Goal: Task Accomplishment & Management: Manage account settings

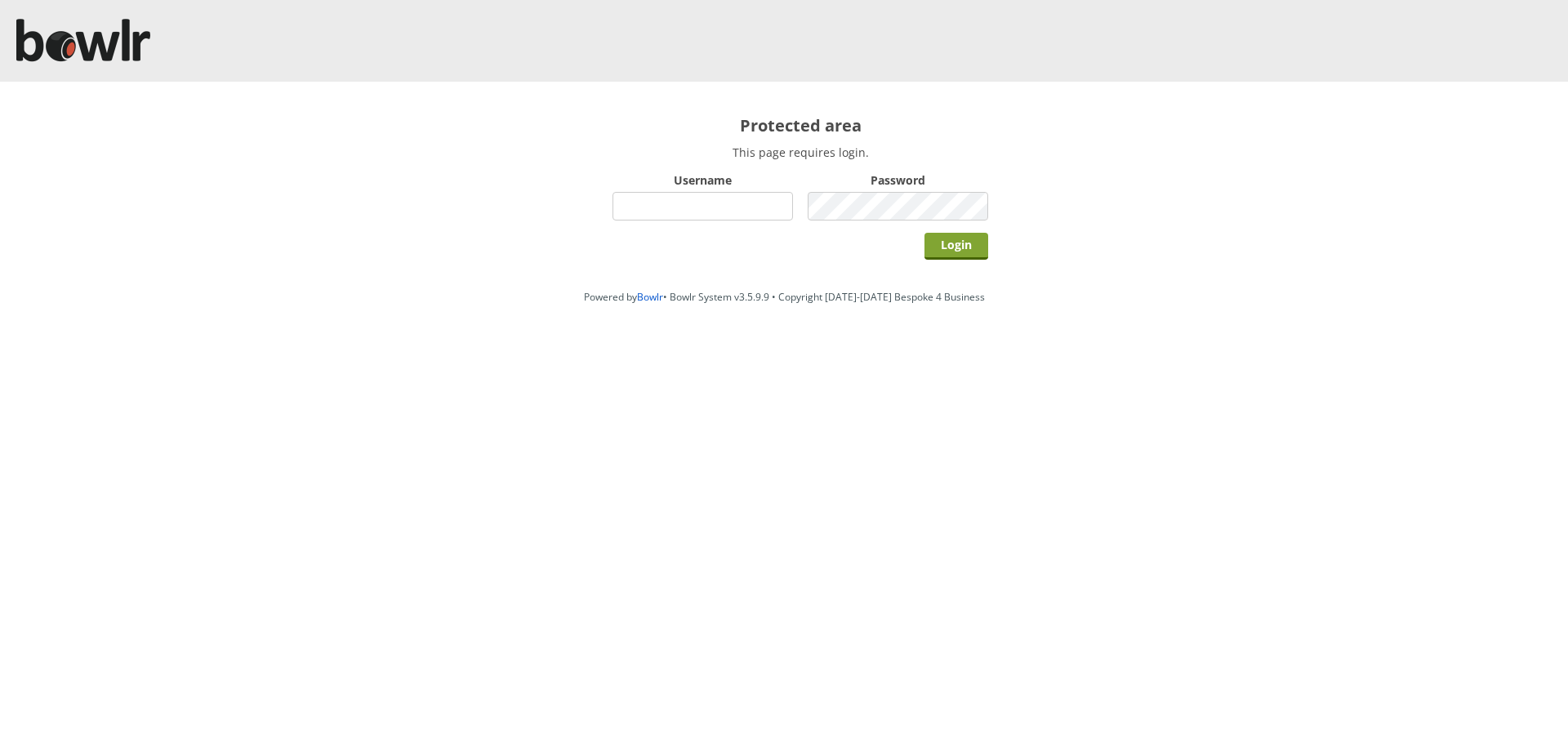
type input "hornseaindoorbowlsclub"
click at [968, 250] on input "Login" at bounding box center [956, 246] width 64 height 27
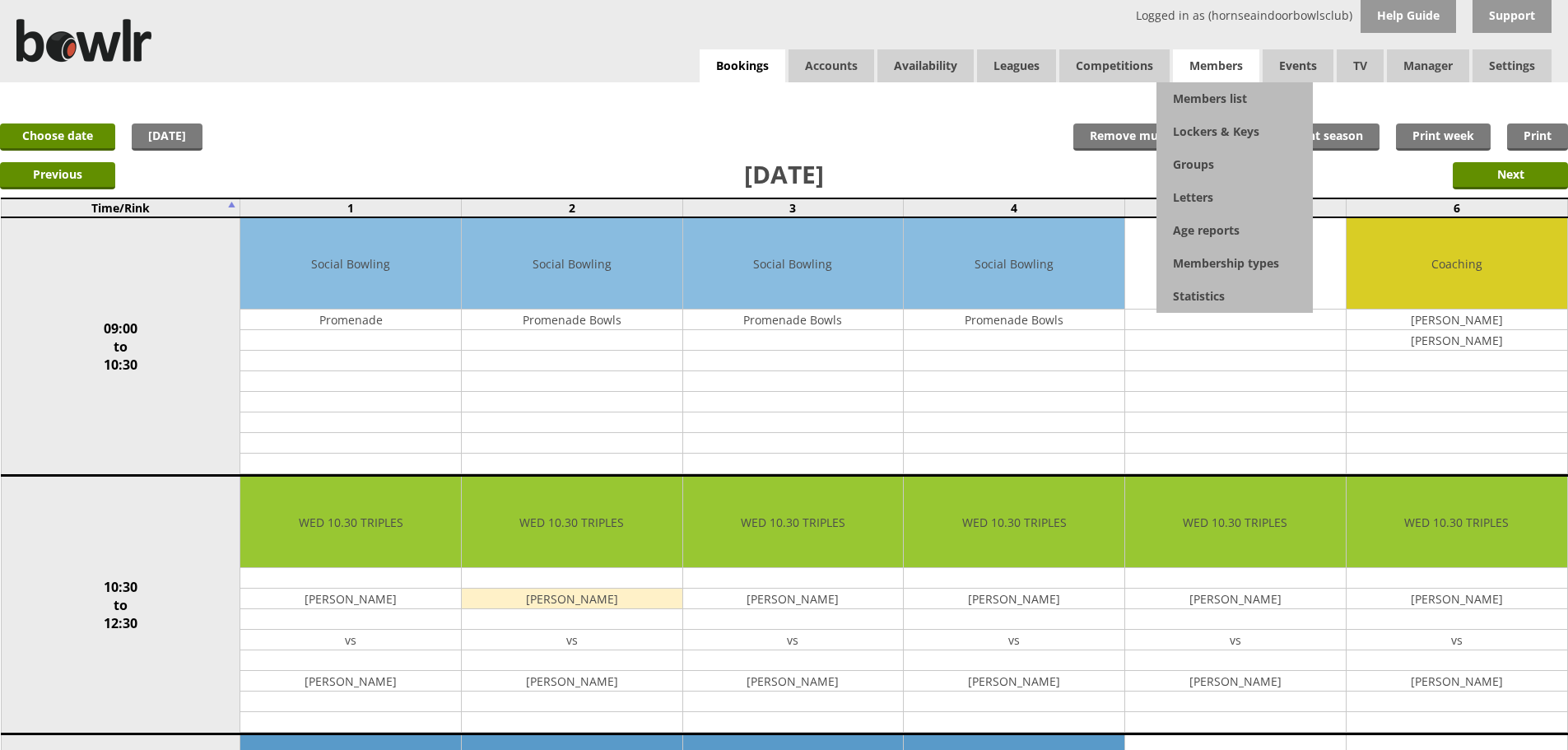
click at [1240, 56] on span "Members" at bounding box center [1216, 66] width 86 height 33
drag, startPoint x: 1233, startPoint y: 93, endPoint x: 1222, endPoint y: 101, distance: 13.6
click at [1232, 94] on link "Members list" at bounding box center [1235, 99] width 156 height 33
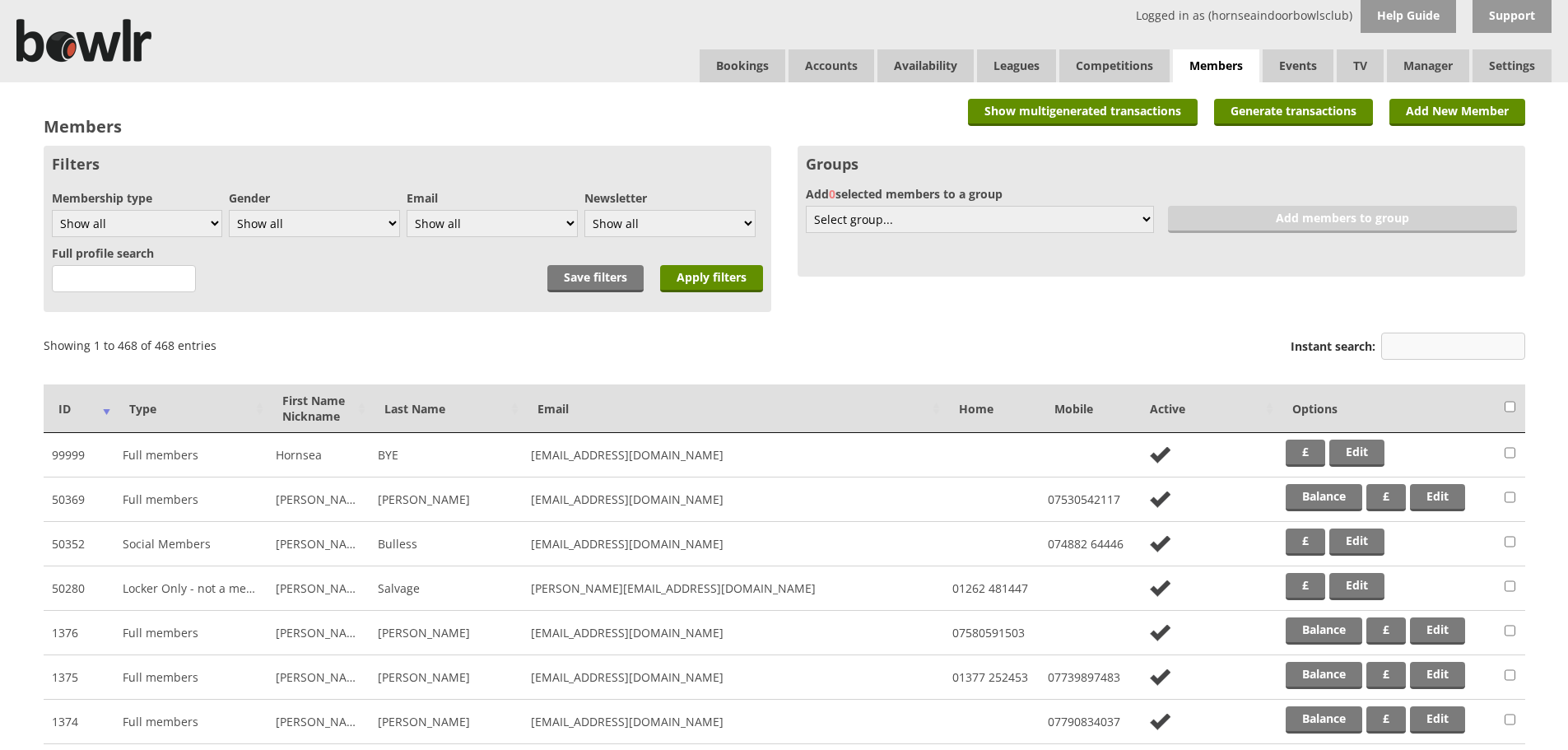
click at [1408, 347] on input "Instant search:" at bounding box center [1452, 346] width 144 height 27
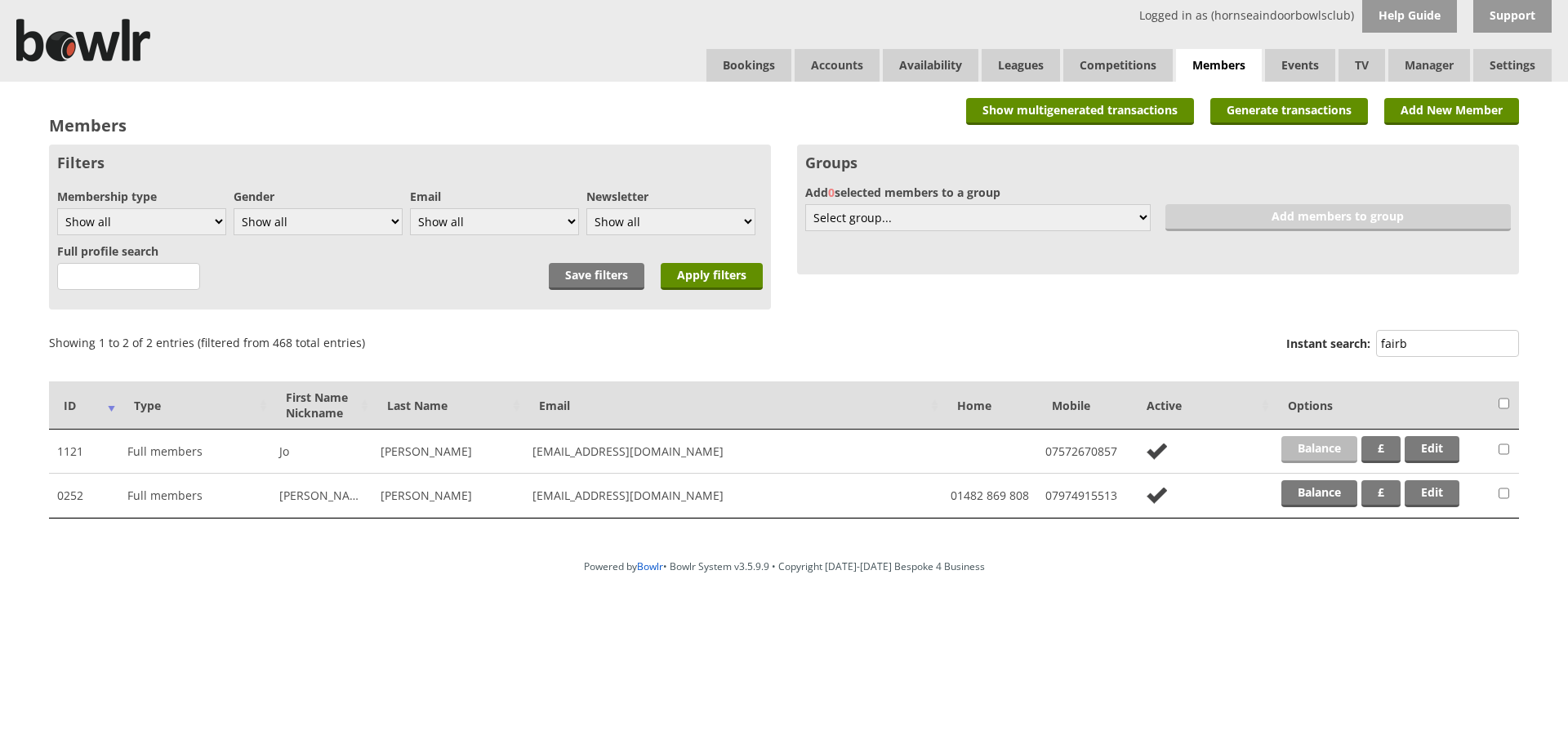
type input "fairb"
click at [1330, 442] on link "Balance" at bounding box center [1319, 450] width 76 height 27
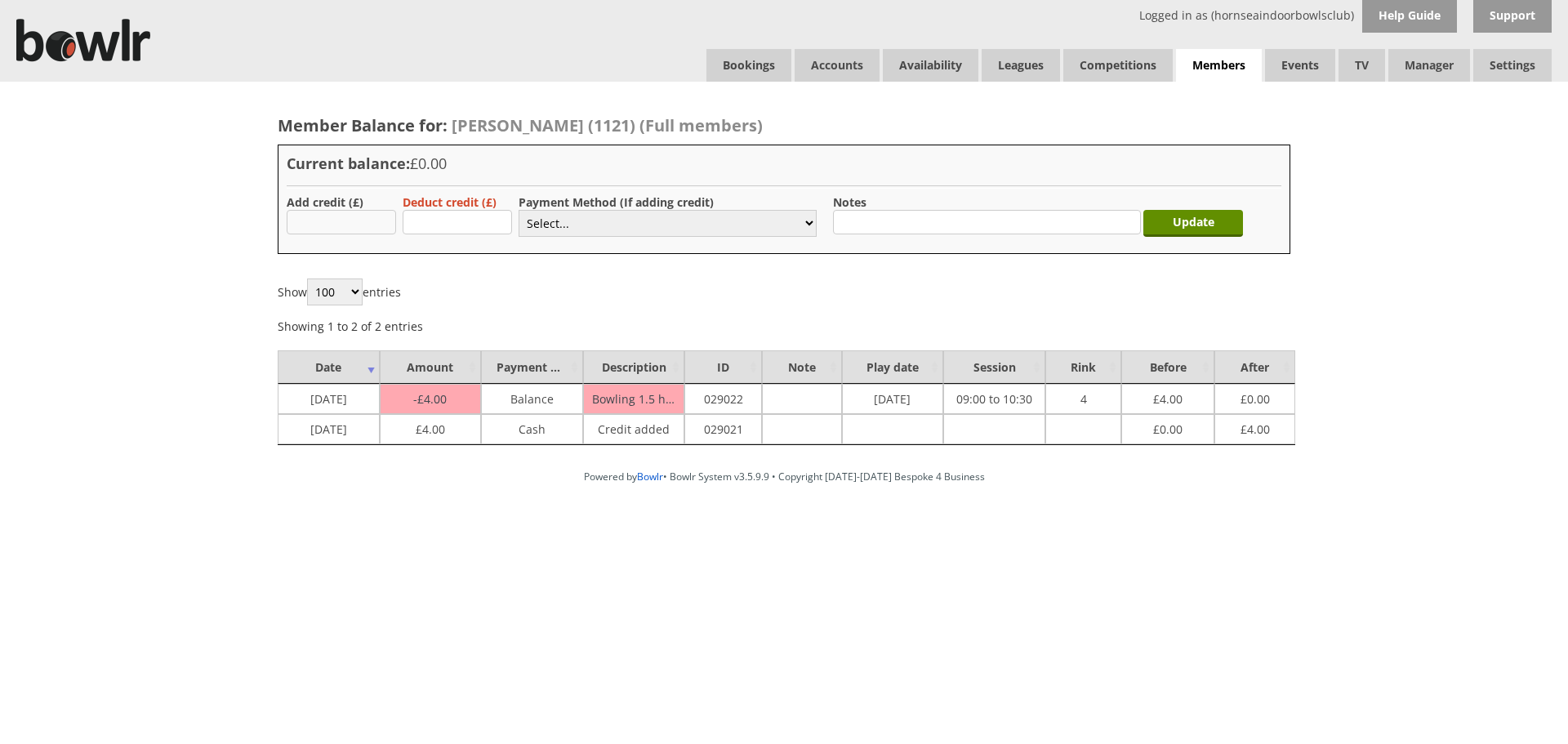
click at [337, 217] on input "text" at bounding box center [341, 222] width 110 height 25
type input "4.00"
click at [563, 220] on select "Select... Cash Card Cheque Bank Transfer Other Member Card Gift Voucher Balance" at bounding box center [667, 223] width 298 height 27
select select "1"
click at [519, 210] on select "Select... Cash Card Cheque Bank Transfer Other Member Card Gift Voucher Balance" at bounding box center [667, 223] width 298 height 27
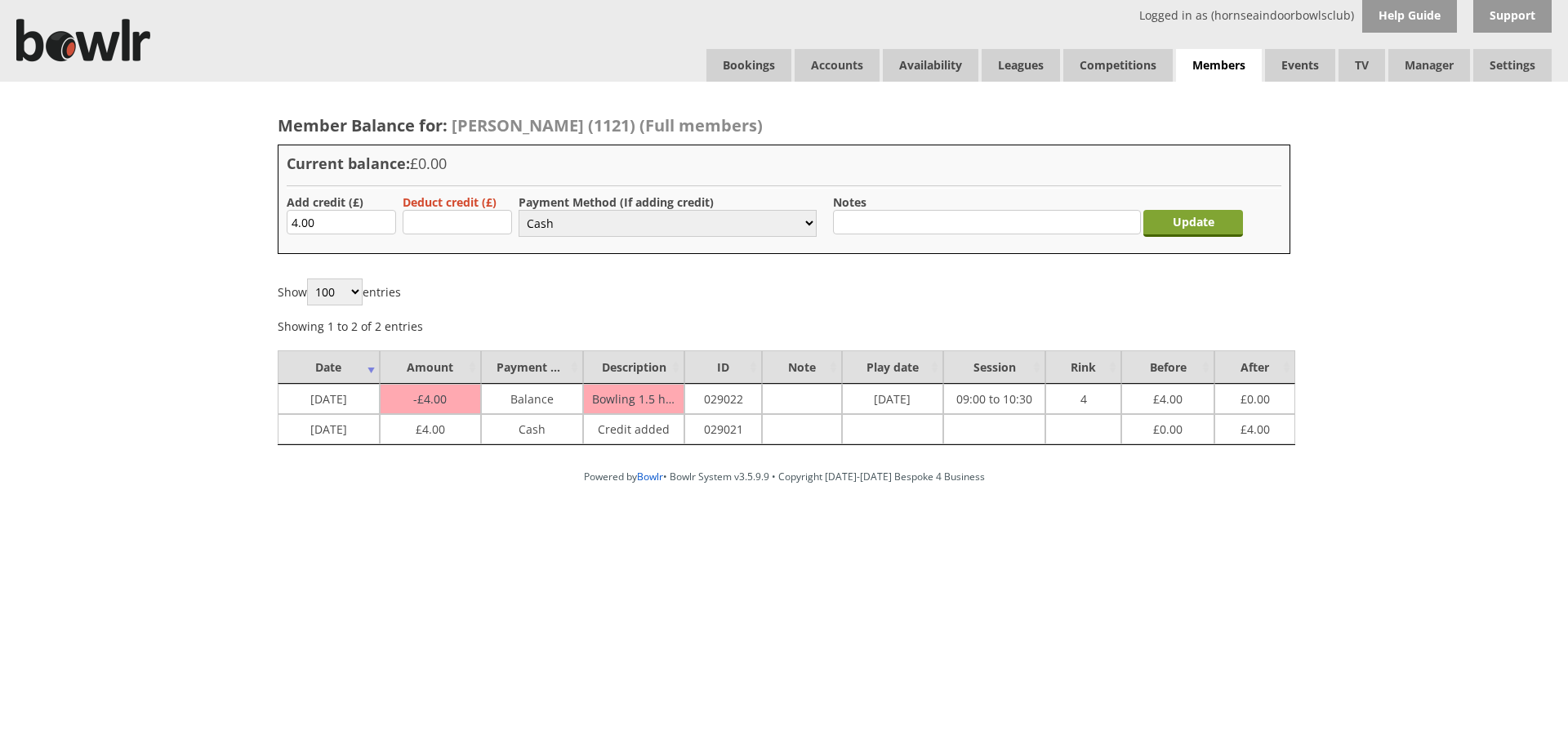
click at [1229, 220] on input "Update" at bounding box center [1193, 223] width 100 height 27
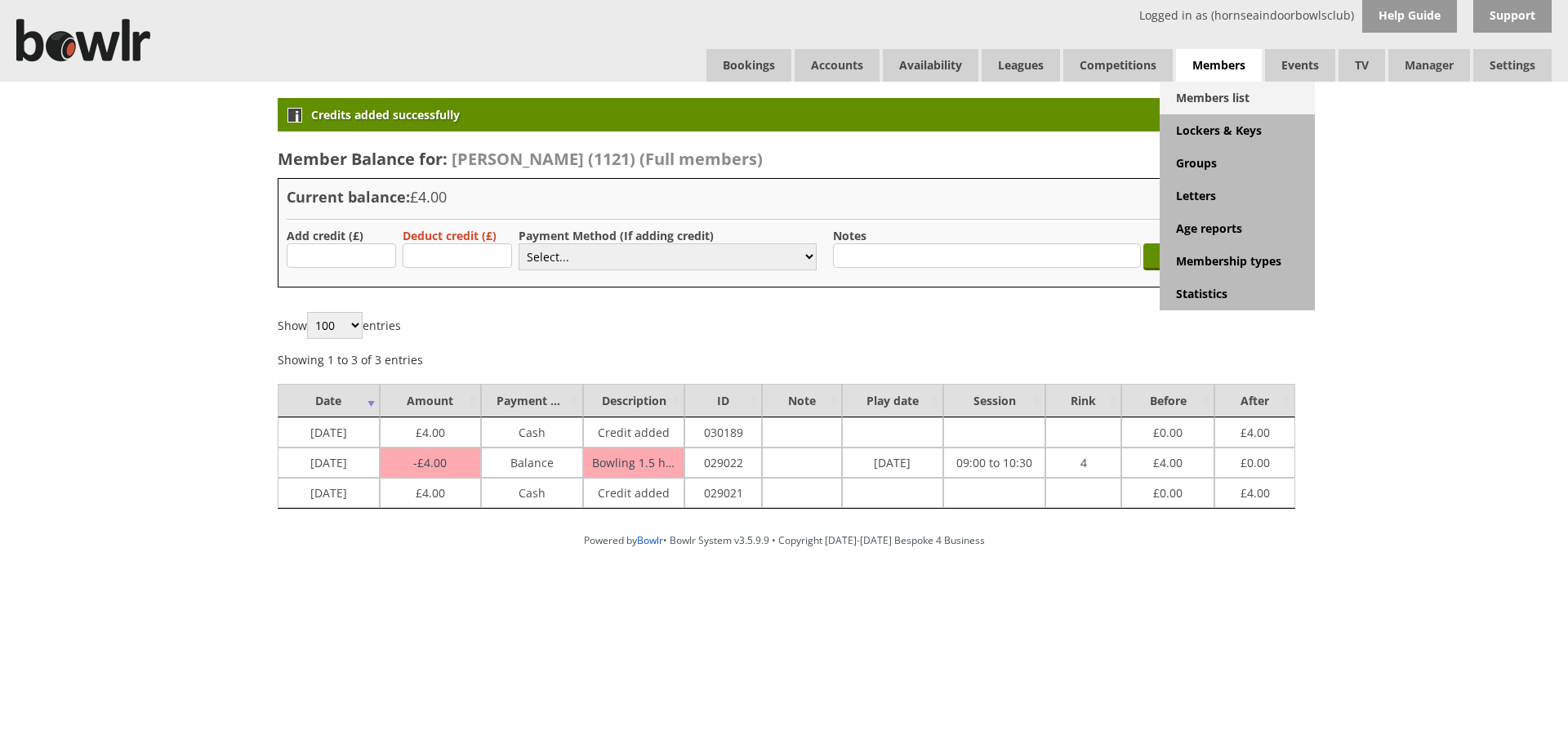
click at [1245, 100] on link "Members list" at bounding box center [1237, 98] width 155 height 33
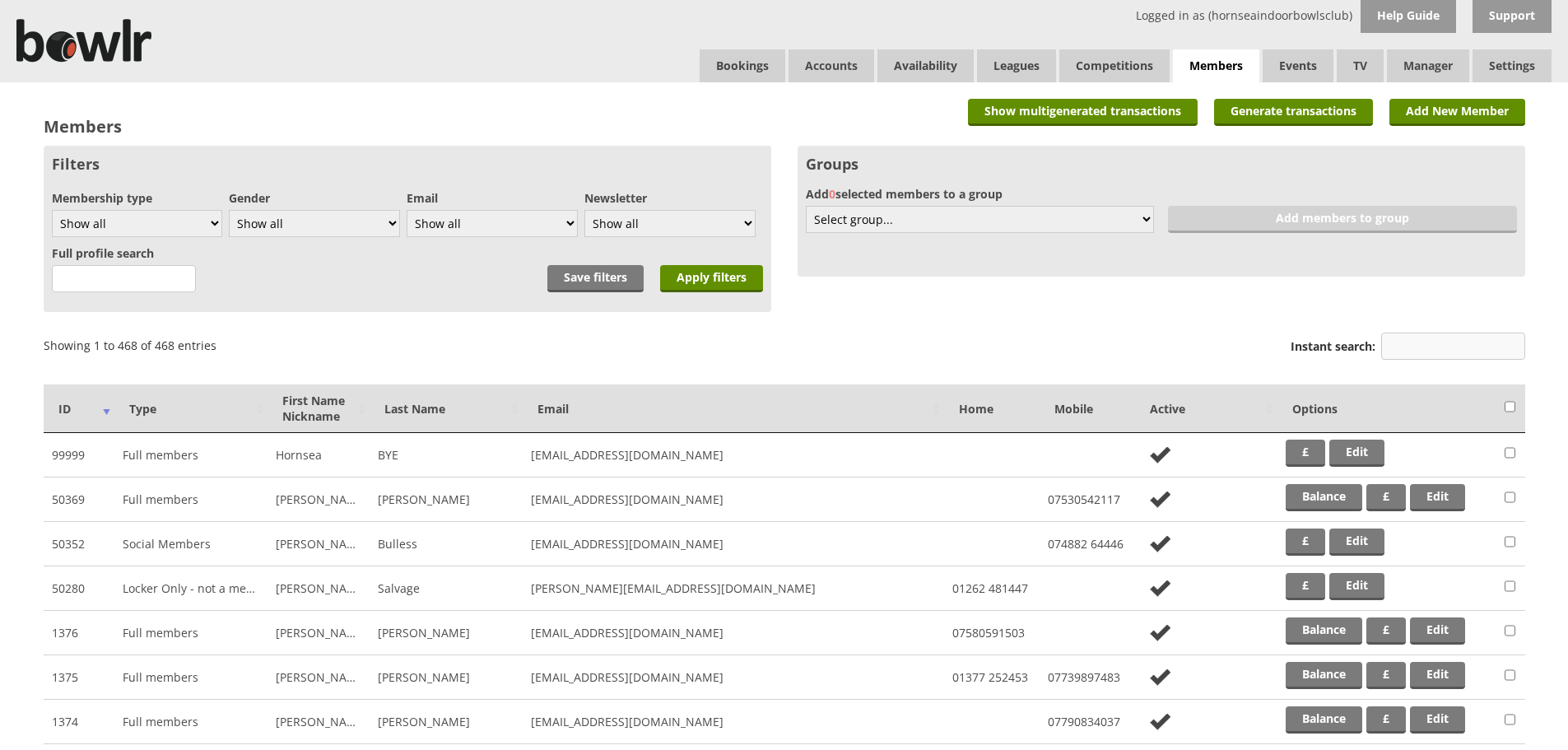
click at [1423, 348] on input "Instant search:" at bounding box center [1452, 346] width 144 height 27
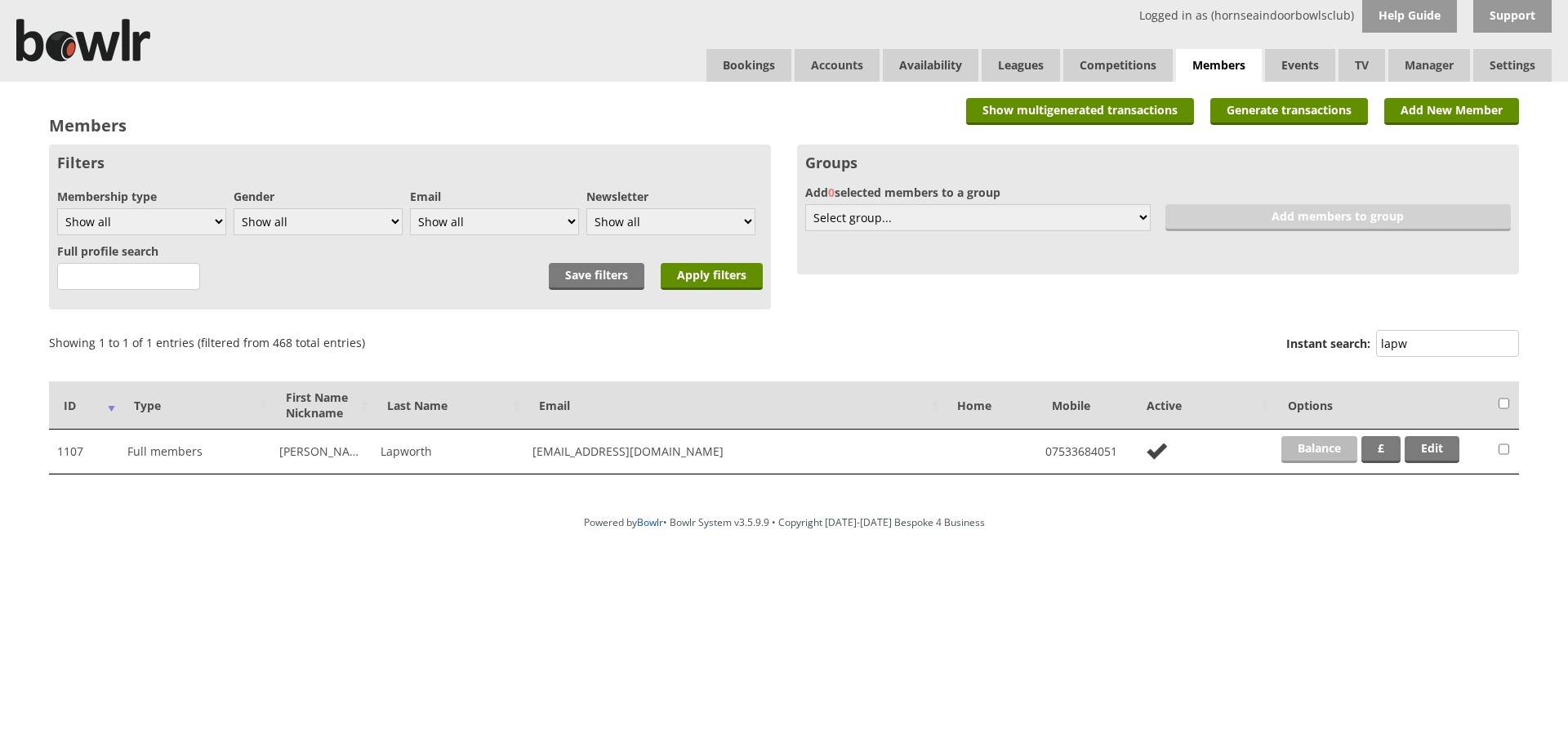
type input "lapw"
click at [1327, 443] on link "Balance" at bounding box center [1319, 450] width 76 height 27
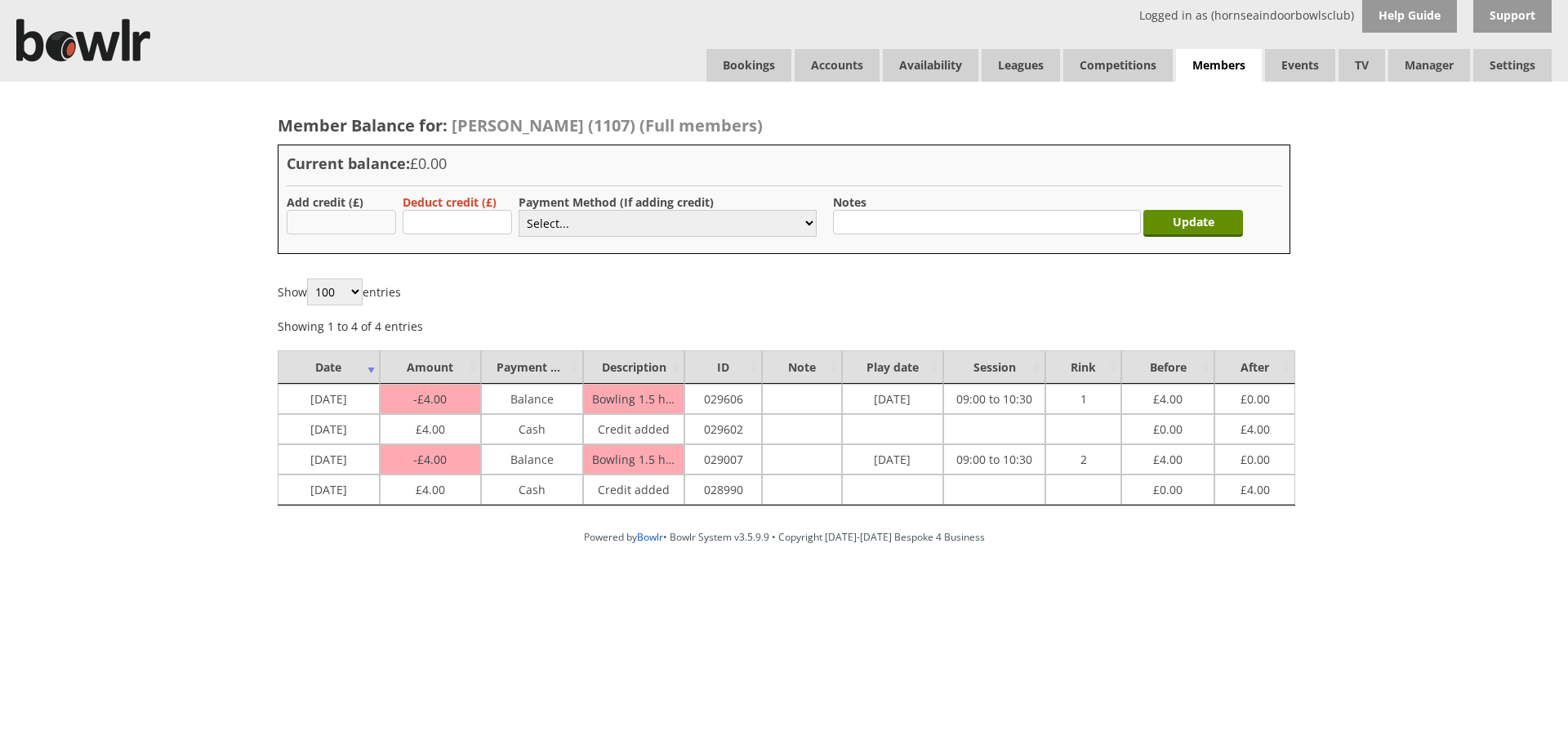
click at [326, 219] on input "text" at bounding box center [341, 222] width 110 height 25
type input "4.00"
click at [551, 226] on select "Select... Cash Card Cheque Bank Transfer Other Member Card Gift Voucher Balance" at bounding box center [667, 223] width 298 height 27
select select "1"
click at [519, 210] on select "Select... Cash Card Cheque Bank Transfer Other Member Card Gift Voucher Balance" at bounding box center [667, 223] width 298 height 27
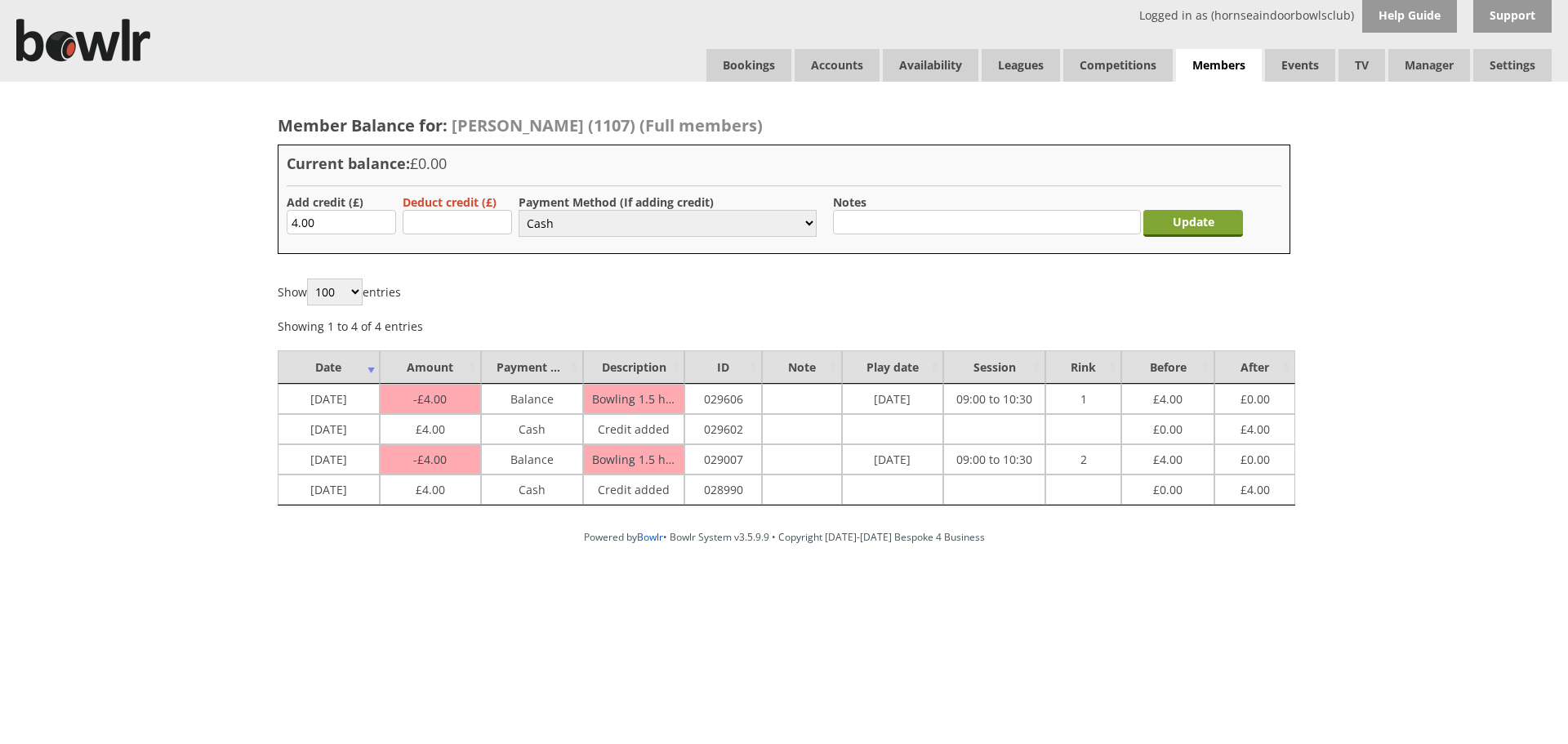
click at [1203, 227] on input "Update" at bounding box center [1193, 223] width 100 height 27
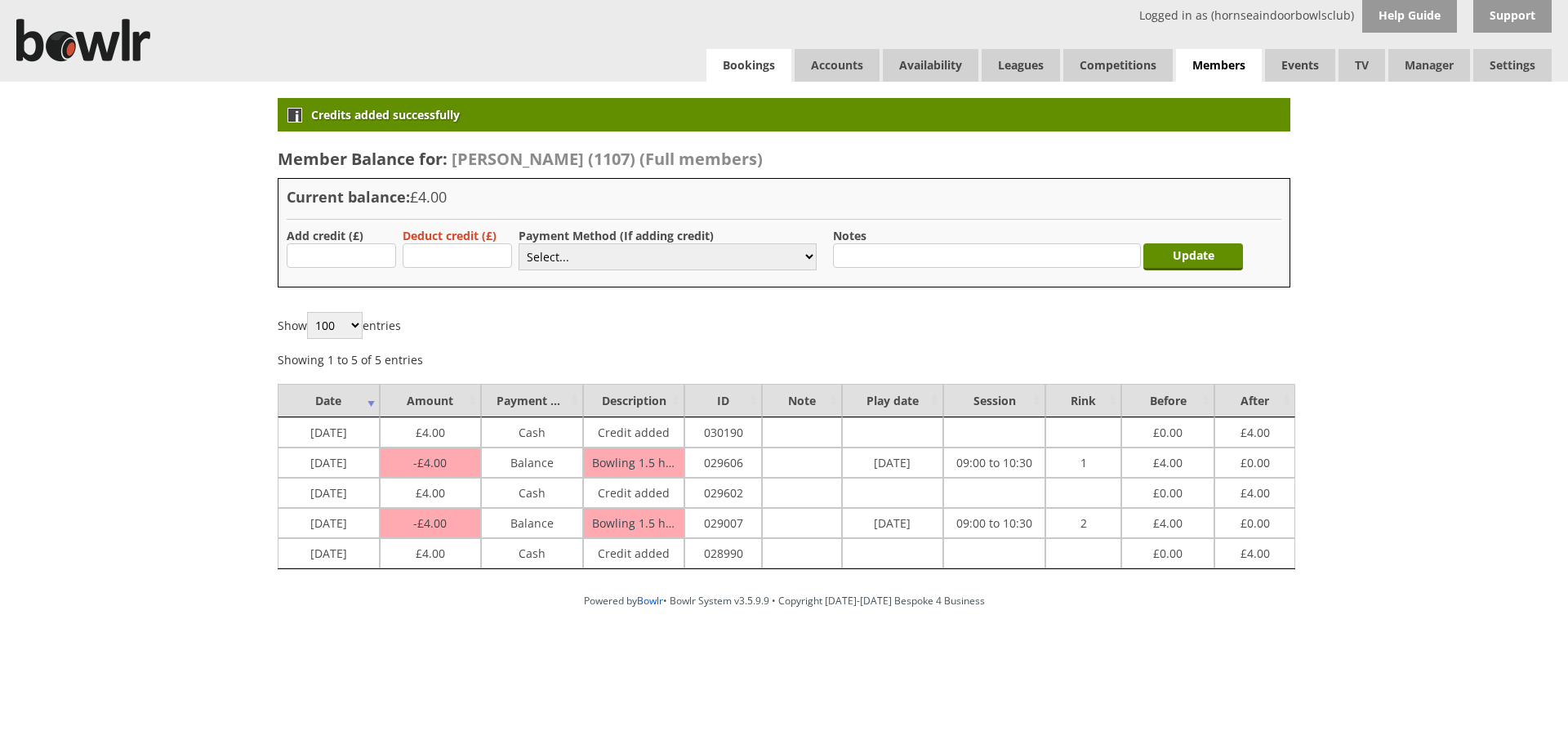
click at [738, 66] on link "Bookings" at bounding box center [748, 65] width 85 height 33
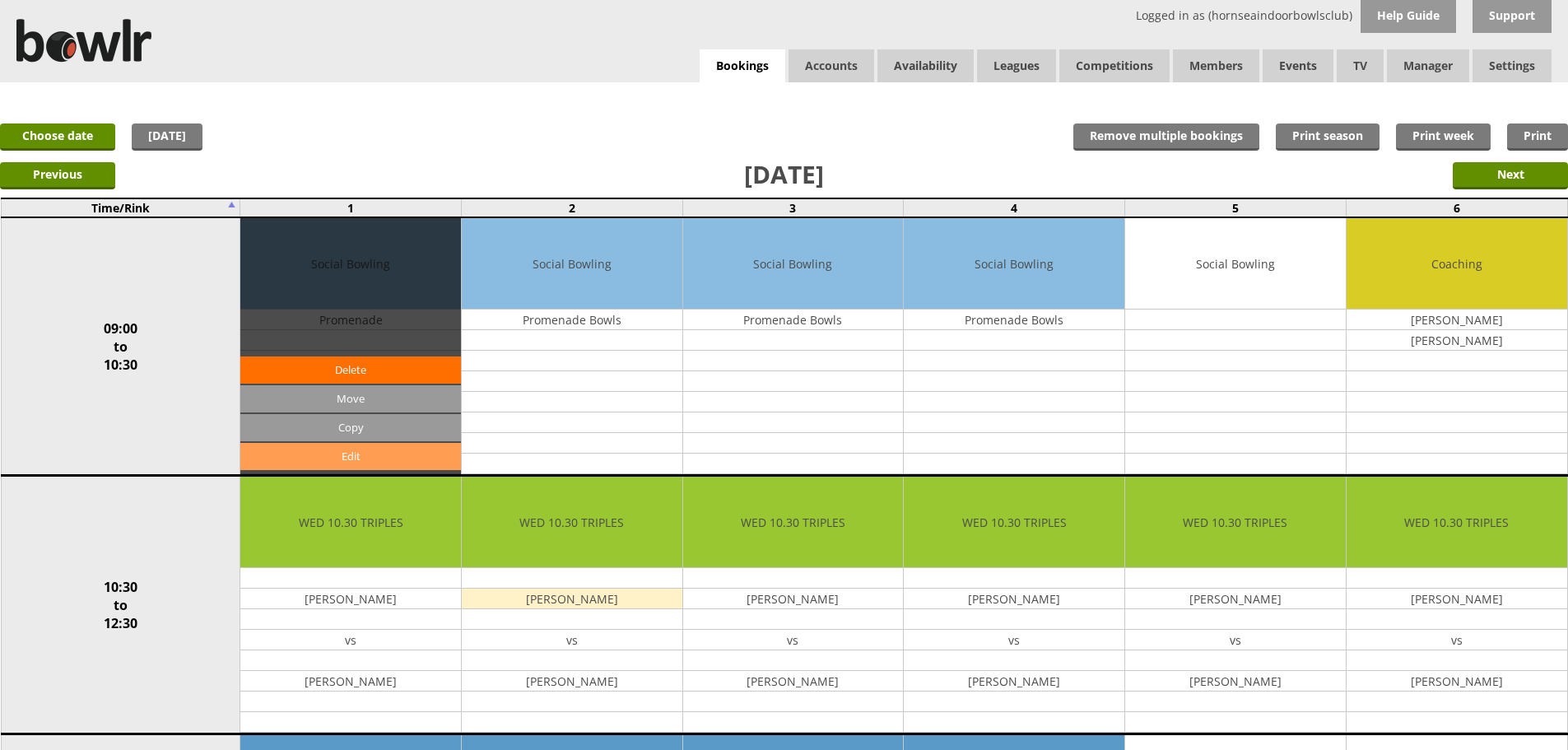
click at [364, 456] on link "Edit" at bounding box center [350, 456] width 220 height 27
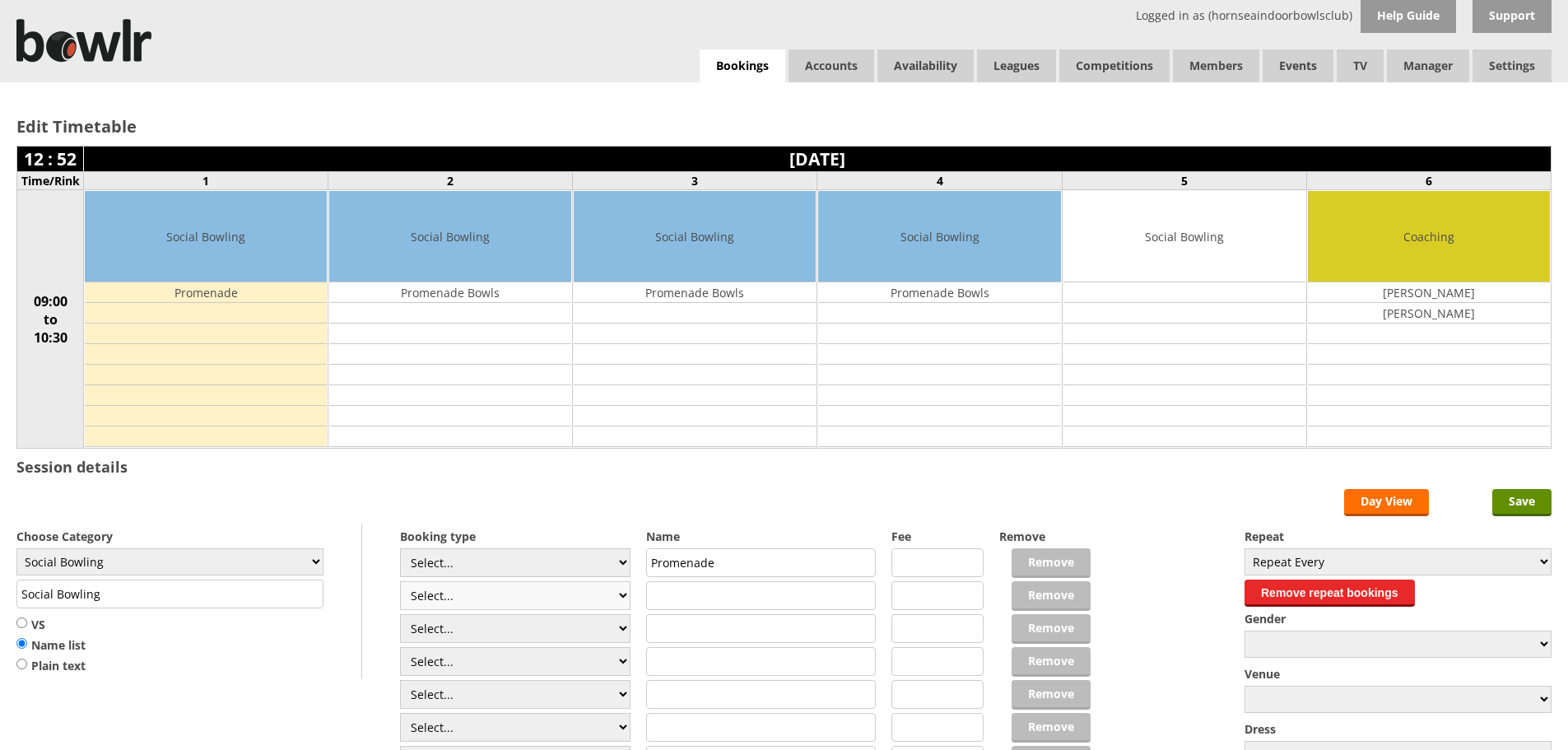
click at [622, 597] on select "Select... Club Competition (Member) Club Competition (Visitor) National (Member…" at bounding box center [515, 595] width 230 height 29
select select "1_48"
click at [400, 581] on select "Select... Club Competition (Member) Club Competition (Visitor) National (Member…" at bounding box center [515, 595] width 230 height 29
type input "4.0000"
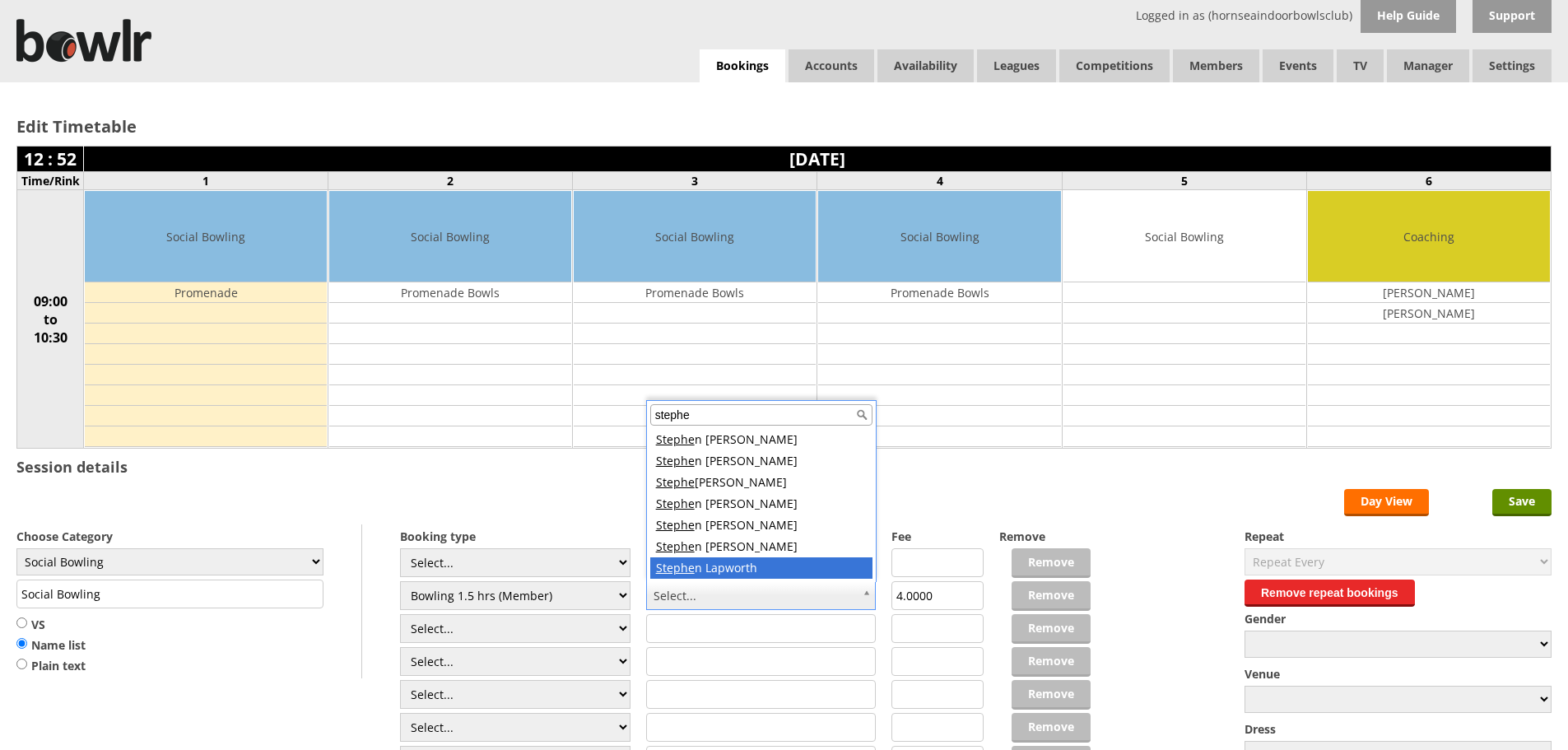
type input "stephe"
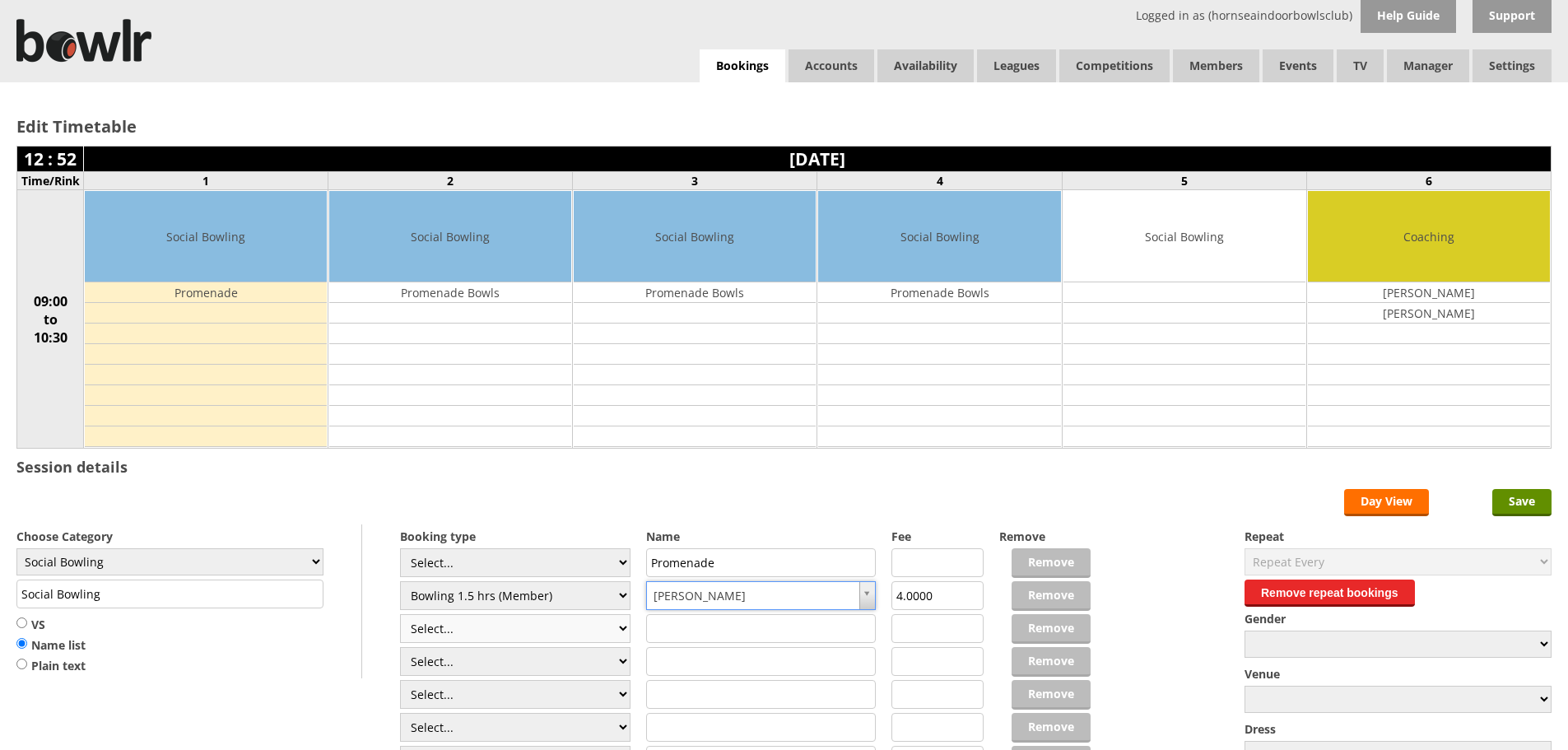
click at [565, 626] on select "Select... Club Competition (Member) Club Competition (Visitor) National (Member…" at bounding box center [515, 628] width 230 height 29
select select "0_48"
click at [400, 614] on select "Select... Club Competition (Member) Club Competition (Visitor) National (Member…" at bounding box center [515, 628] width 230 height 29
type input "6.0000"
click at [685, 634] on input "text" at bounding box center [761, 628] width 230 height 29
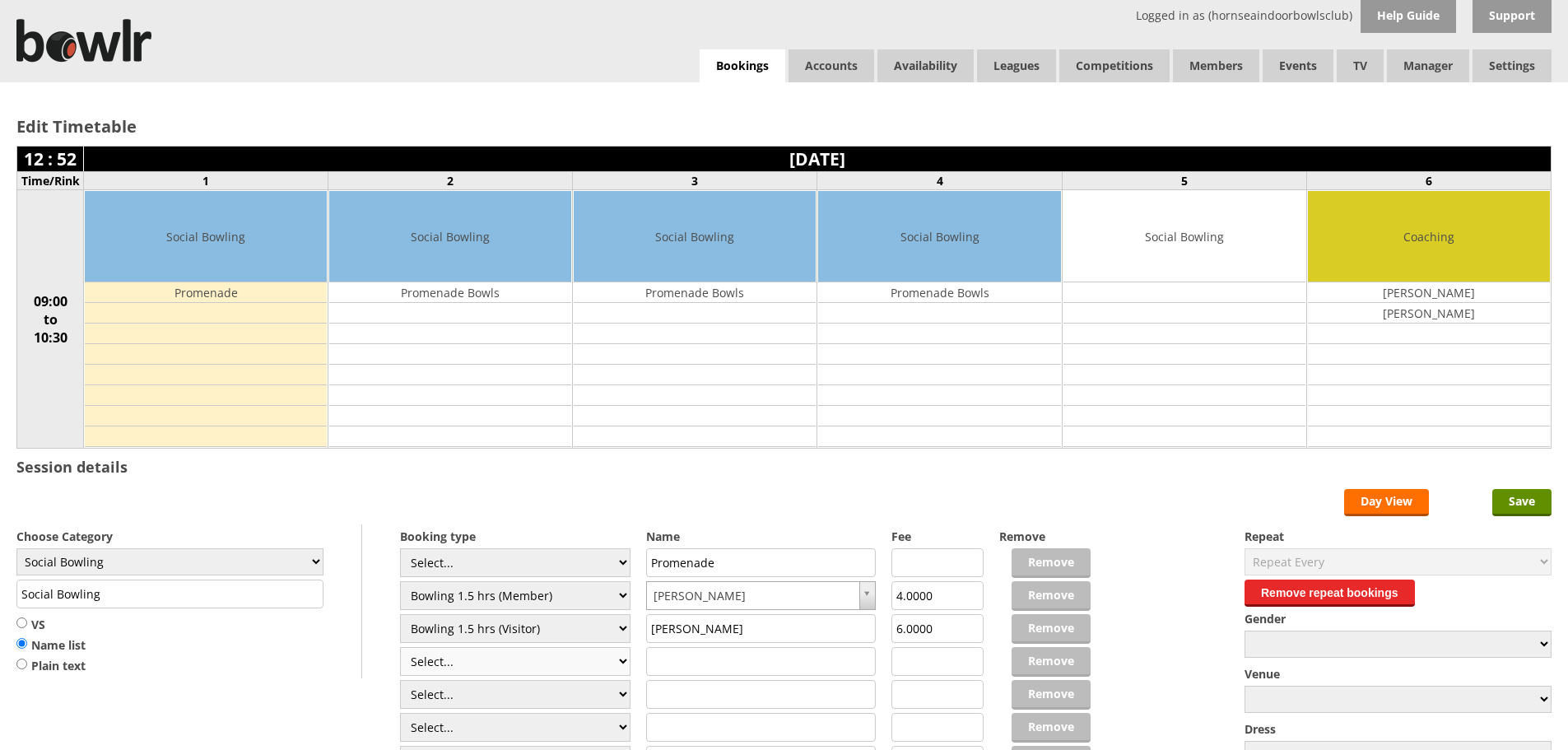
type input "[PERSON_NAME]"
click at [625, 666] on select "Select... Club Competition (Member) Club Competition (Visitor) National (Member…" at bounding box center [515, 661] width 230 height 29
select select "0_48"
click at [400, 647] on select "Select... Club Competition (Member) Club Competition (Visitor) National (Member…" at bounding box center [515, 661] width 230 height 29
type input "6.0000"
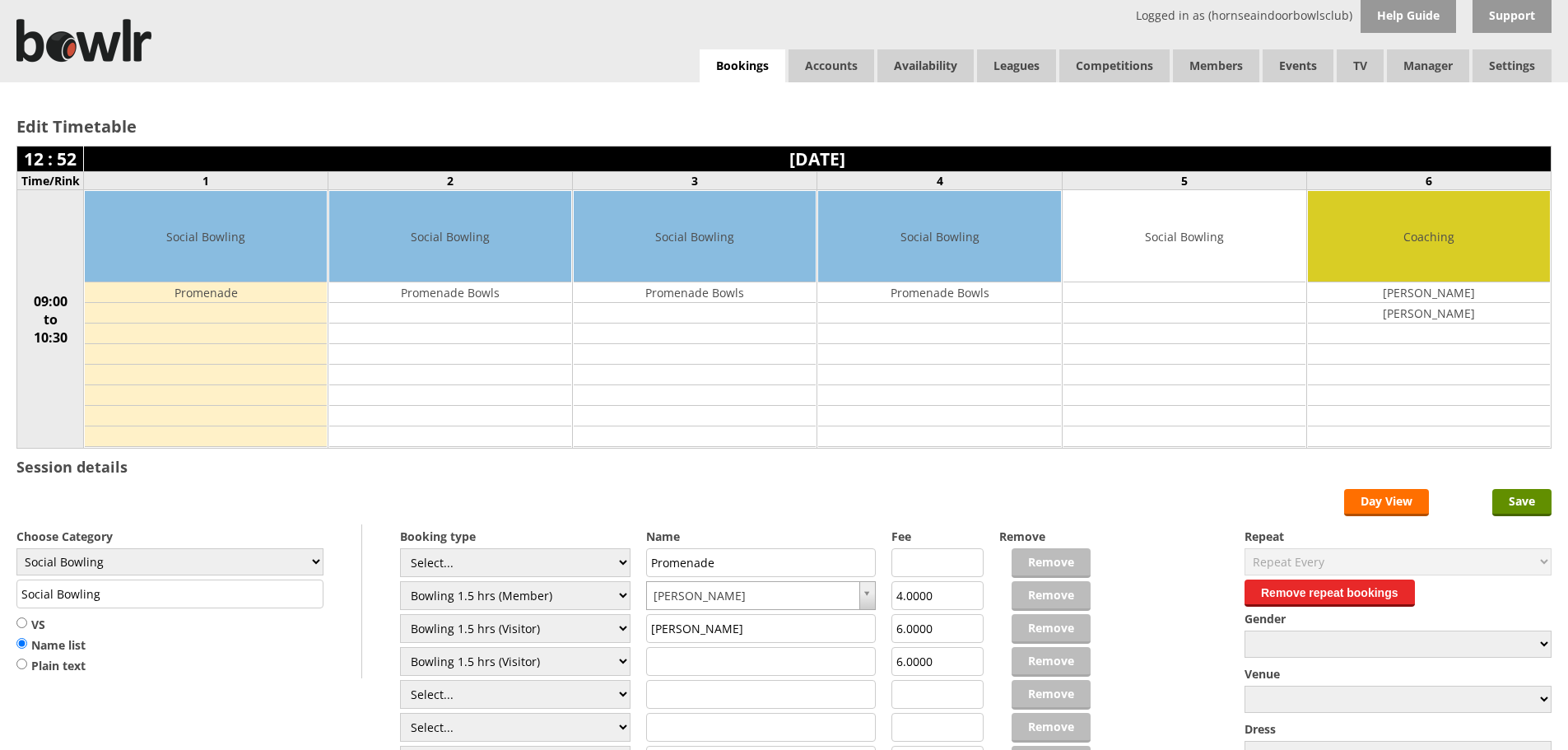
click at [675, 669] on input "text" at bounding box center [761, 661] width 230 height 29
type input "[PERSON_NAME]"
click at [620, 694] on select "Select... Club Competition (Member) Club Competition (Visitor) National (Member…" at bounding box center [515, 694] width 230 height 29
select select "0_48"
click at [400, 680] on select "Select... Club Competition (Member) Club Competition (Visitor) National (Member…" at bounding box center [515, 694] width 230 height 29
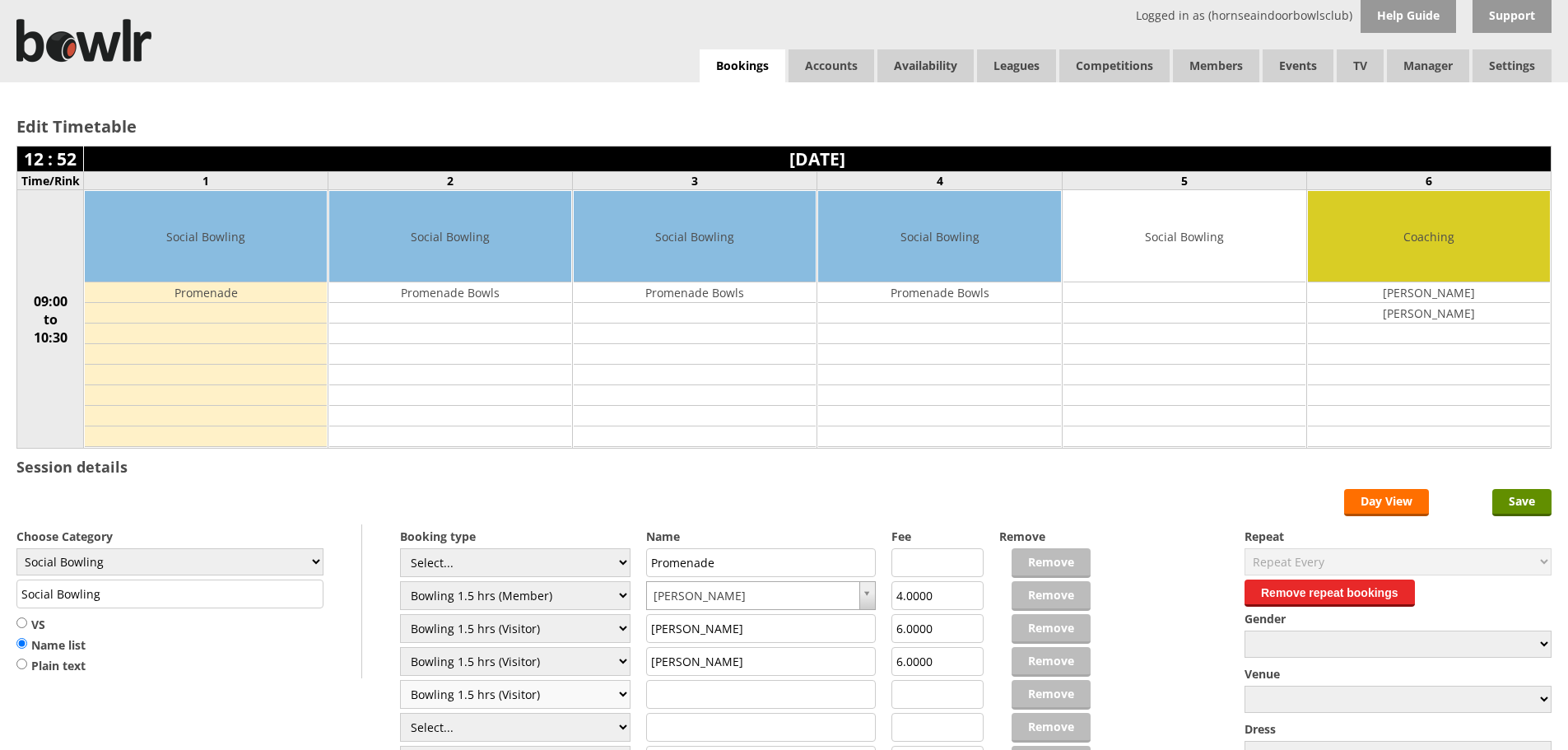
type input "6.0000"
click at [676, 691] on input "text" at bounding box center [761, 694] width 230 height 29
type input "[PERSON_NAME]"
click at [607, 729] on select "Select... Club Competition (Member) Club Competition (Visitor) National (Member…" at bounding box center [515, 727] width 230 height 29
select select "0_48"
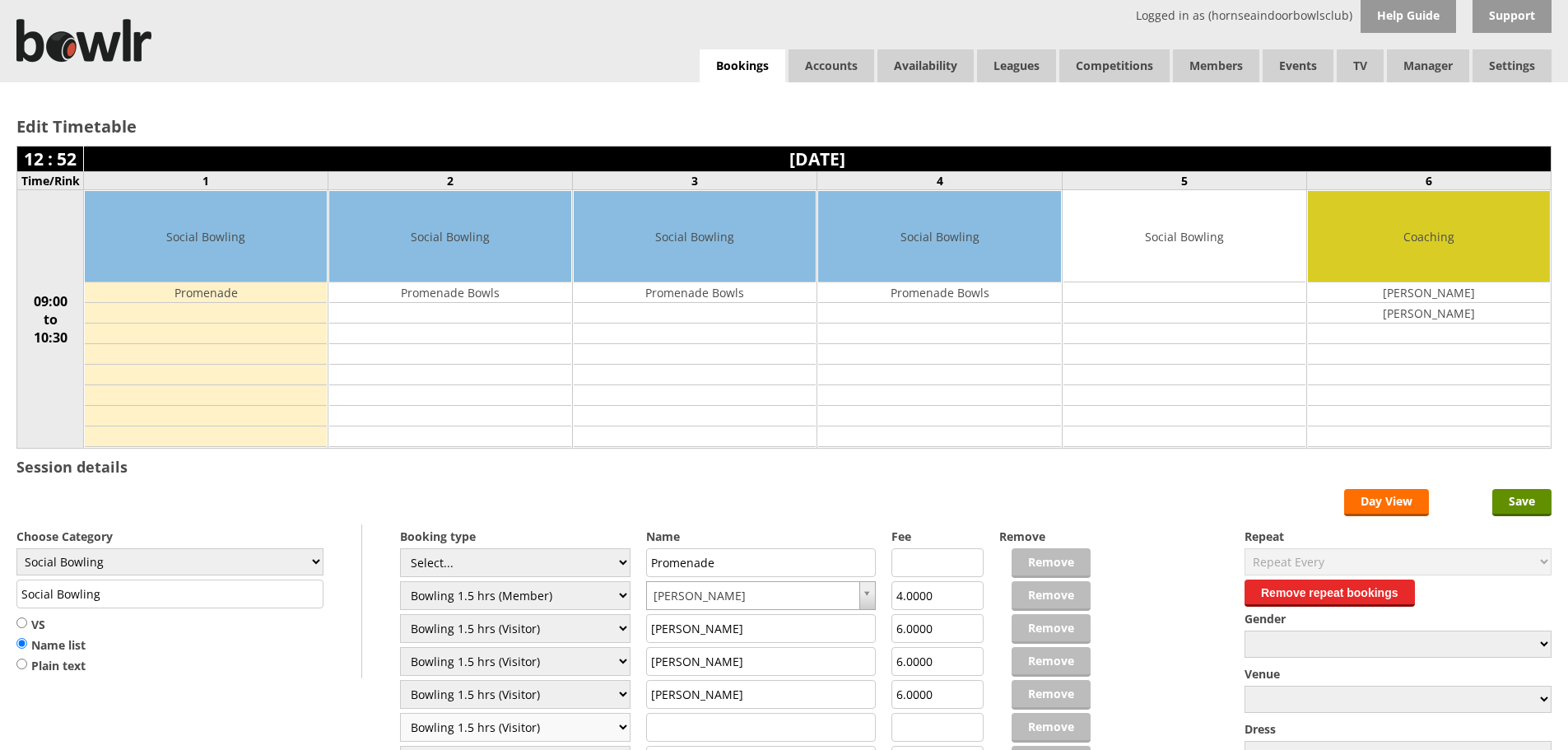
click at [400, 713] on select "Select... Club Competition (Member) Club Competition (Visitor) National (Member…" at bounding box center [515, 727] width 230 height 29
type input "6.0000"
click at [704, 728] on input "text" at bounding box center [761, 727] width 230 height 29
type input "[PERSON_NAME]"
click at [1517, 503] on input "Save" at bounding box center [1521, 502] width 59 height 27
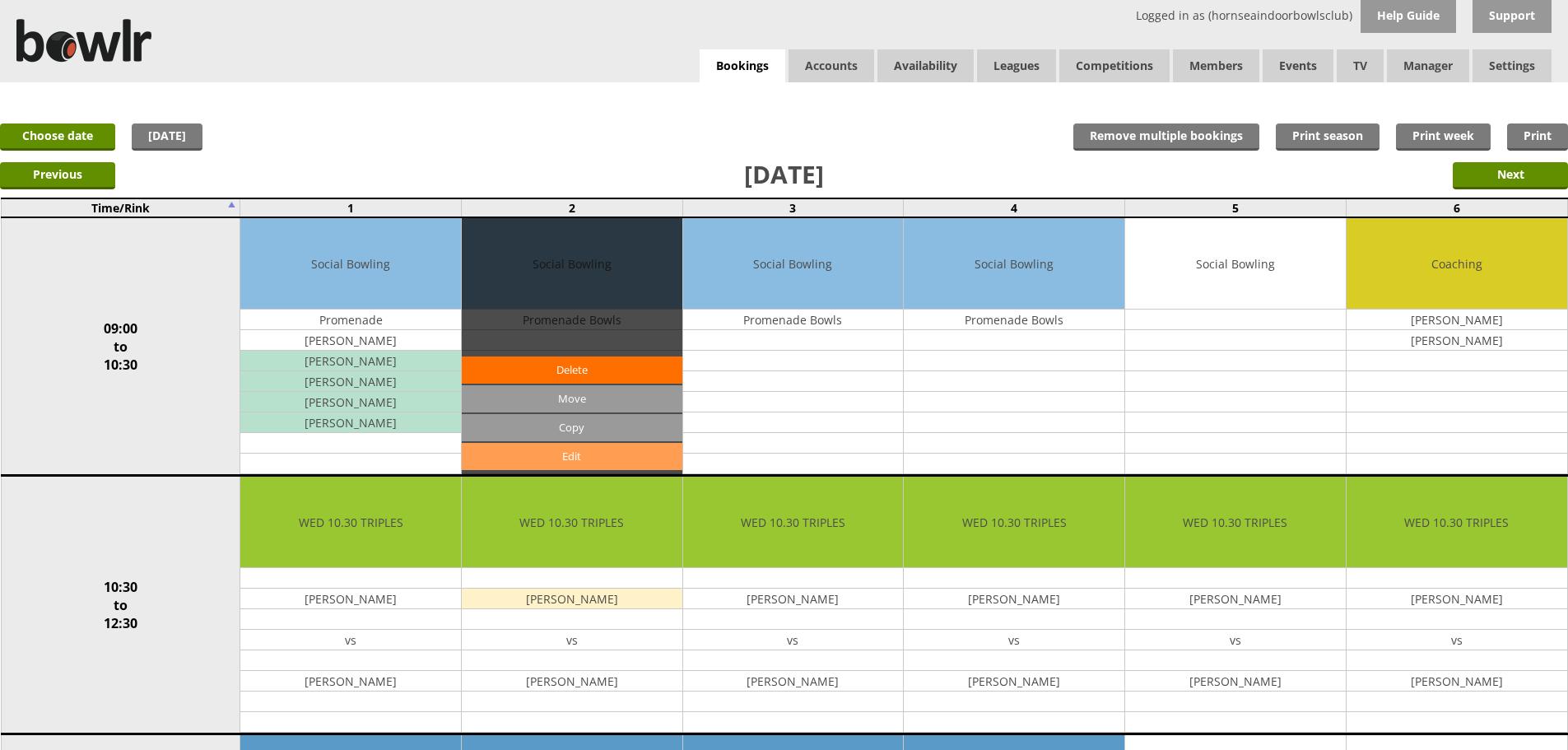
click at [579, 455] on link "Edit" at bounding box center [571, 456] width 220 height 27
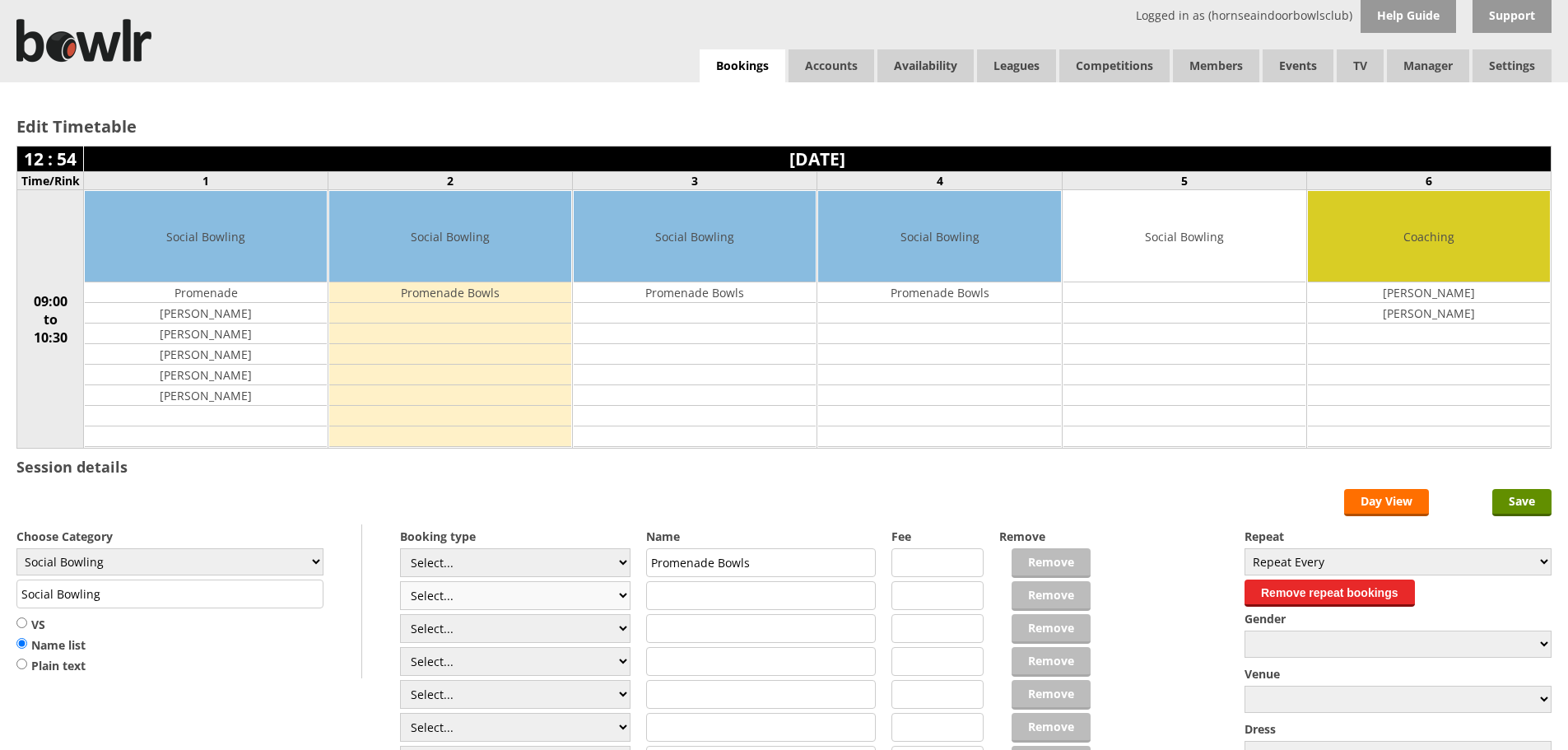
click at [620, 598] on select "Select... Club Competition (Member) Club Competition (Visitor) National (Member…" at bounding box center [515, 595] width 230 height 29
select select "1_48"
click at [400, 581] on select "Select... Club Competition (Member) Club Competition (Visitor) National (Member…" at bounding box center [515, 595] width 230 height 29
type input "4.0000"
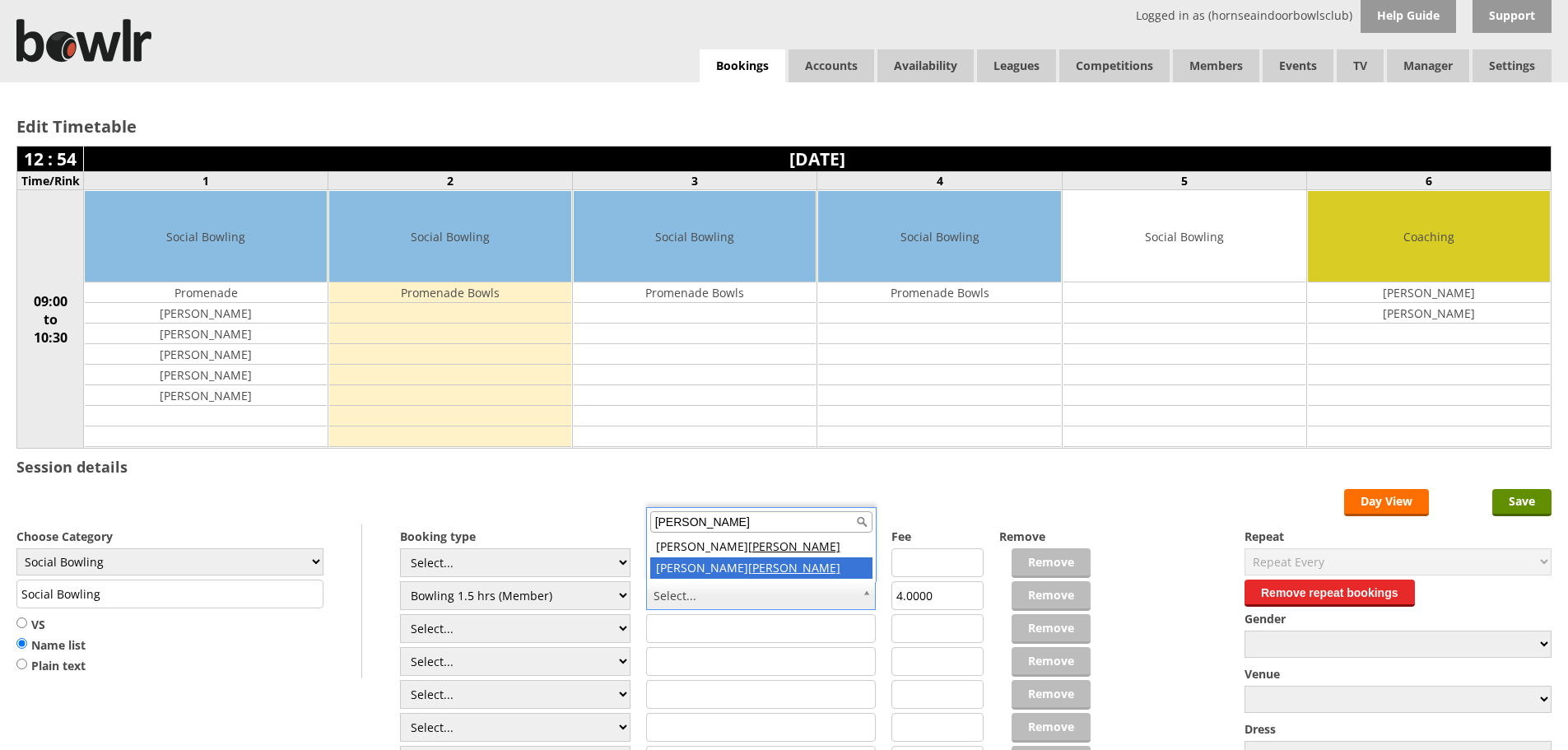
type input "foster"
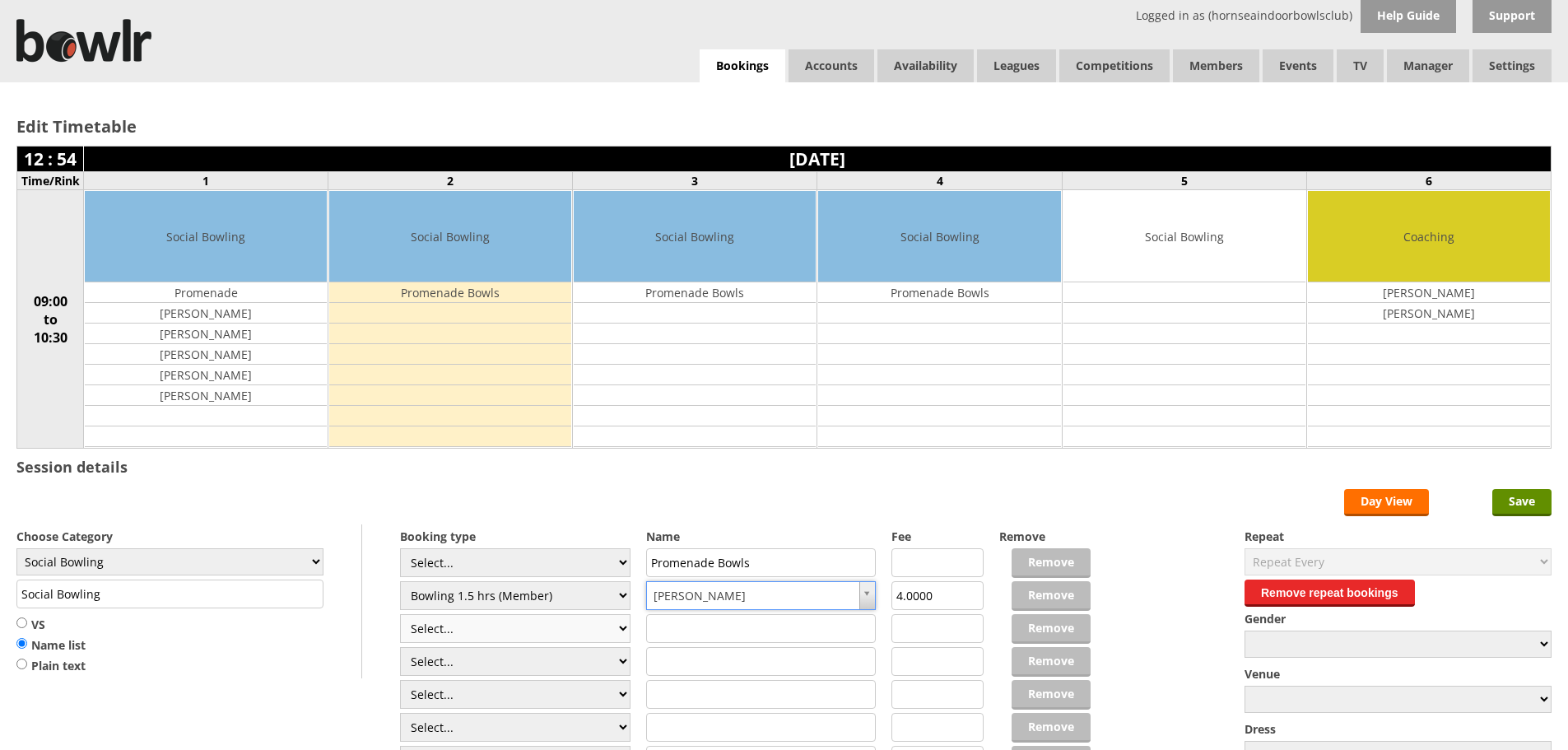
click at [617, 631] on select "Select... Club Competition (Member) Club Competition (Visitor) National (Member…" at bounding box center [515, 628] width 230 height 29
select select "1_48"
click at [400, 614] on select "Select... Club Competition (Member) Club Competition (Visitor) National (Member…" at bounding box center [515, 628] width 230 height 29
type input "4.0000"
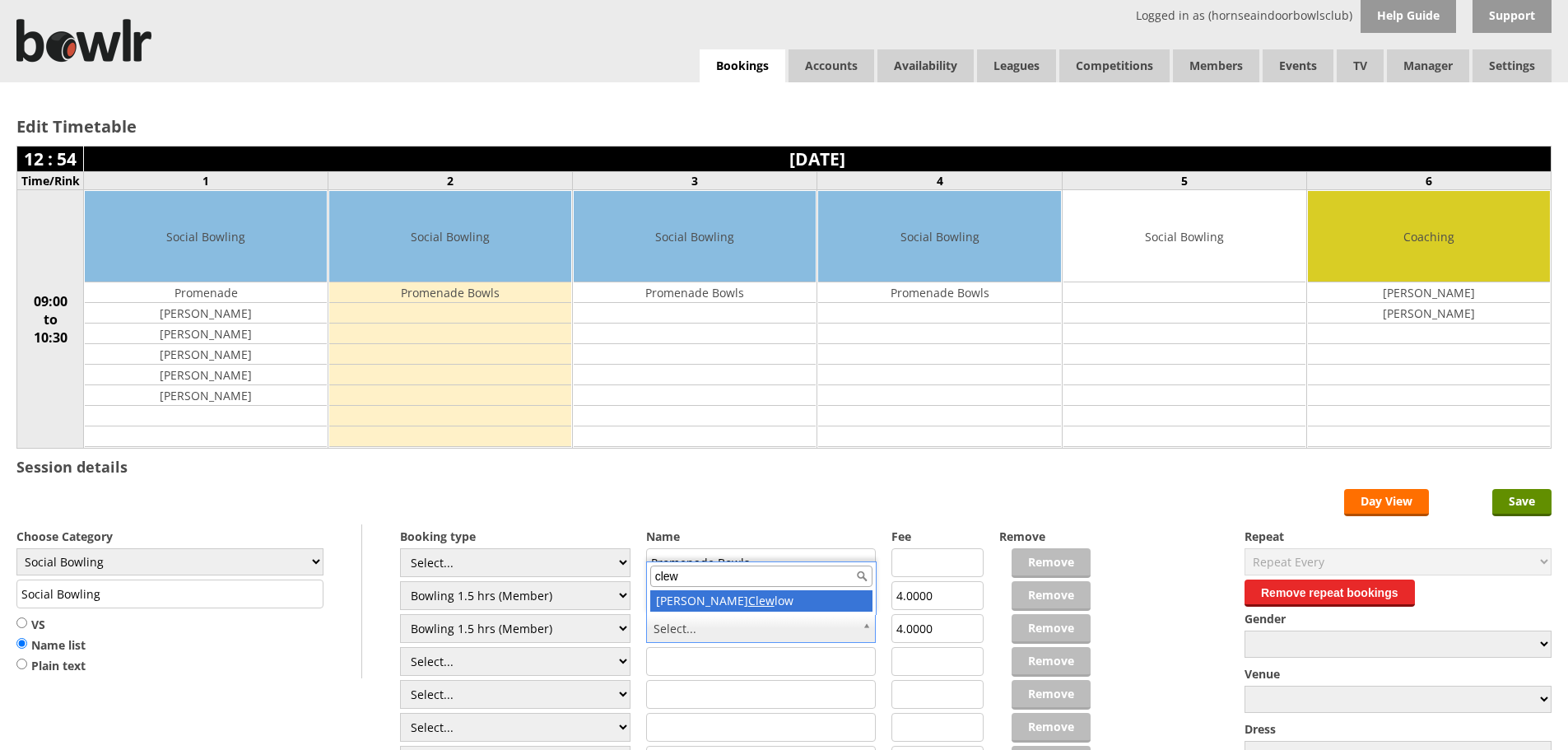
type input "clew"
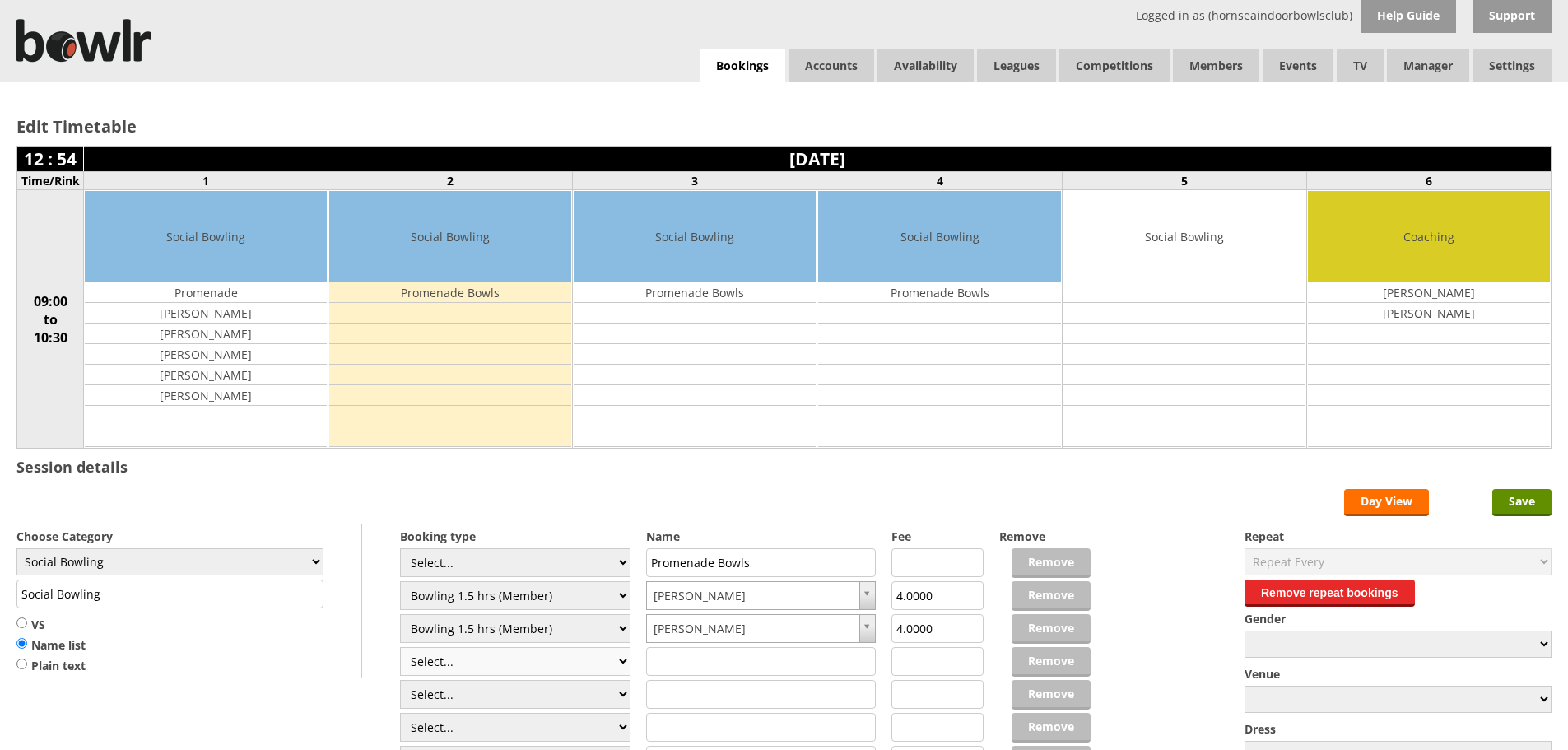
click at [617, 666] on select "Select... Club Competition (Member) Club Competition (Visitor) National (Member…" at bounding box center [515, 661] width 230 height 29
select select "1_48"
click at [400, 647] on select "Select... Club Competition (Member) Club Competition (Visitor) National (Member…" at bounding box center [515, 661] width 230 height 29
type input "4.0000"
click at [622, 659] on select "Select... Club Competition (Member) Club Competition (Visitor) National (Member…" at bounding box center [515, 661] width 230 height 29
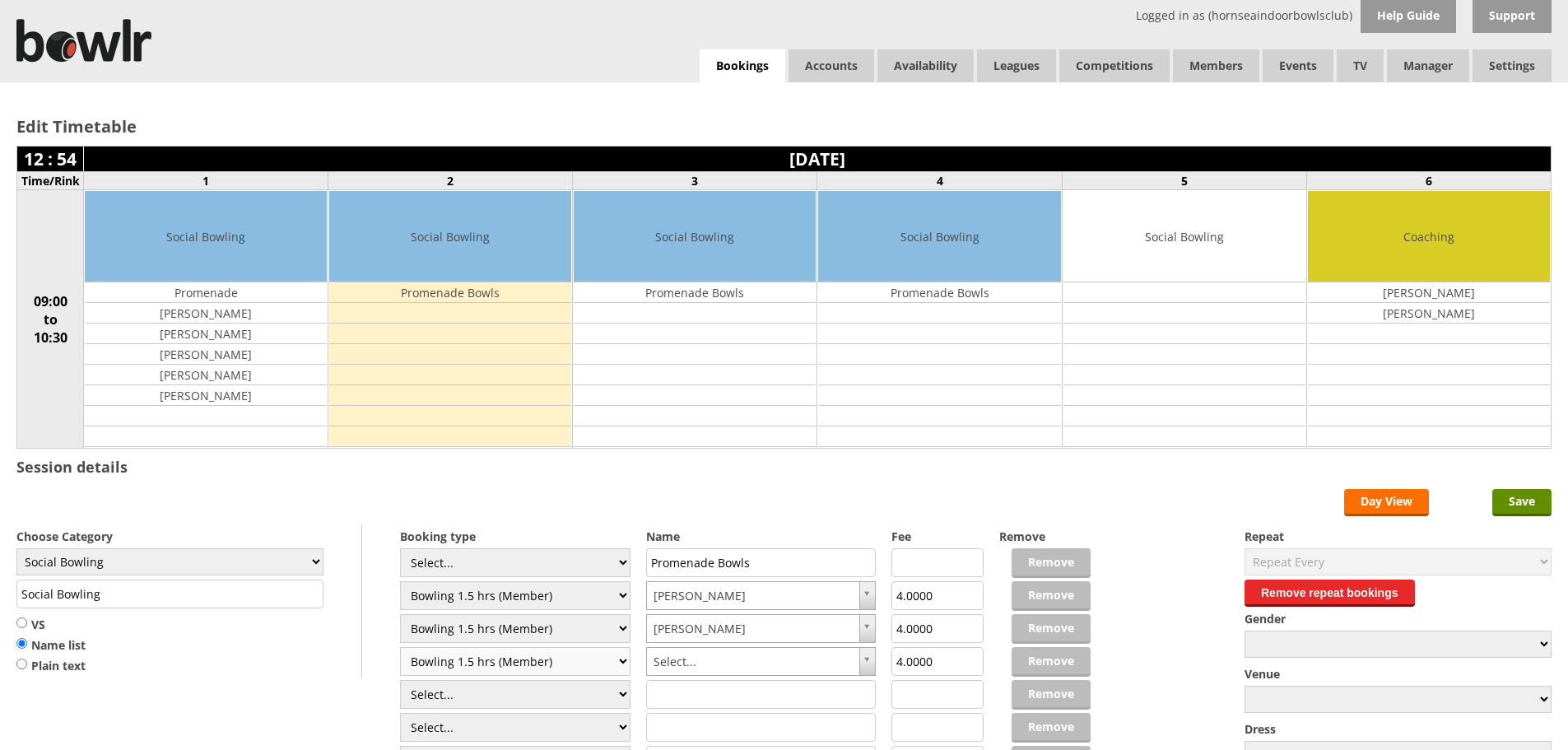
select select "0_48"
click at [400, 647] on select "Select... Club Competition (Member) Club Competition (Visitor) National (Member…" at bounding box center [515, 661] width 230 height 29
type input "6.0000"
click at [854, 654] on input "text" at bounding box center [761, 661] width 230 height 29
type input "[PERSON_NAME]"
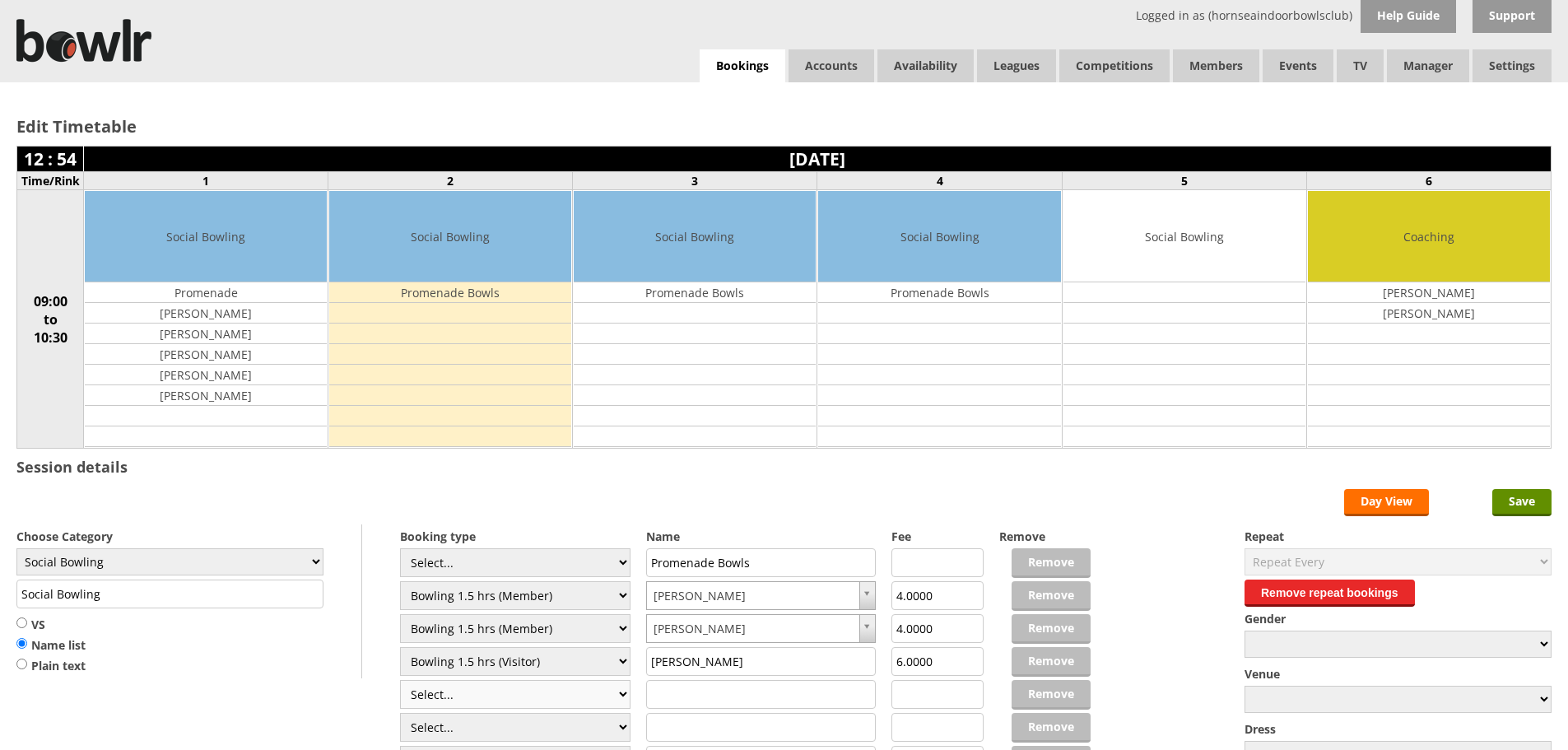
click at [623, 699] on select "Select... Club Competition (Member) Club Competition (Visitor) National (Member…" at bounding box center [515, 694] width 230 height 29
select select "0_48"
click at [400, 680] on select "Select... Club Competition (Member) Club Competition (Visitor) National (Member…" at bounding box center [515, 694] width 230 height 29
type input "6.0000"
click at [678, 696] on input "text" at bounding box center [761, 694] width 230 height 29
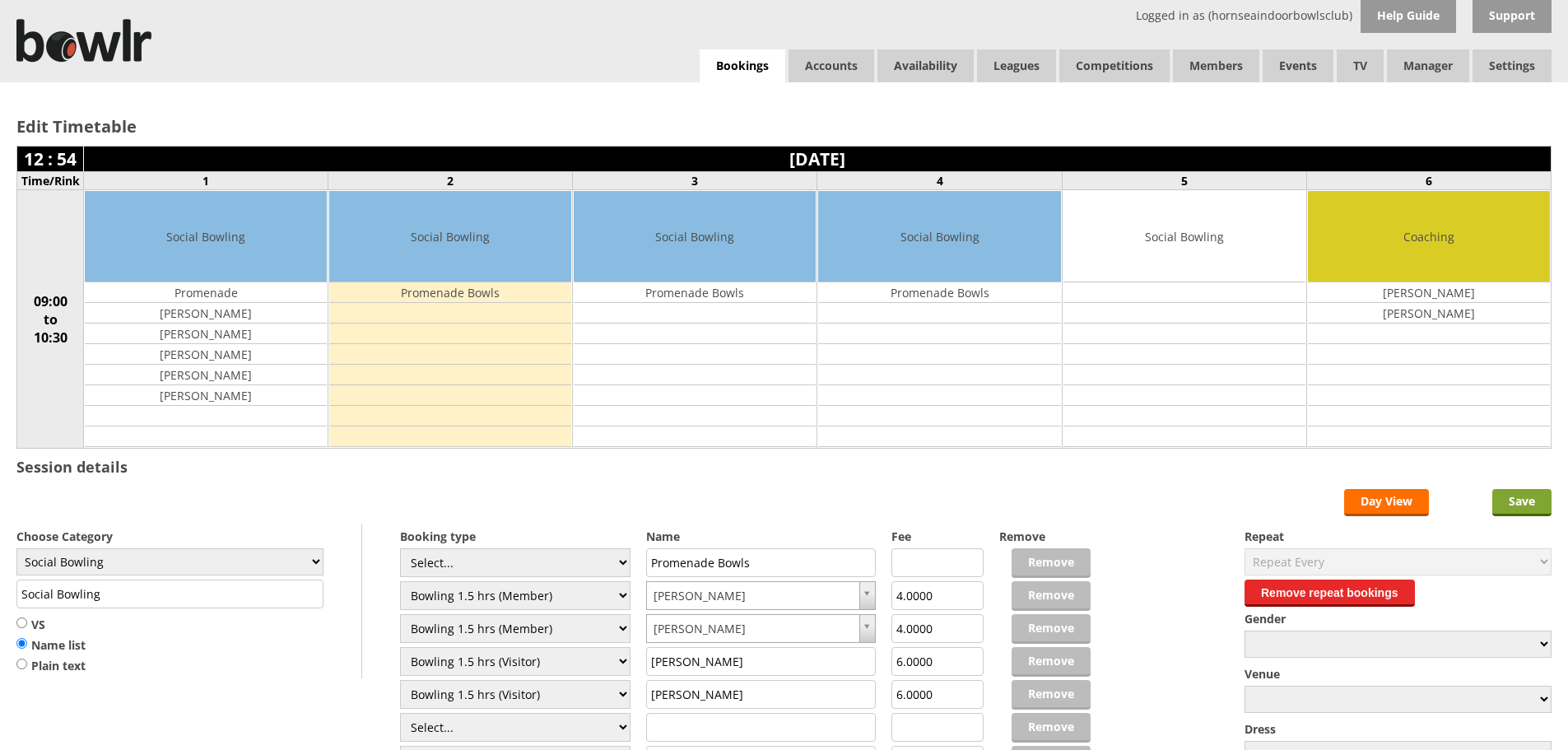
type input "[PERSON_NAME]"
click at [1531, 499] on input "Save" at bounding box center [1521, 502] width 59 height 27
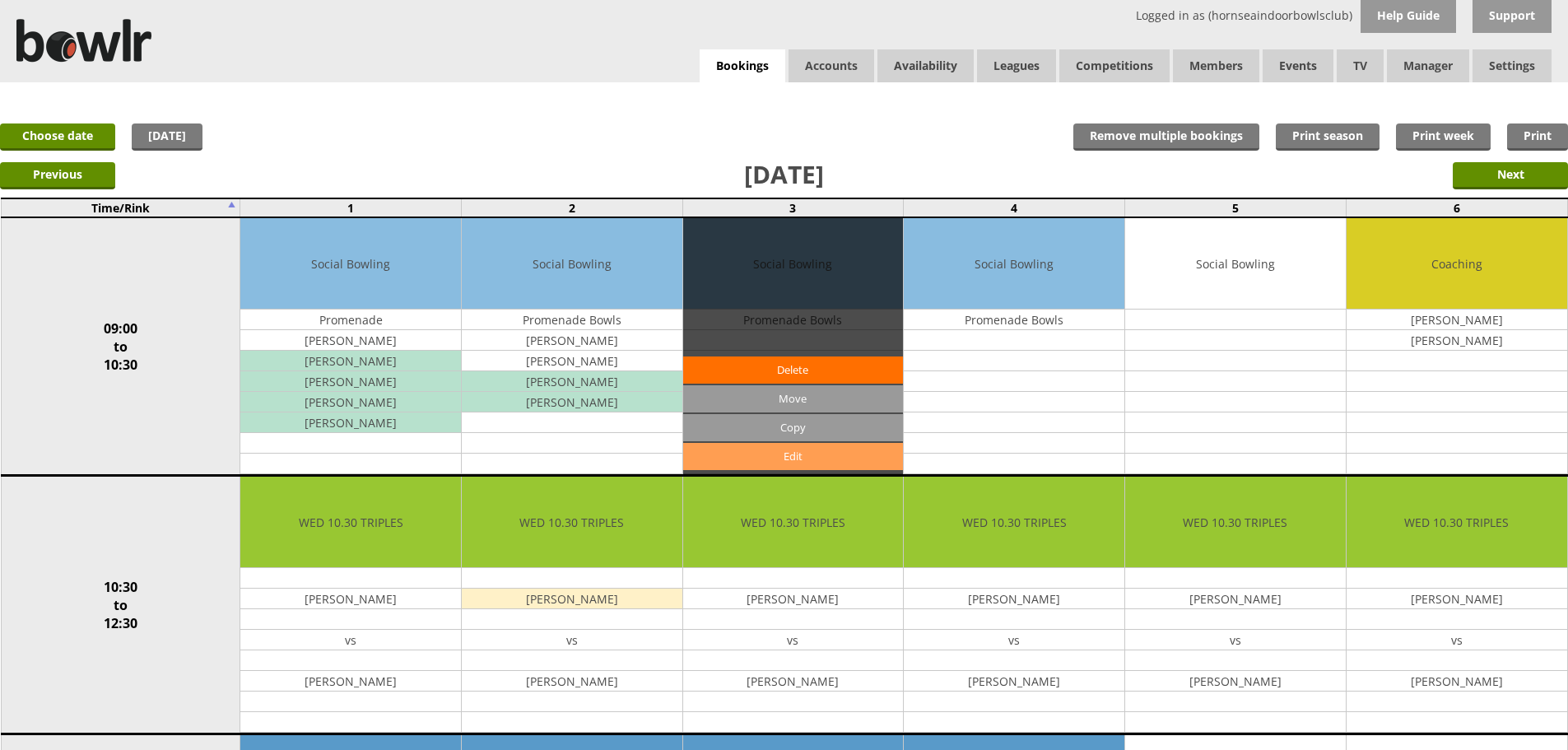
click at [786, 455] on link "Edit" at bounding box center [793, 456] width 220 height 27
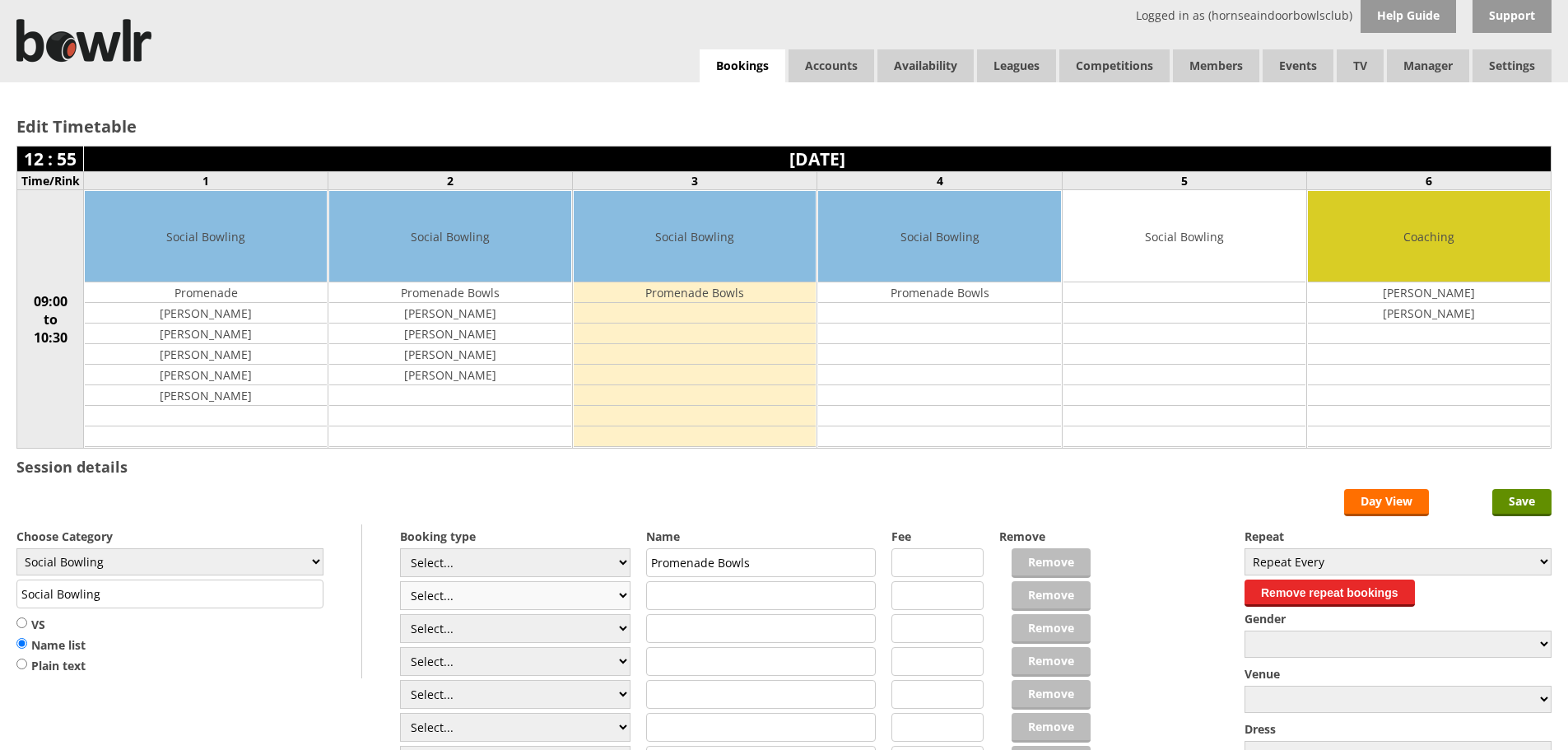
click at [619, 598] on select "Select... Club Competition (Member) Club Competition (Visitor) National (Member…" at bounding box center [515, 595] width 230 height 29
select select "1_48"
click at [400, 581] on select "Select... Club Competition (Member) Club Competition (Visitor) National (Member…" at bounding box center [515, 595] width 230 height 29
type input "4.0000"
click at [688, 621] on input "text" at bounding box center [761, 628] width 230 height 29
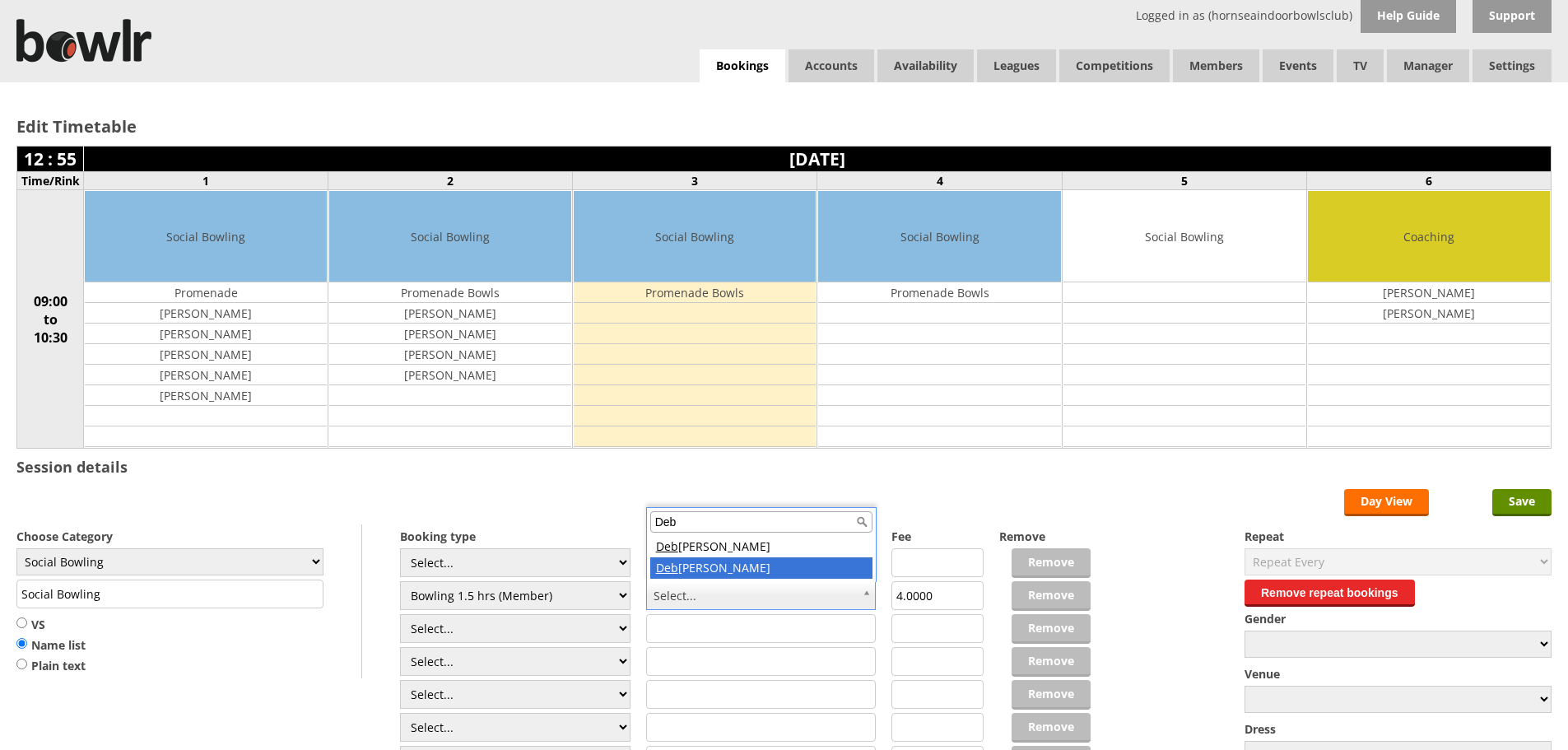
type input "Deb"
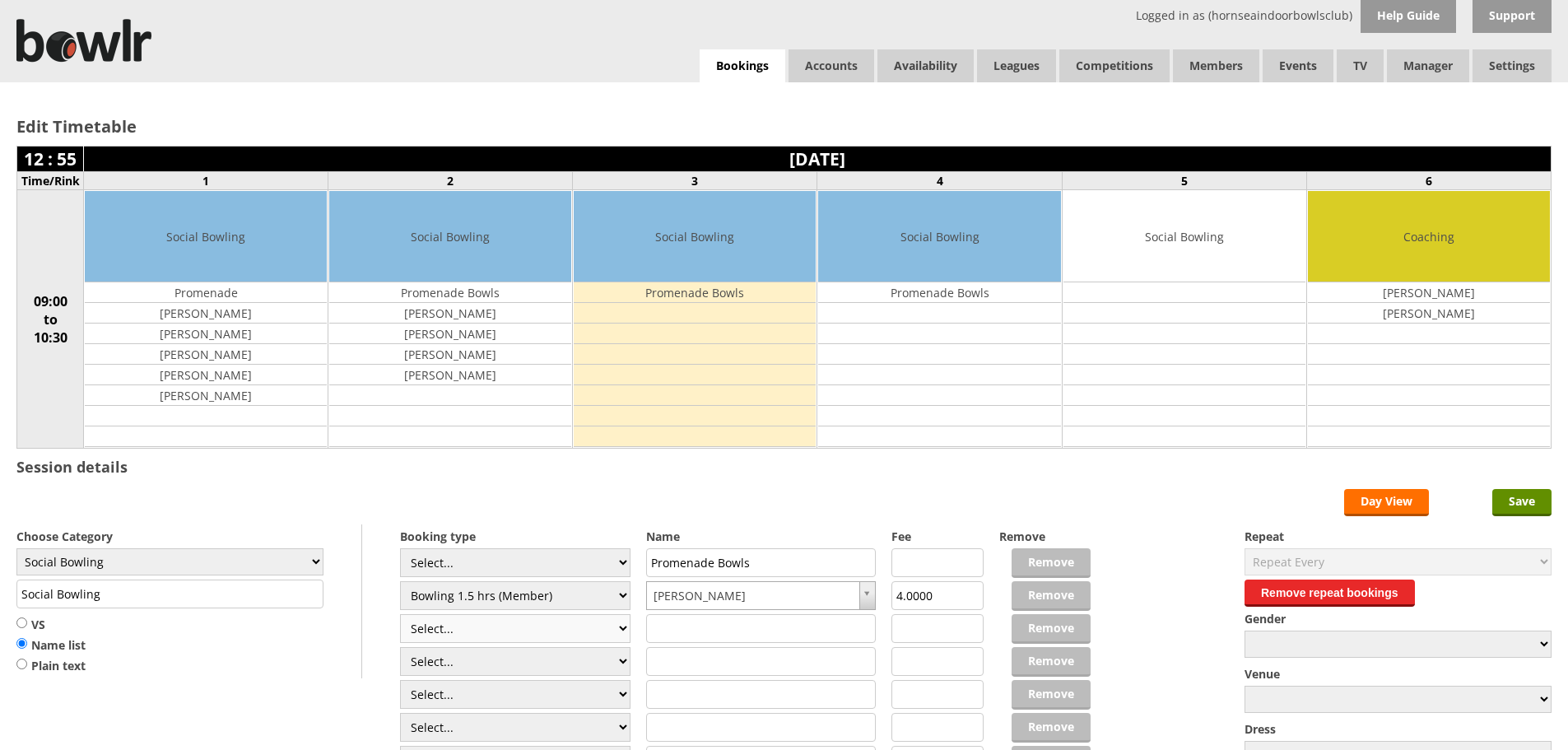
click at [621, 632] on select "Select... Club Competition (Member) Club Competition (Visitor) National (Member…" at bounding box center [515, 628] width 230 height 29
select select "0_48"
click at [400, 614] on select "Select... Club Competition (Member) Club Competition (Visitor) National (Member…" at bounding box center [515, 628] width 230 height 29
type input "6.0000"
click at [614, 629] on select "Select... Club Competition (Member) Club Competition (Visitor) National (Member…" at bounding box center [515, 628] width 230 height 29
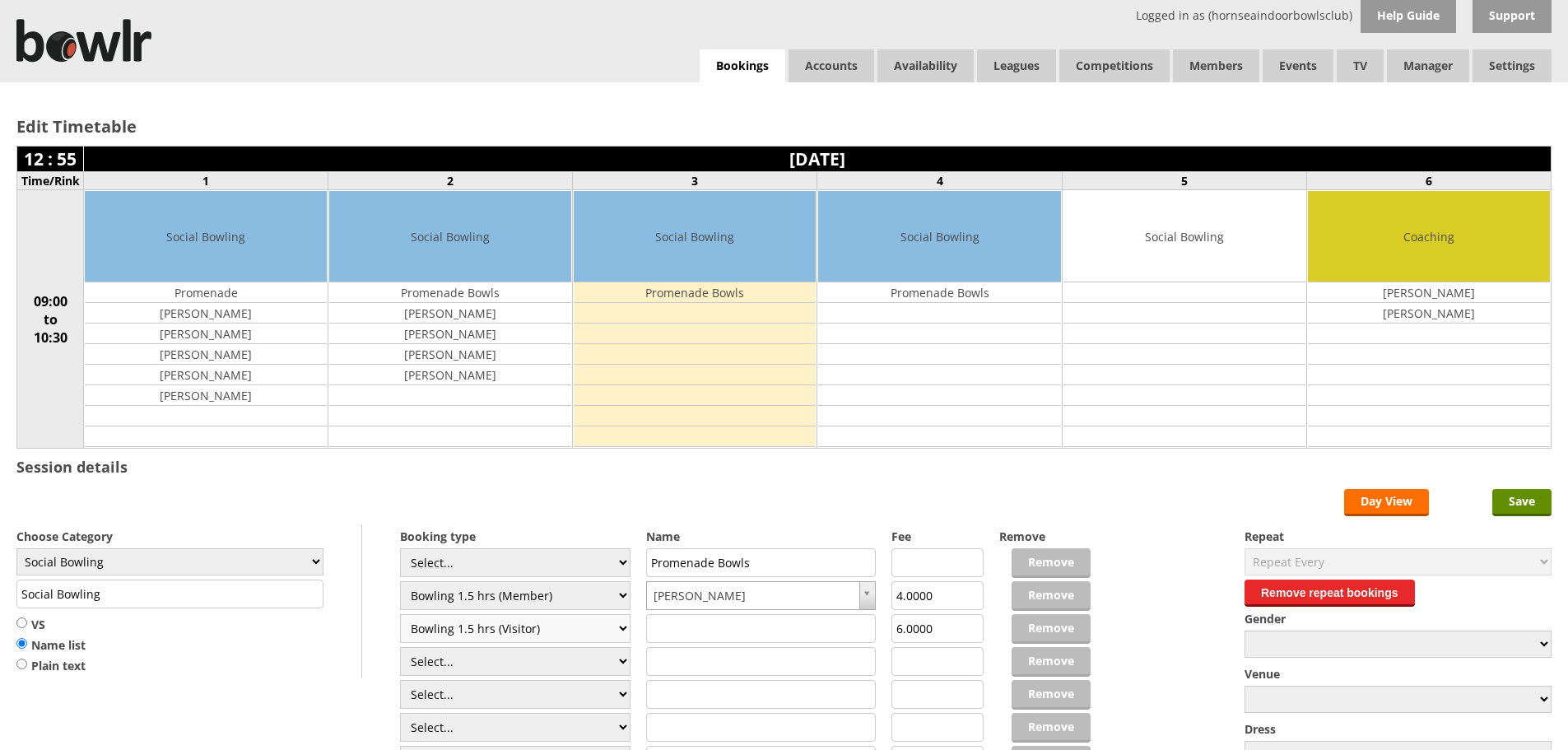
select select "1_48"
click at [400, 614] on select "Select... Club Competition (Member) Club Competition (Visitor) National (Member…" at bounding box center [515, 628] width 230 height 29
type input "4.0000"
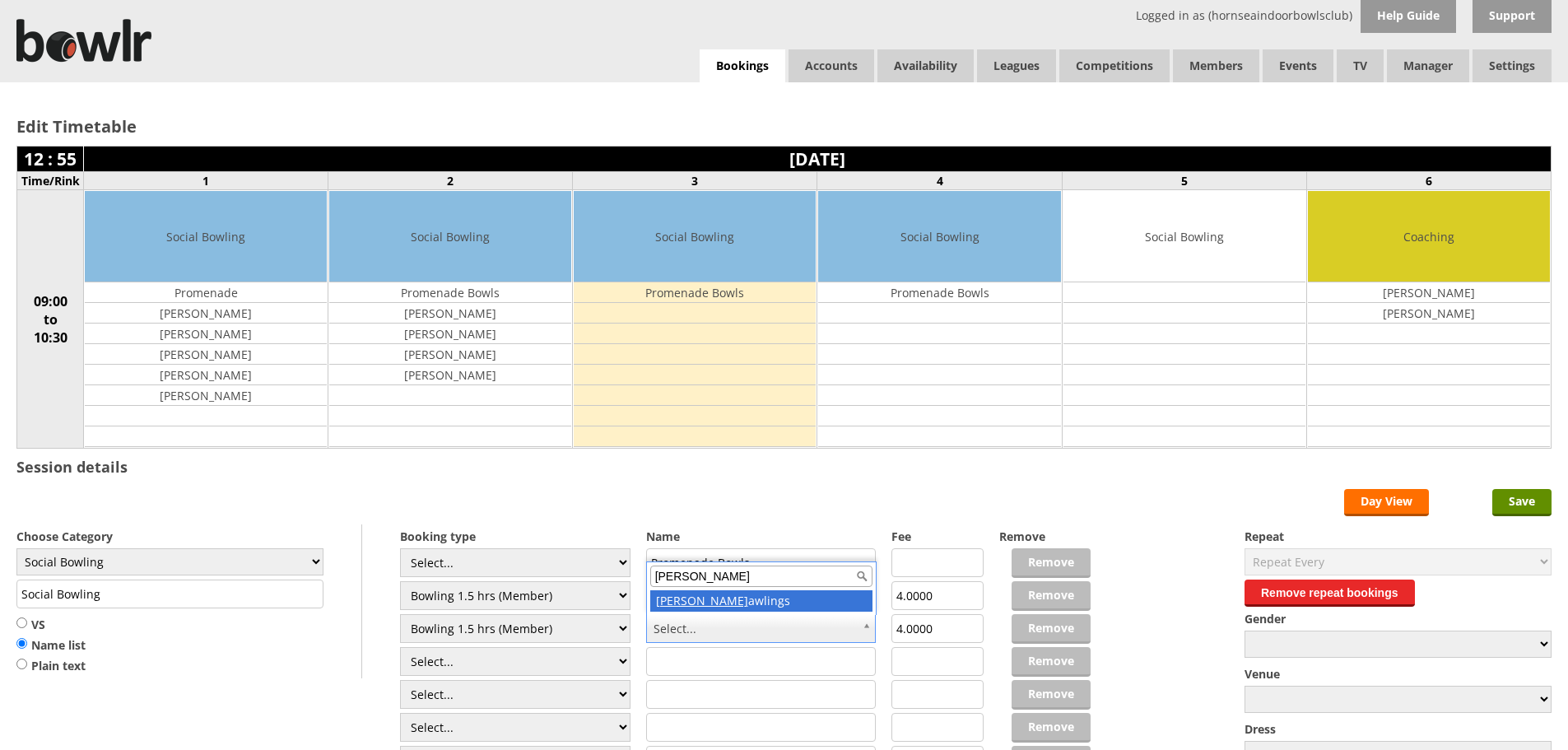
type input "[PERSON_NAME]"
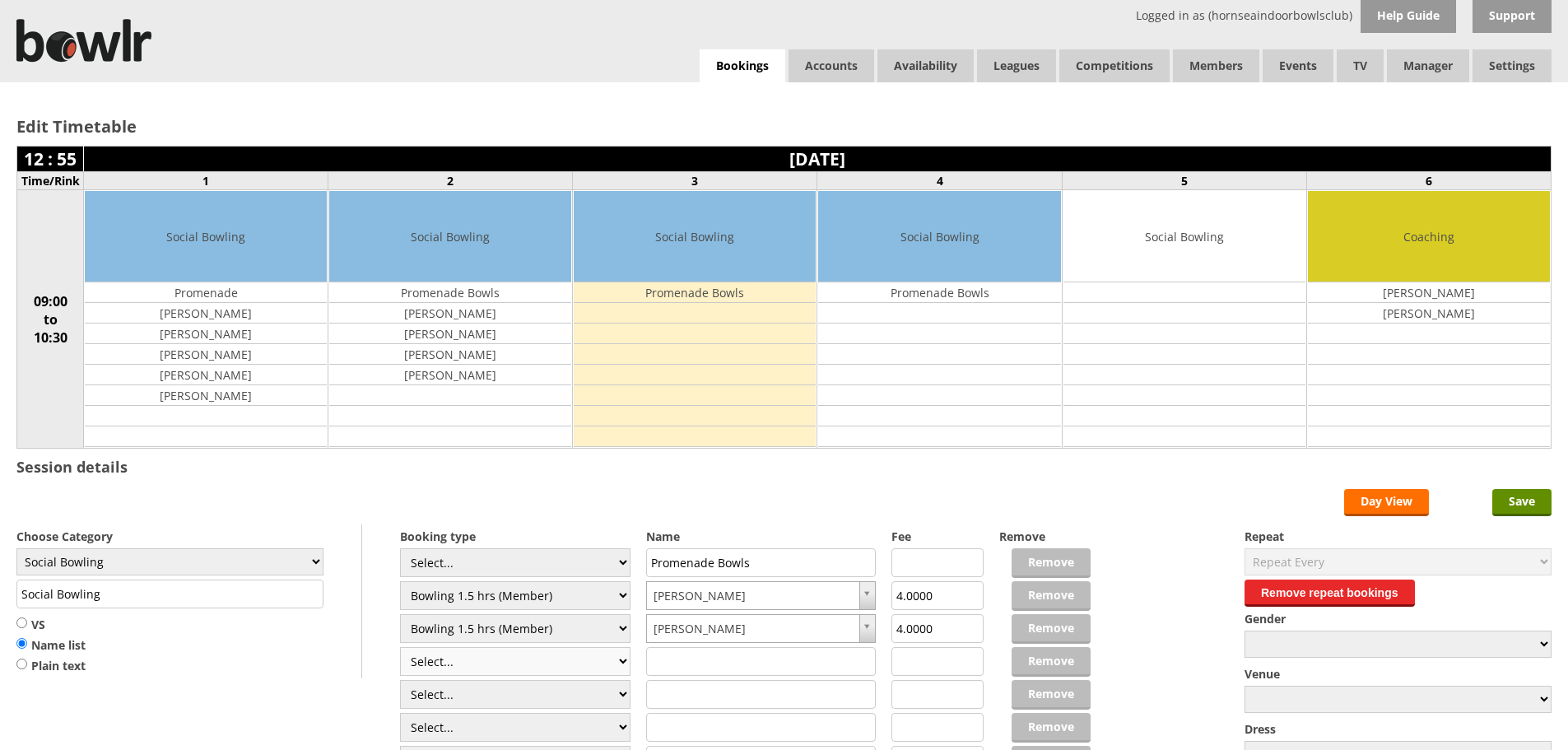
click at [620, 658] on select "Select... Club Competition (Member) Club Competition (Visitor) National (Member…" at bounding box center [515, 661] width 230 height 29
select select "1_48"
click at [400, 647] on select "Select... Club Competition (Member) Club Competition (Visitor) National (Member…" at bounding box center [515, 661] width 230 height 29
type input "4.0000"
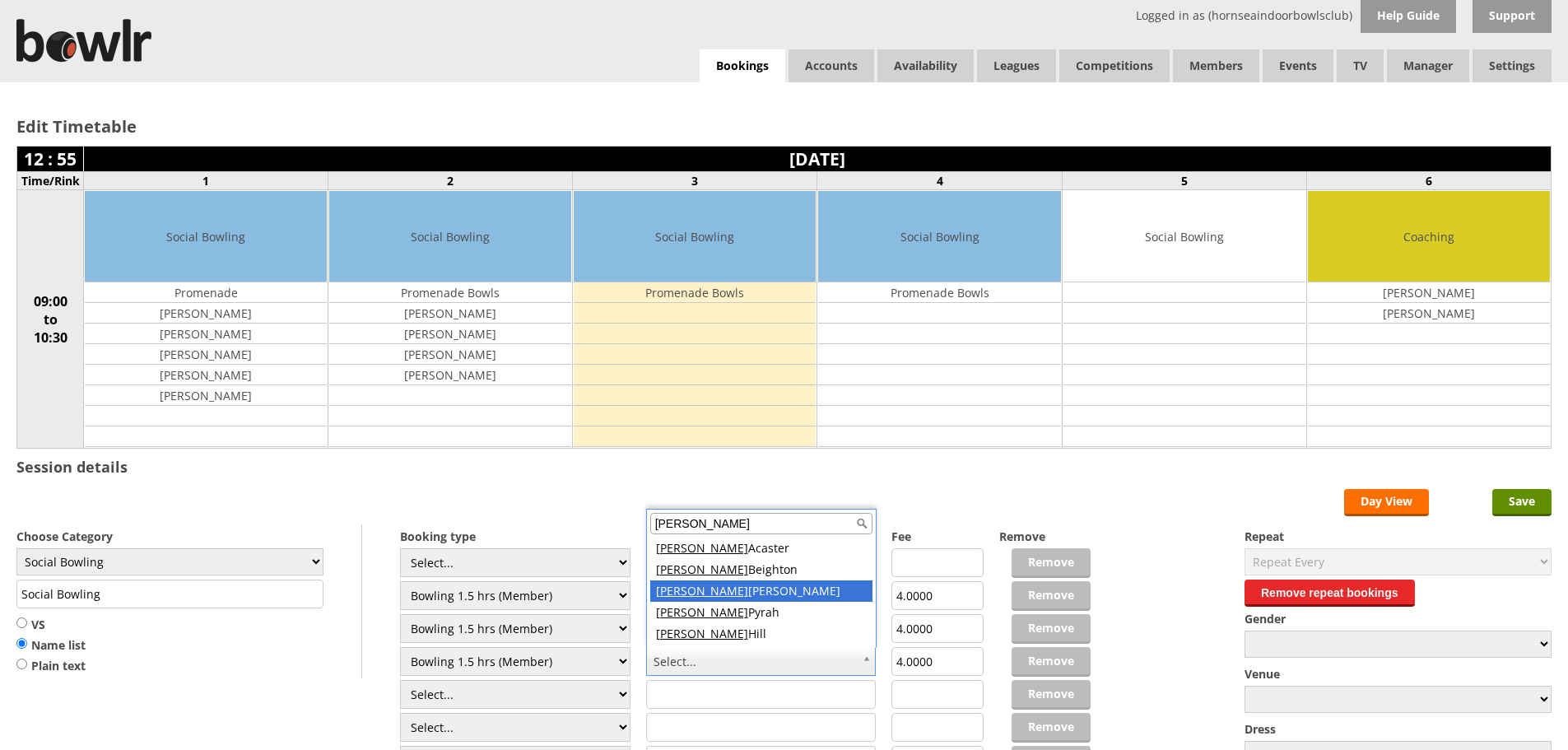
type input "[PERSON_NAME]"
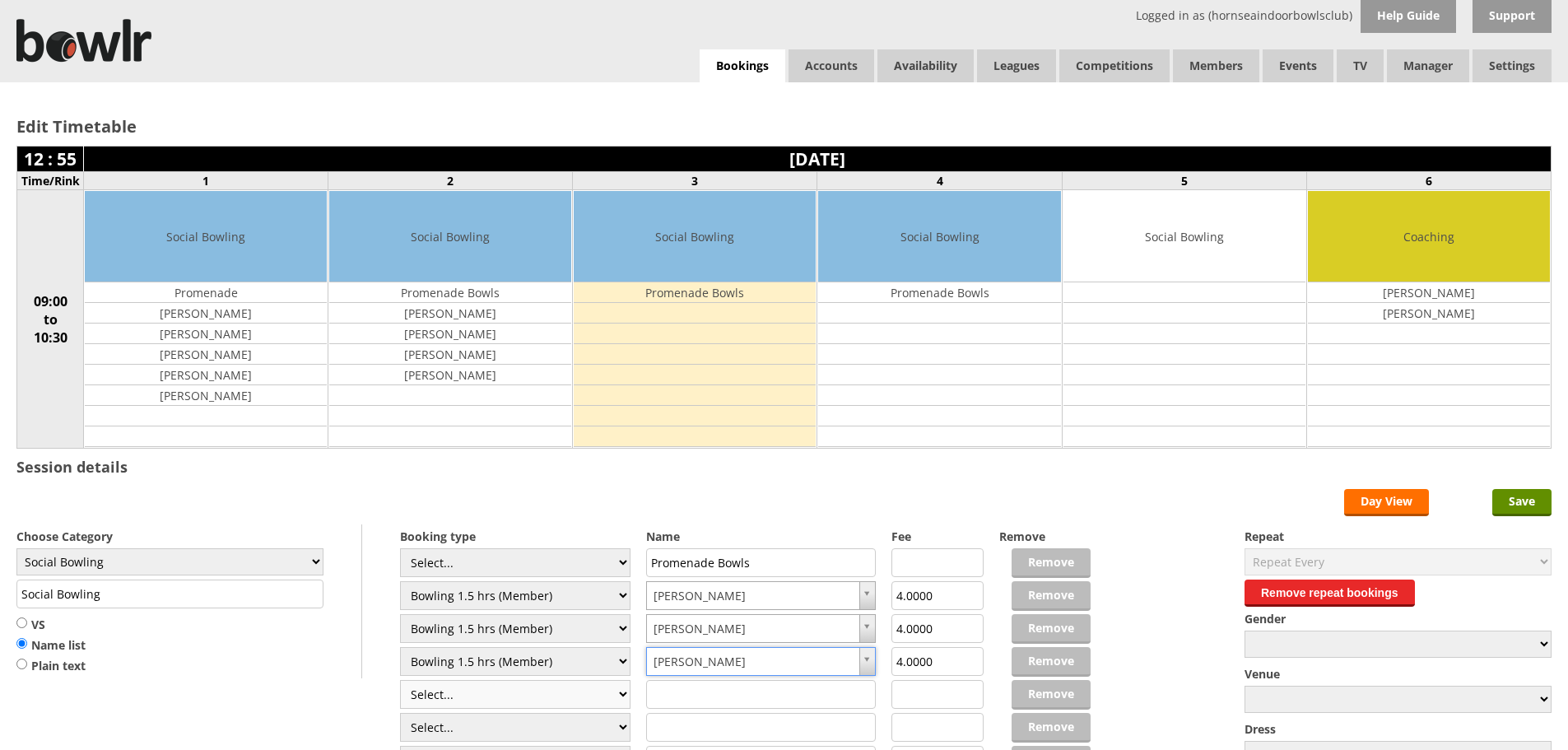
click at [626, 691] on select "Select... Club Competition (Member) Club Competition (Visitor) National (Member…" at bounding box center [515, 694] width 230 height 29
select select "0_48"
click at [400, 680] on select "Select... Club Competition (Member) Club Competition (Visitor) National (Member…" at bounding box center [515, 694] width 230 height 29
type input "6.0000"
click at [609, 693] on select "Select... Club Competition (Member) Club Competition (Visitor) National (Member…" at bounding box center [515, 694] width 230 height 29
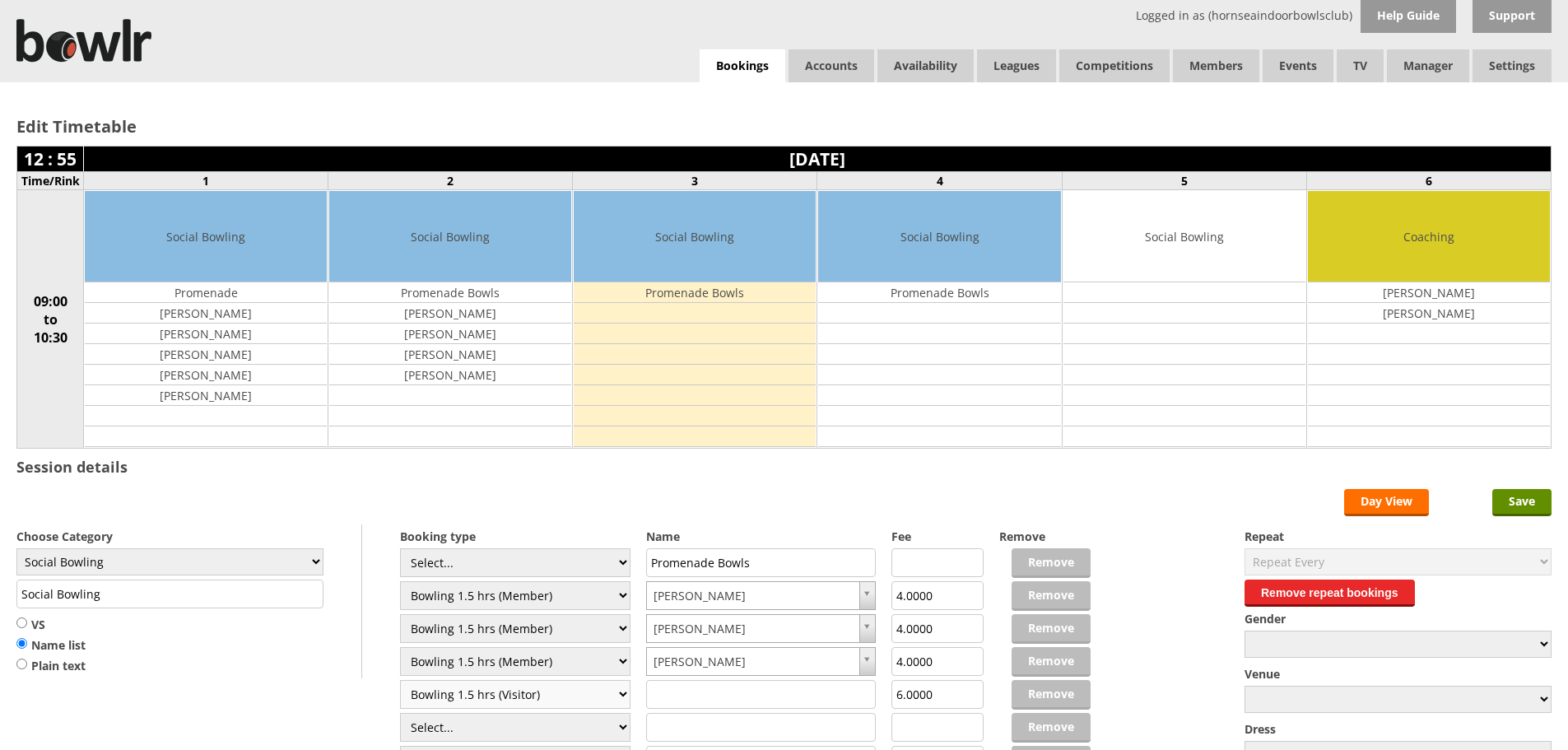
select select "1_48"
click at [400, 680] on select "Select... Club Competition (Member) Club Competition (Visitor) National (Member…" at bounding box center [515, 694] width 230 height 29
type input "4.0000"
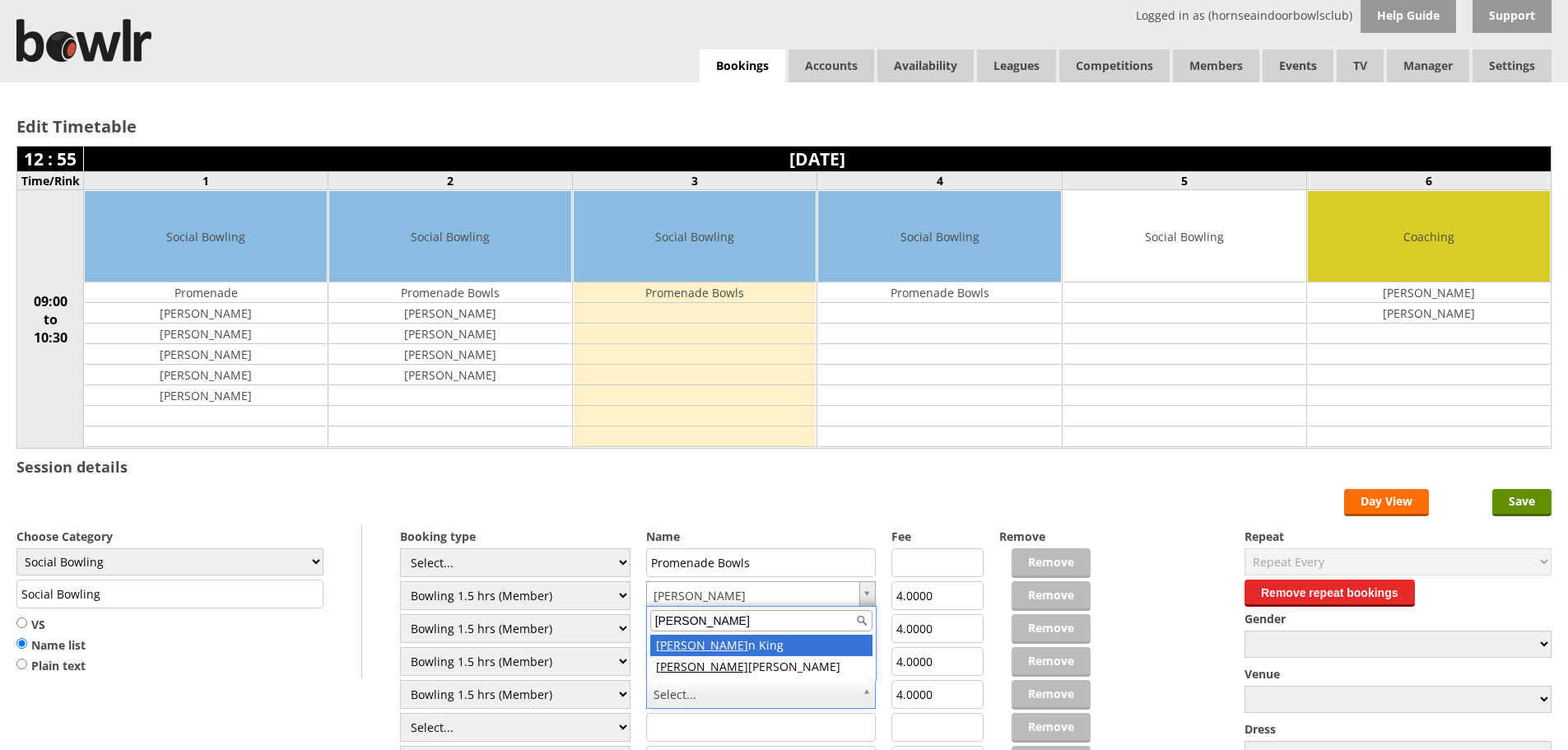
type input "Marty"
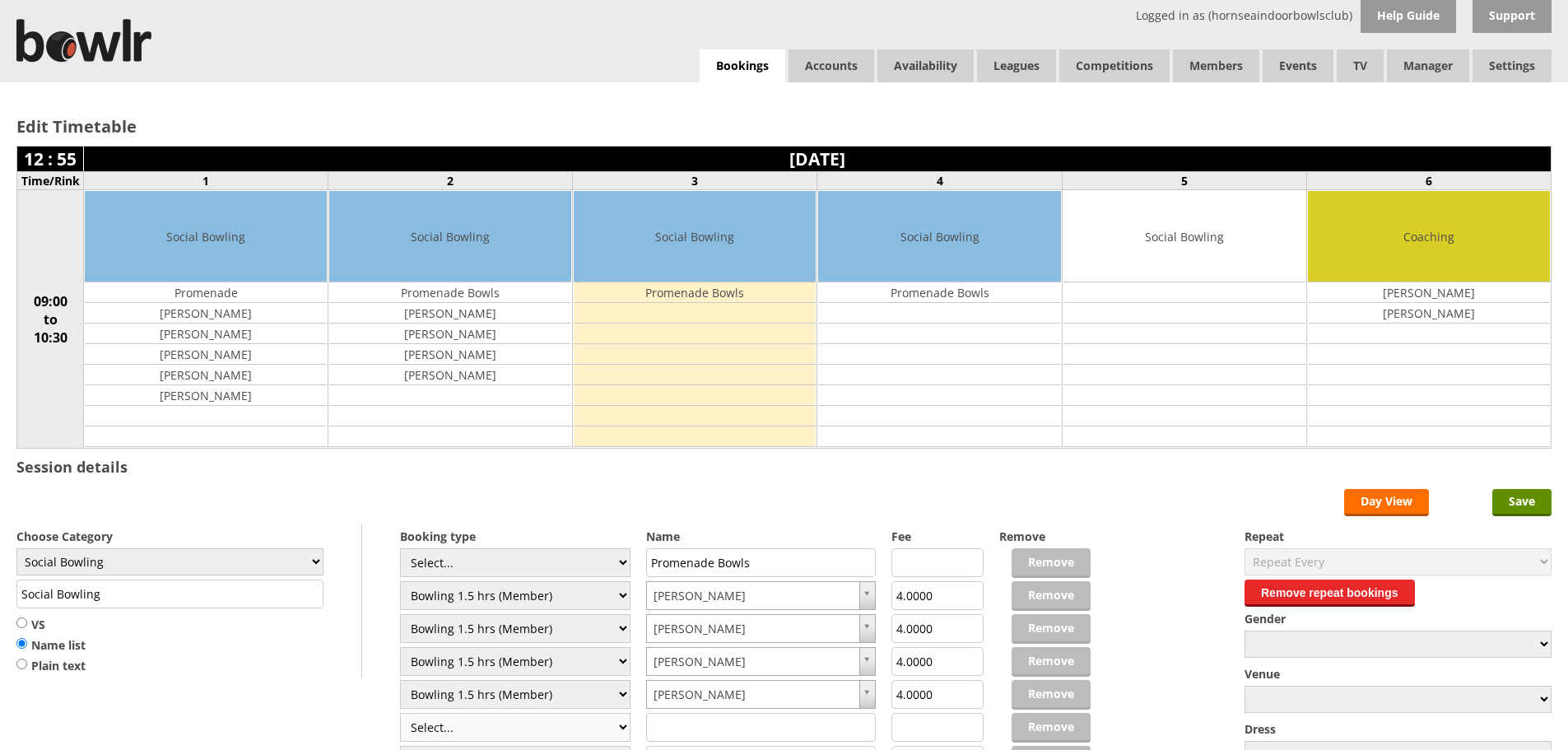
click at [620, 728] on select "Select... Club Competition (Member) Club Competition (Visitor) National (Member…" at bounding box center [515, 727] width 230 height 29
select select "1_48"
click at [400, 713] on select "Select... Club Competition (Member) Club Competition (Visitor) National (Member…" at bounding box center [515, 727] width 230 height 29
type input "4.0000"
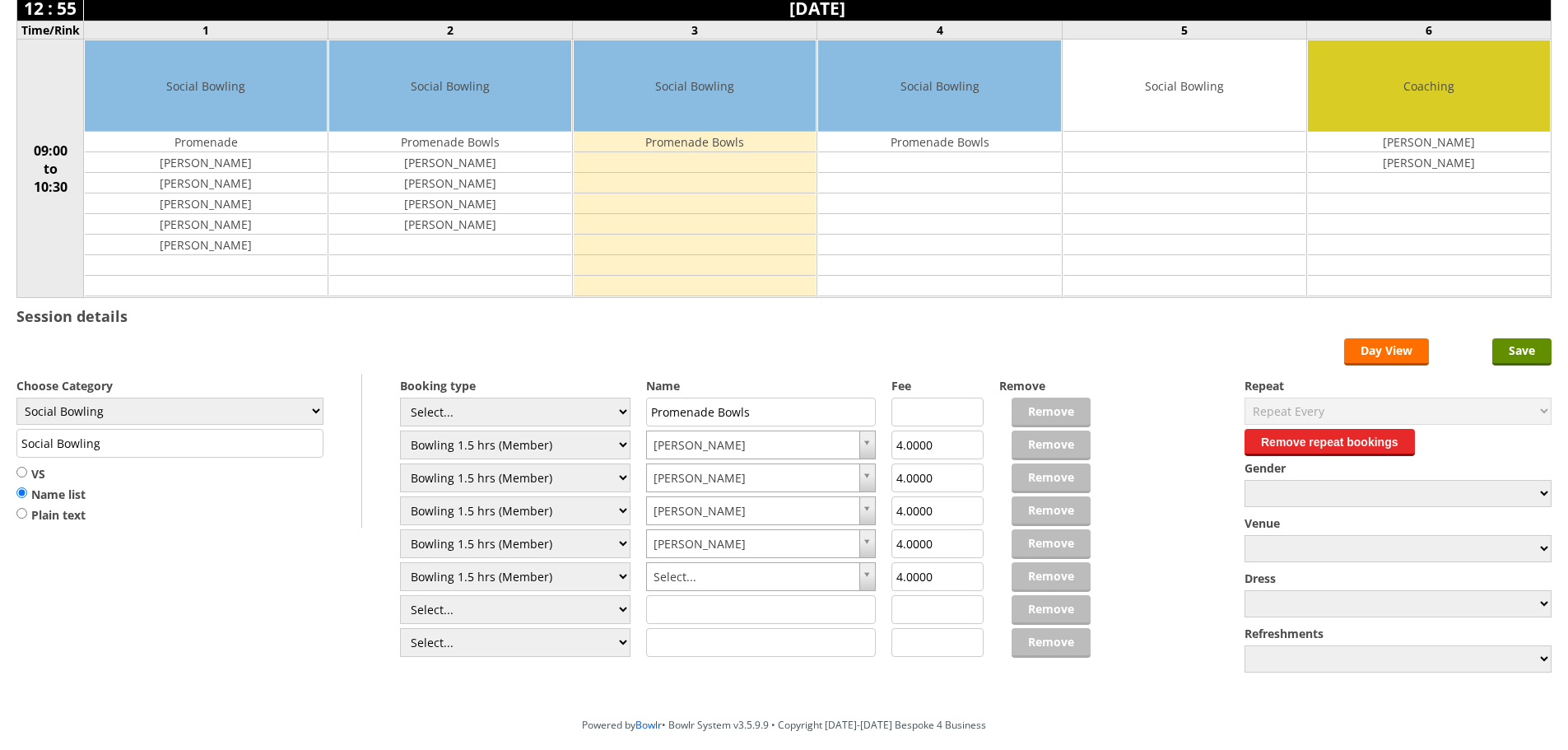
scroll to position [151, 0]
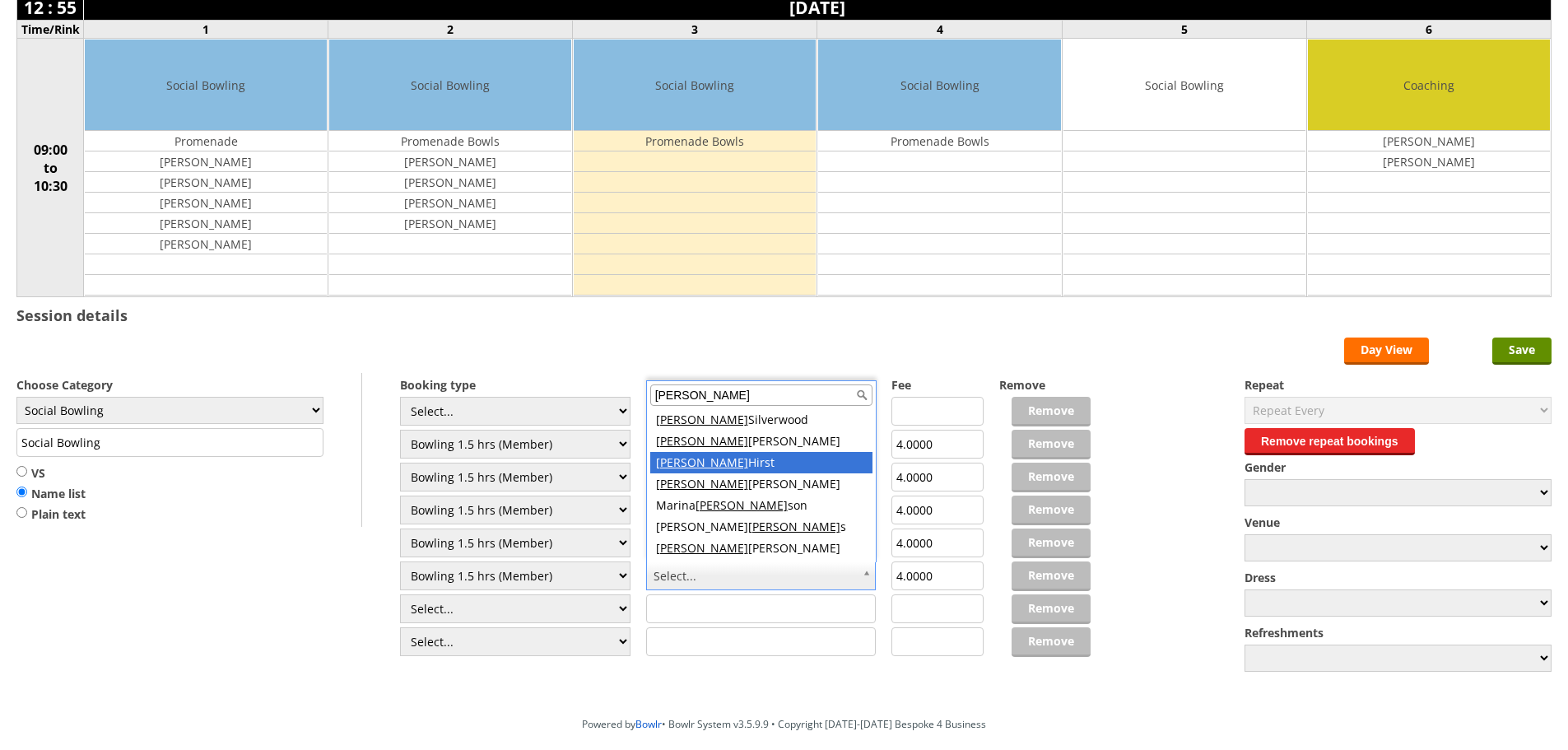
type input "[PERSON_NAME]"
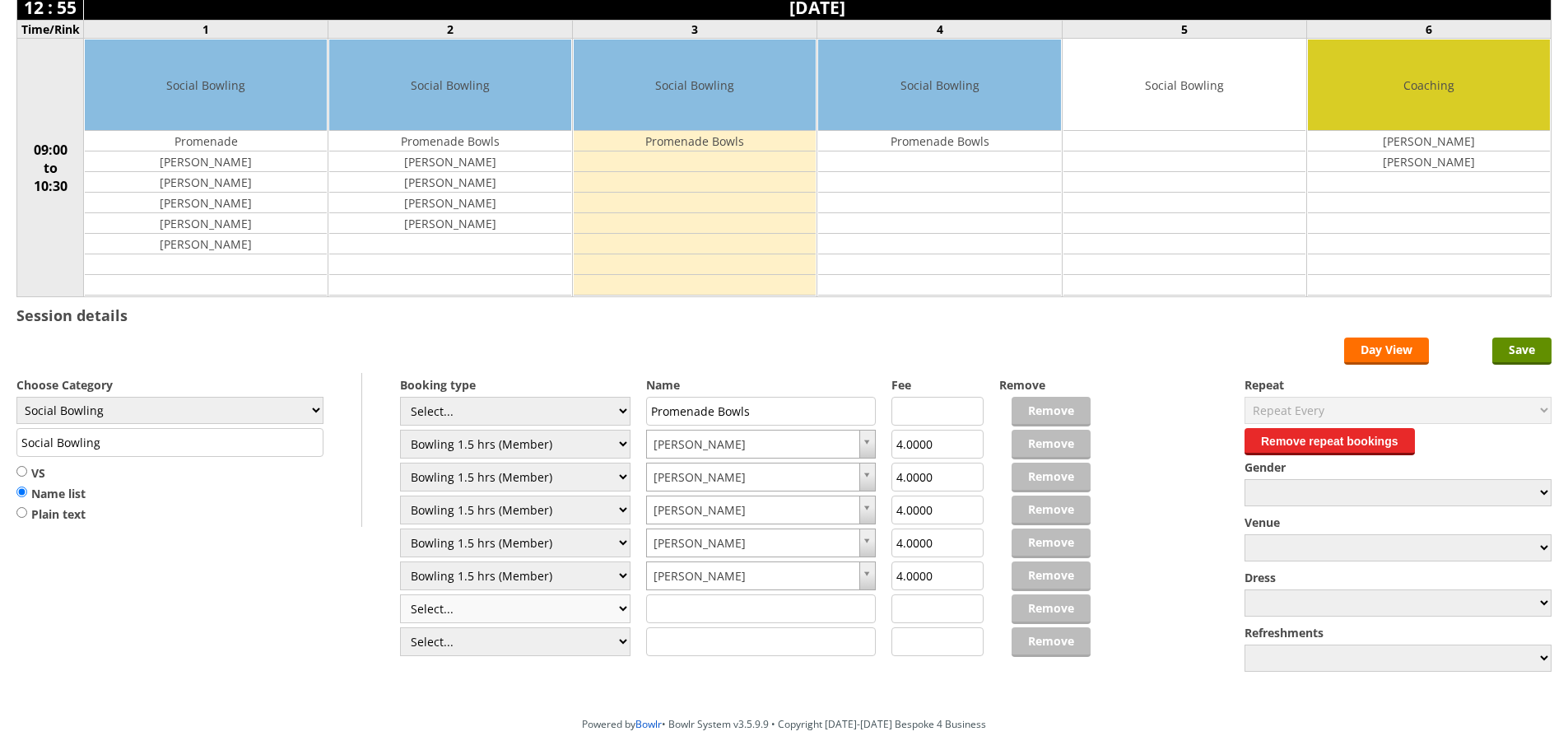
click at [622, 609] on select "Select... Club Competition (Member) Club Competition (Visitor) National (Member…" at bounding box center [515, 609] width 230 height 29
select select "0_48"
click at [400, 595] on select "Select... Club Competition (Member) Club Competition (Visitor) National (Member…" at bounding box center [515, 609] width 230 height 29
type input "6.0000"
click at [715, 613] on input "text" at bounding box center [761, 609] width 230 height 29
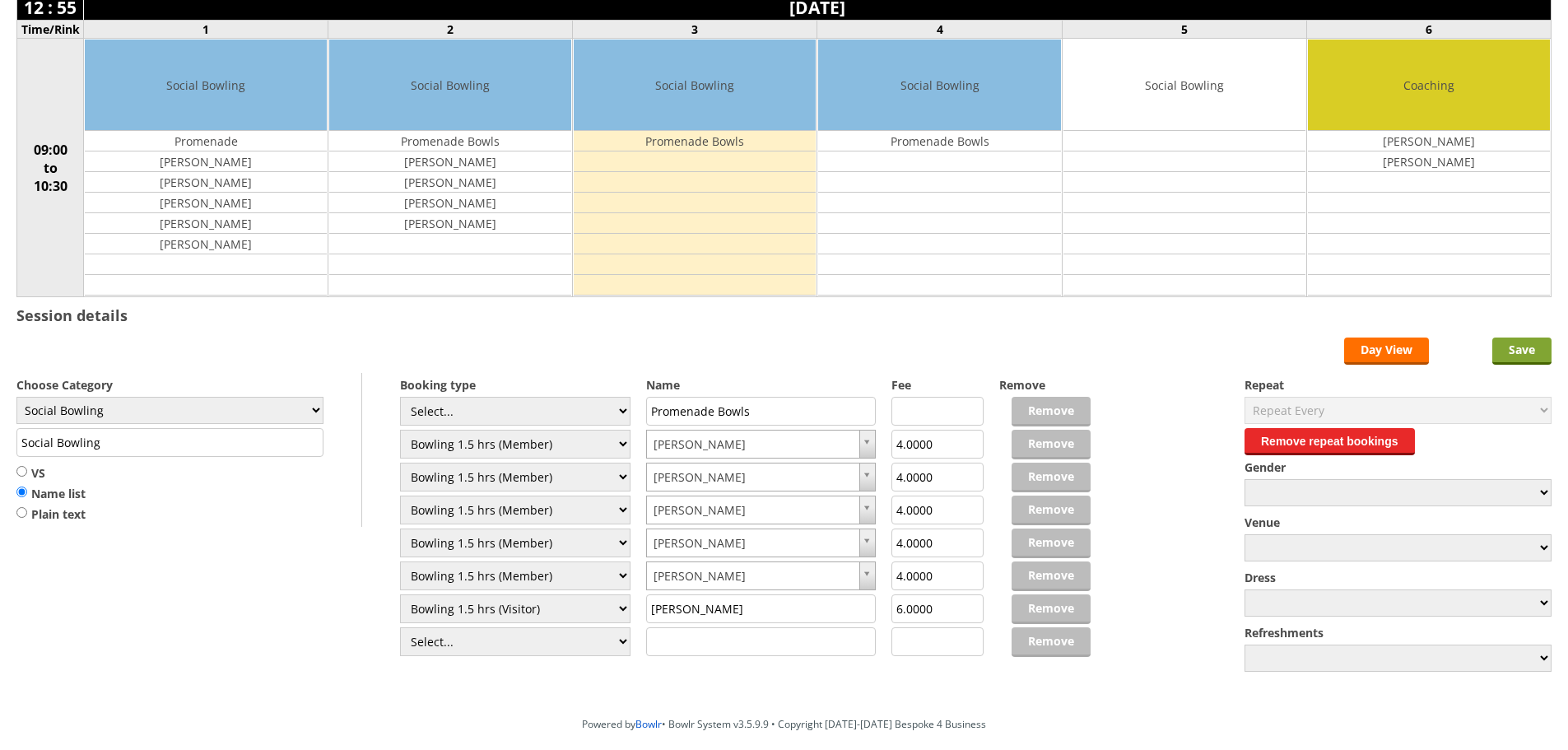
type input "[PERSON_NAME]"
click at [1531, 348] on input "Save" at bounding box center [1521, 351] width 59 height 27
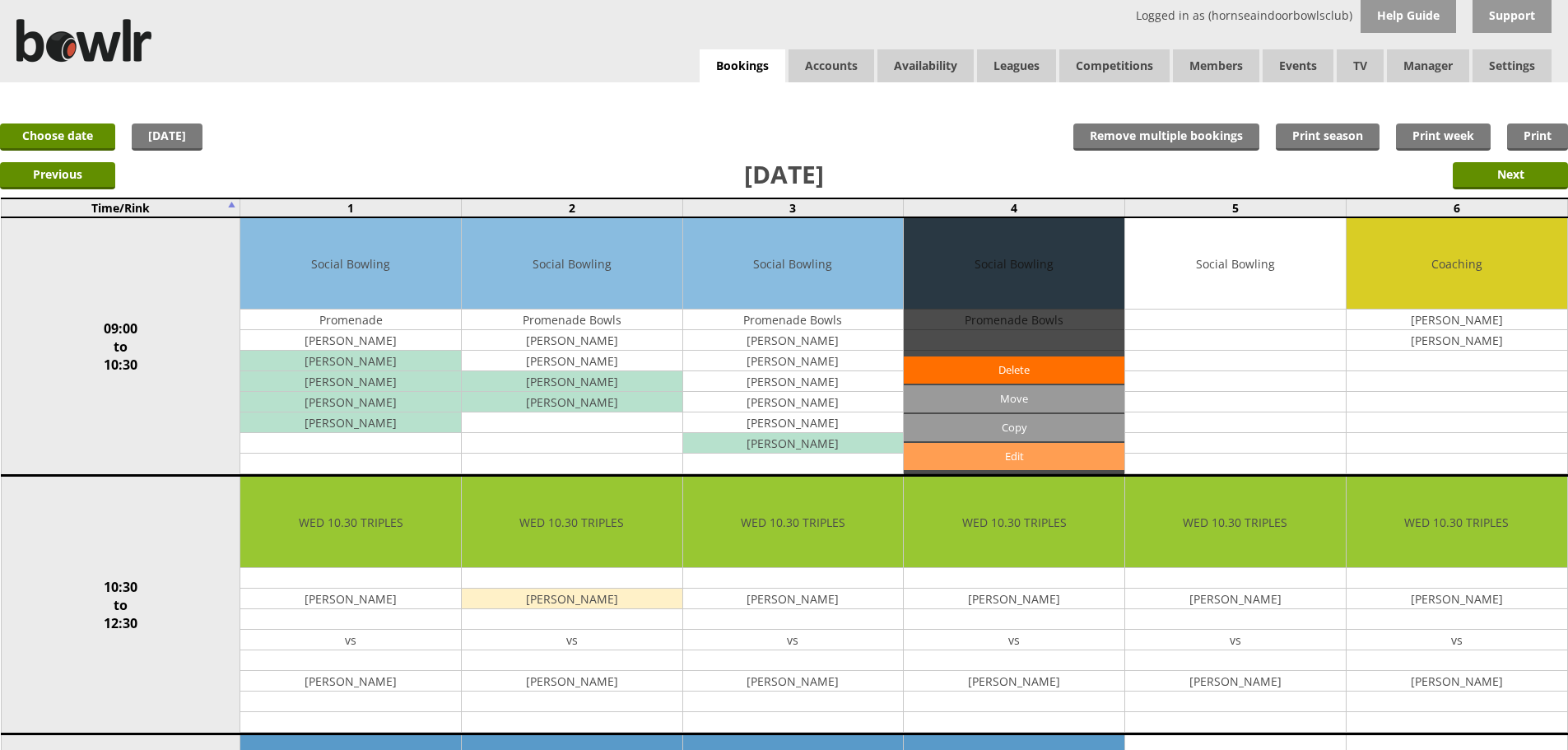
click at [1027, 451] on link "Edit" at bounding box center [1013, 456] width 220 height 27
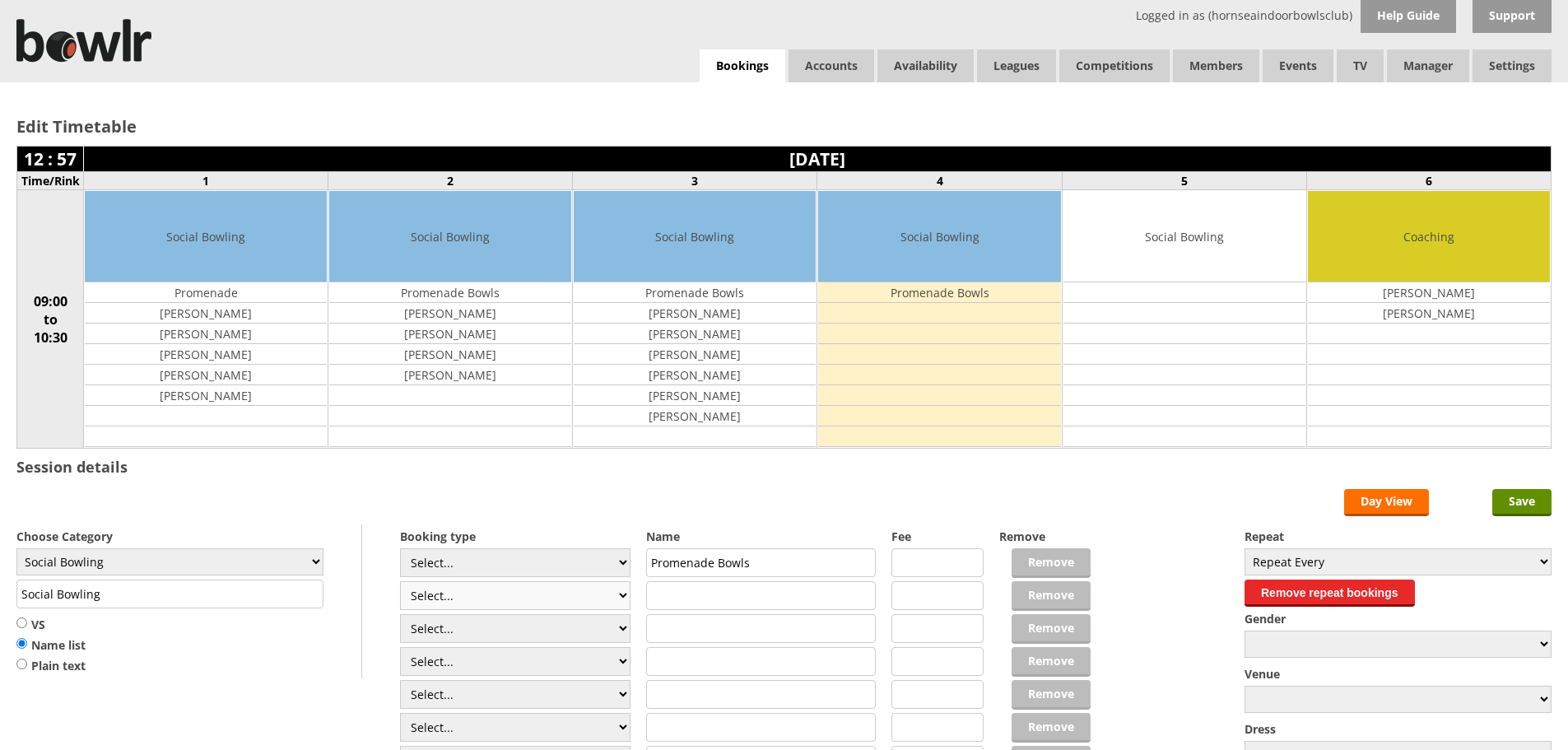
click at [599, 592] on select "Select... Club Competition (Member) Club Competition (Visitor) National (Member…" at bounding box center [515, 595] width 230 height 29
select select "1_48"
click at [400, 581] on select "Select... Club Competition (Member) Club Competition (Visitor) National (Member…" at bounding box center [515, 595] width 230 height 29
type input "4.0000"
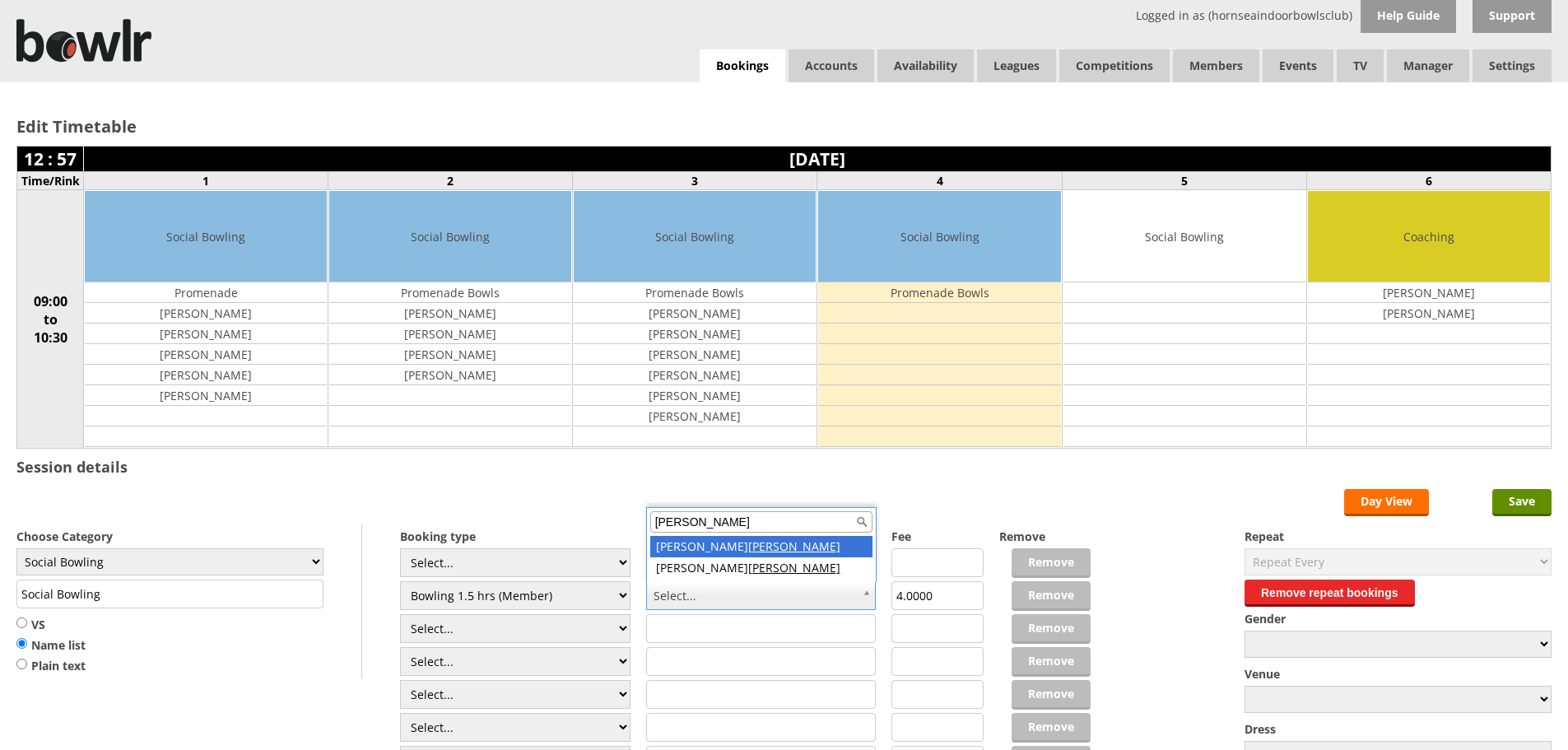
type input "foster"
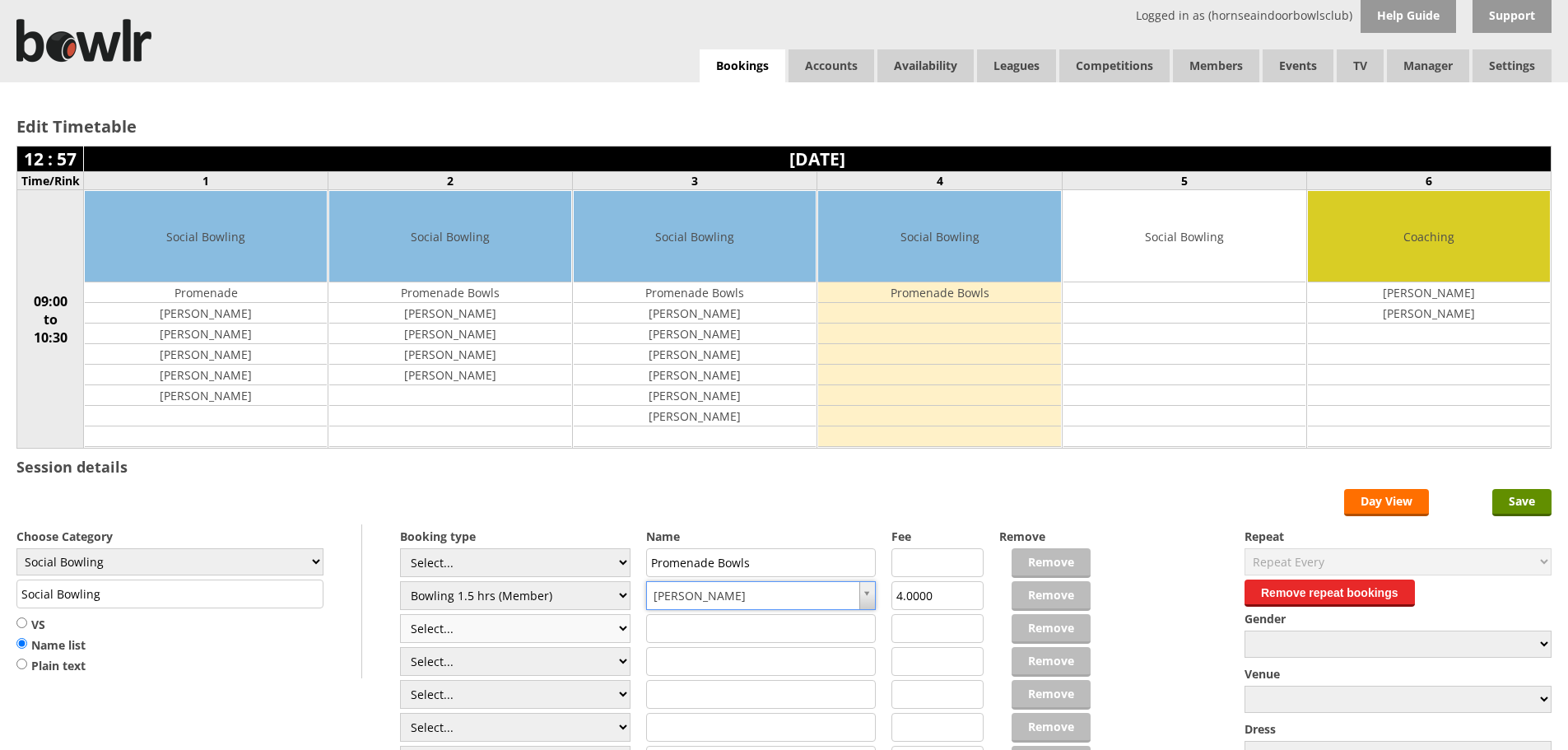
click at [616, 628] on select "Select... Club Competition (Member) Club Competition (Visitor) National (Member…" at bounding box center [515, 628] width 230 height 29
select select "1_48"
click at [400, 614] on select "Select... Club Competition (Member) Club Competition (Visitor) National (Member…" at bounding box center [515, 628] width 230 height 29
type input "4.0000"
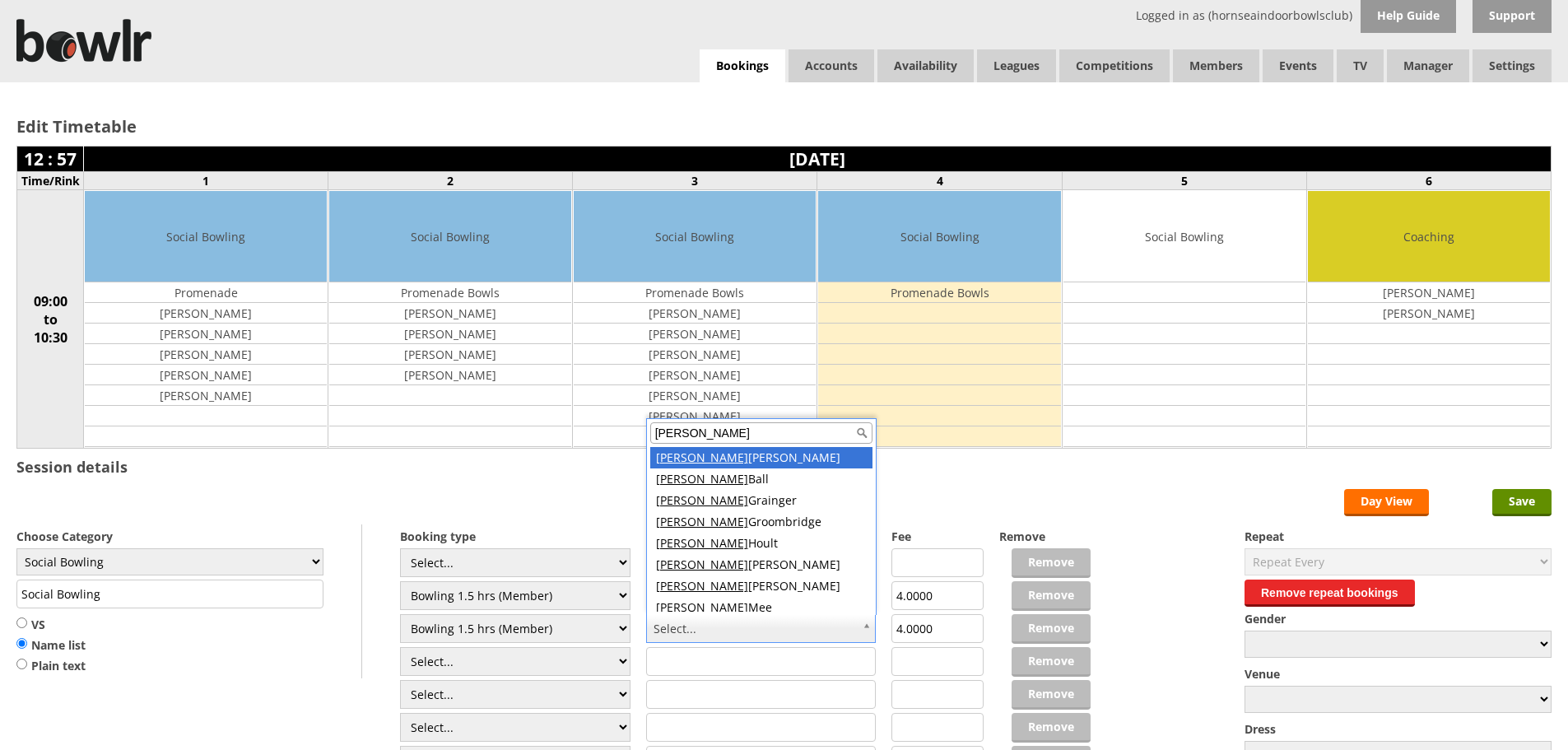
scroll to position [7, 0]
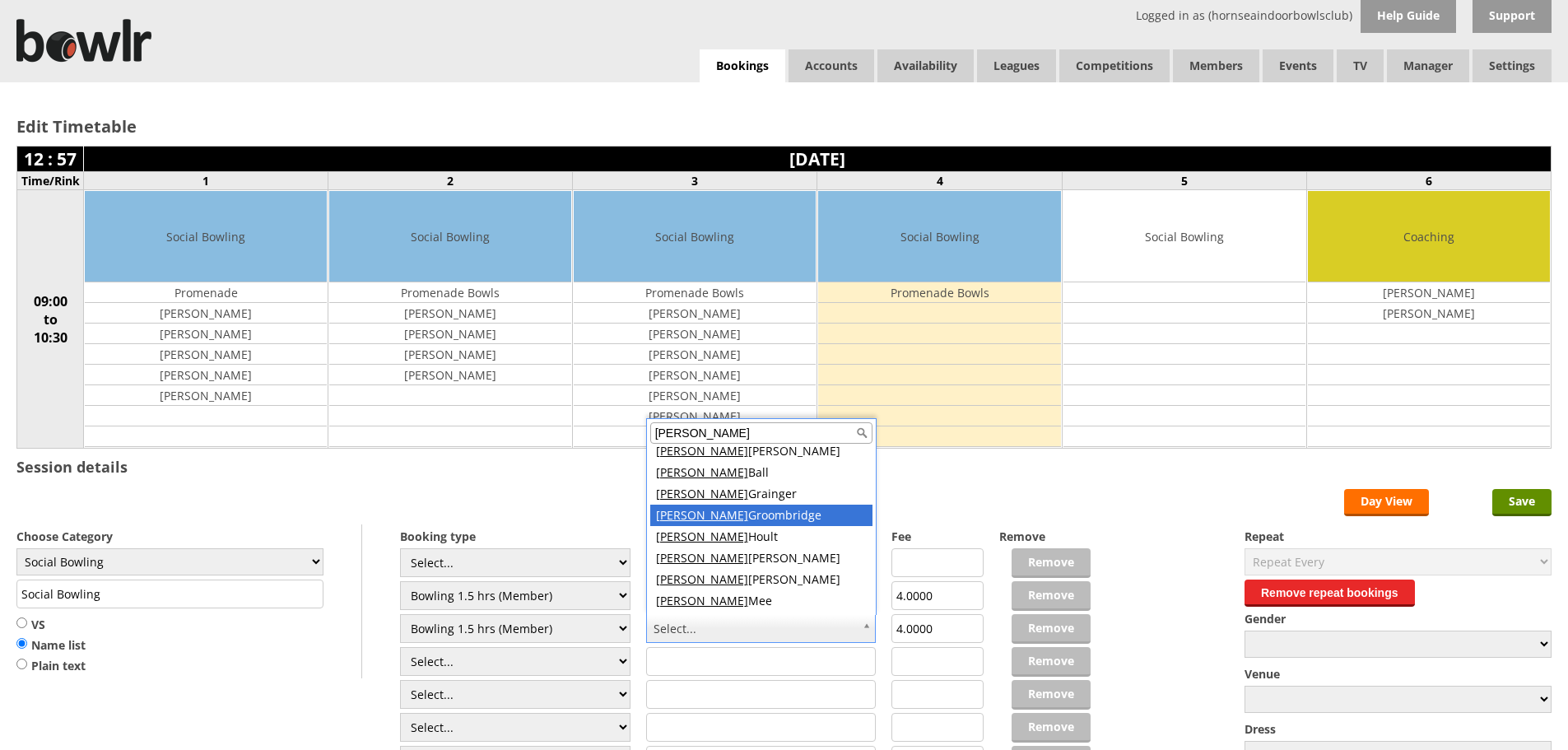
type input "david"
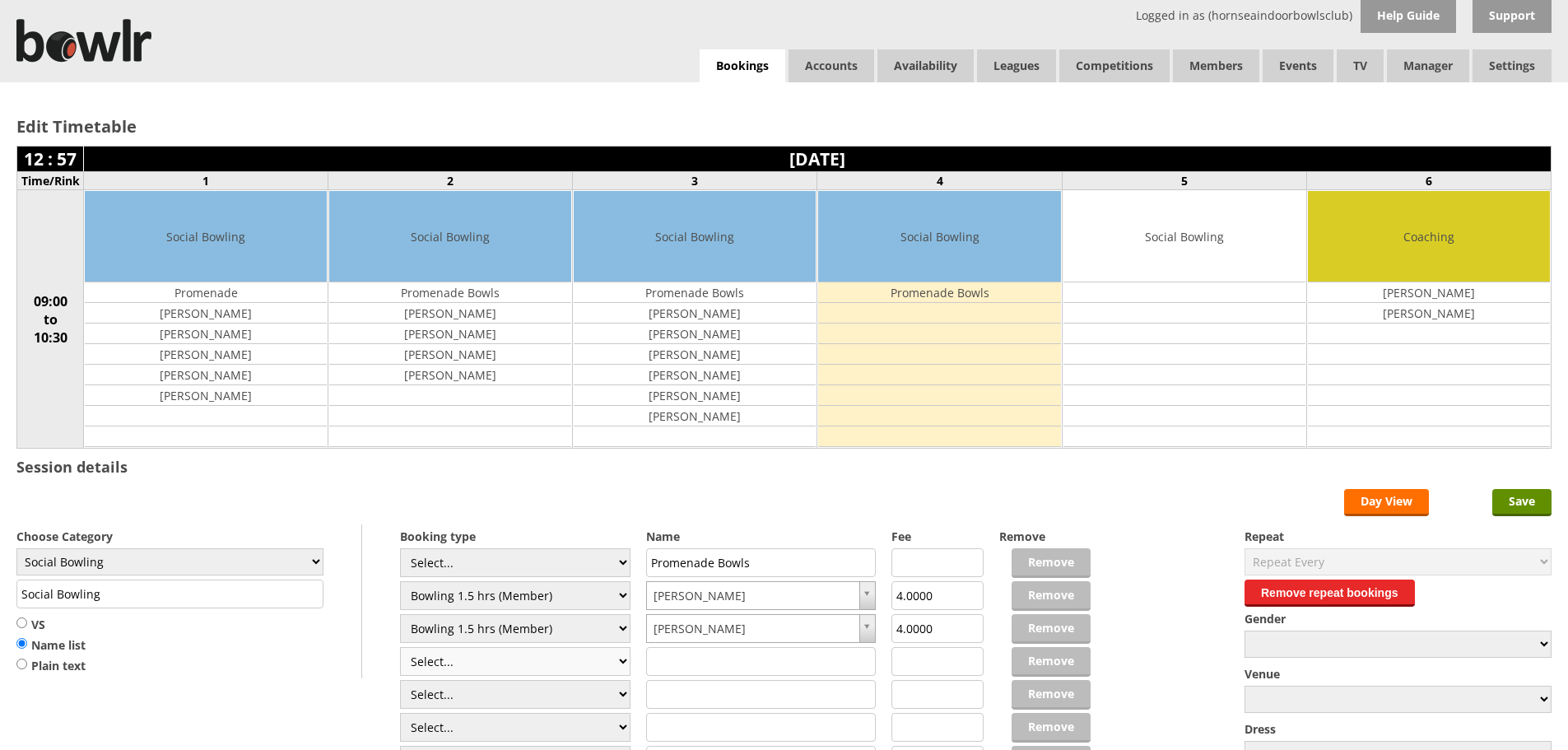
click at [580, 654] on select "Select... Club Competition (Member) Club Competition (Visitor) National (Member…" at bounding box center [515, 661] width 230 height 29
select select "1_48"
click at [400, 647] on select "Select... Club Competition (Member) Club Competition (Visitor) National (Member…" at bounding box center [515, 661] width 230 height 29
type input "4.0000"
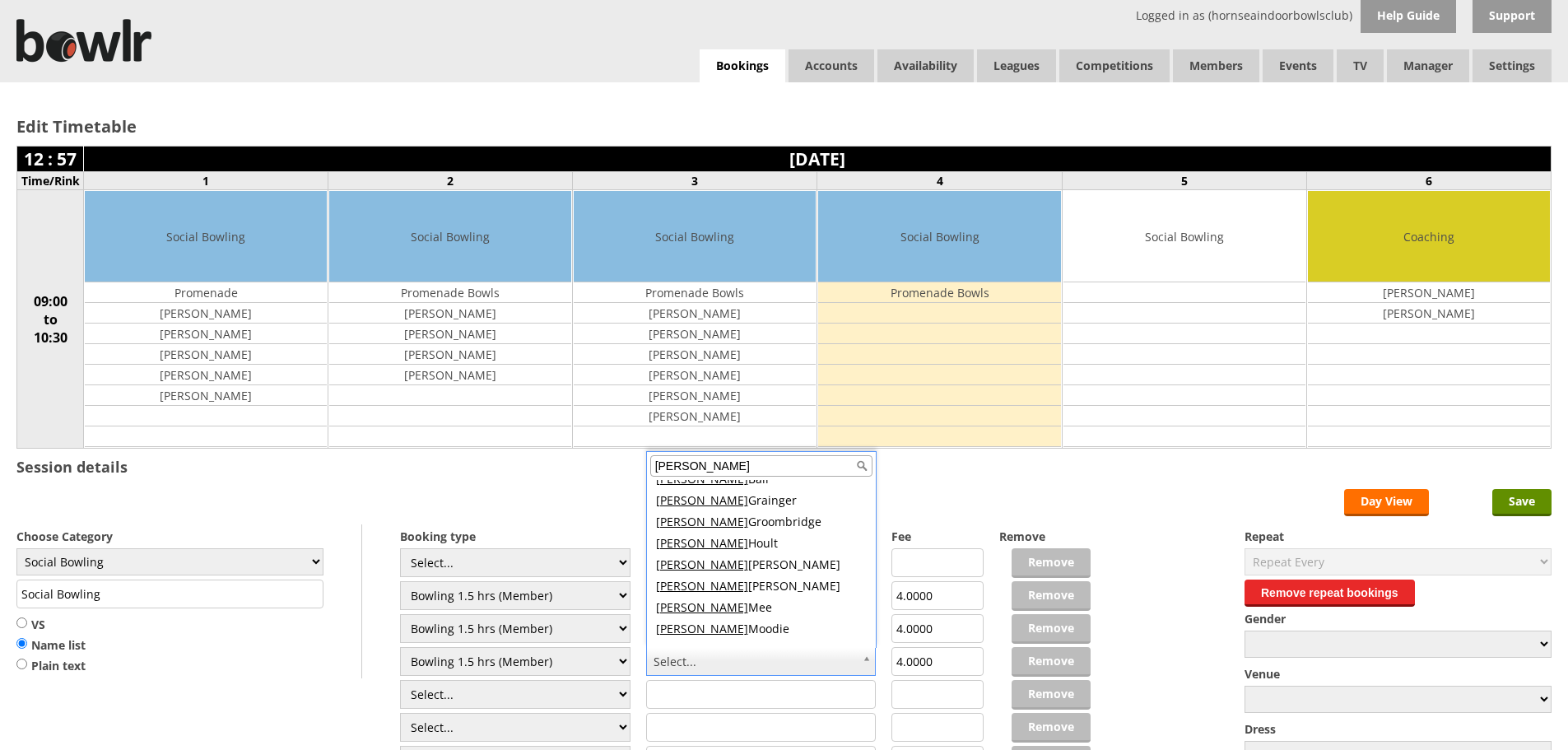
scroll to position [49, 0]
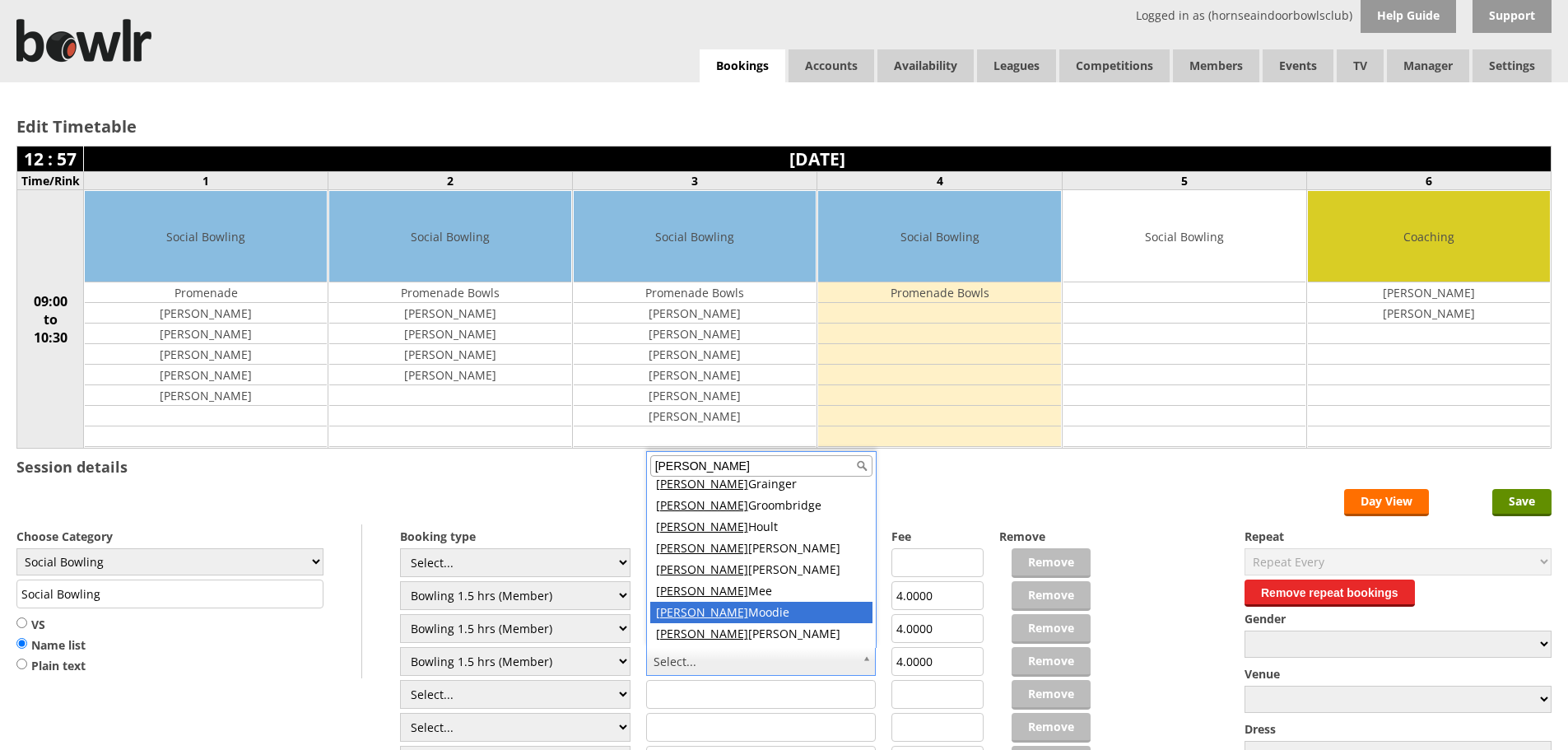
type input "[PERSON_NAME]"
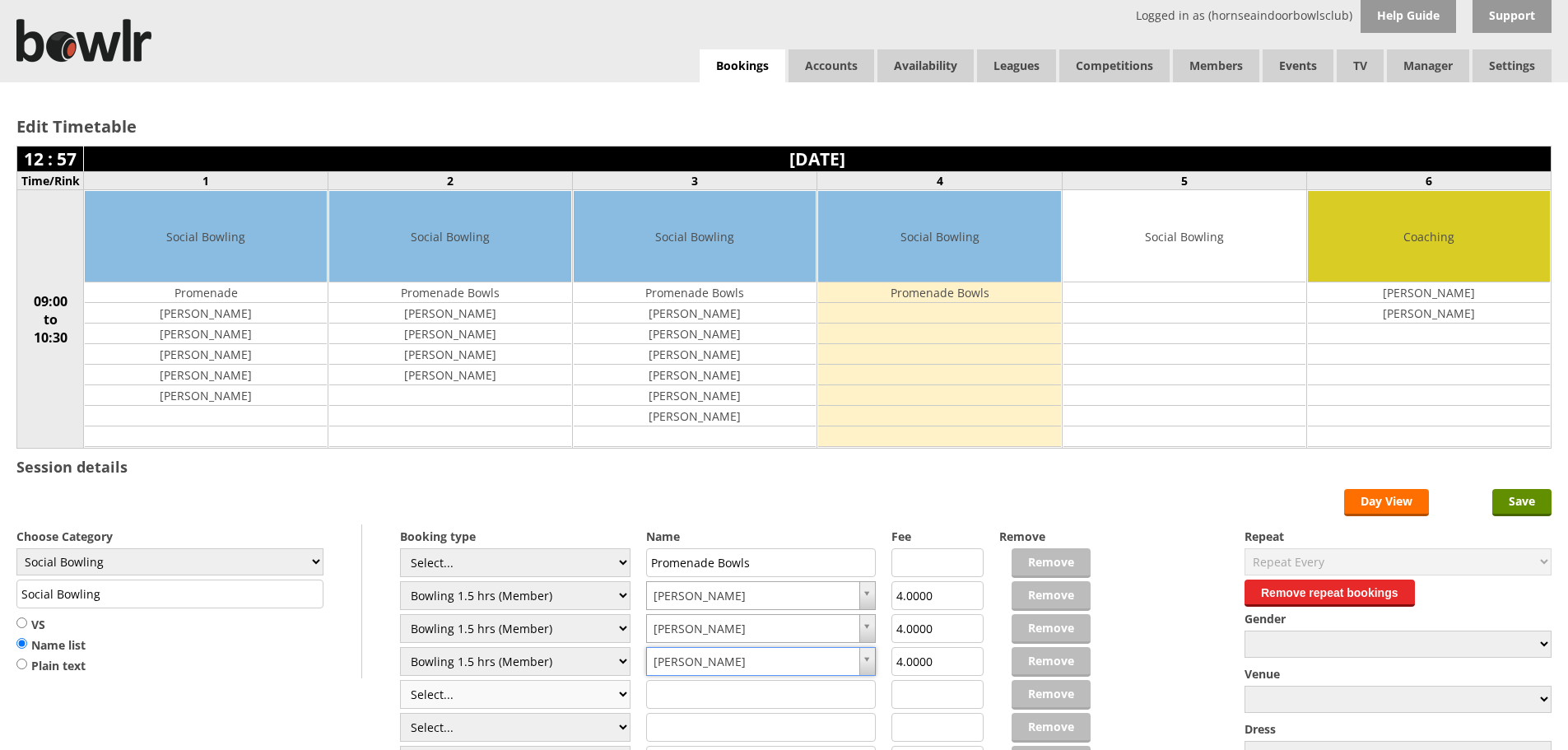
click at [622, 692] on select "Select... Club Competition (Member) Club Competition (Visitor) National (Member…" at bounding box center [515, 694] width 230 height 29
select select "1_48"
click at [400, 680] on select "Select... Club Competition (Member) Club Competition (Visitor) National (Member…" at bounding box center [515, 694] width 230 height 29
type input "4.0000"
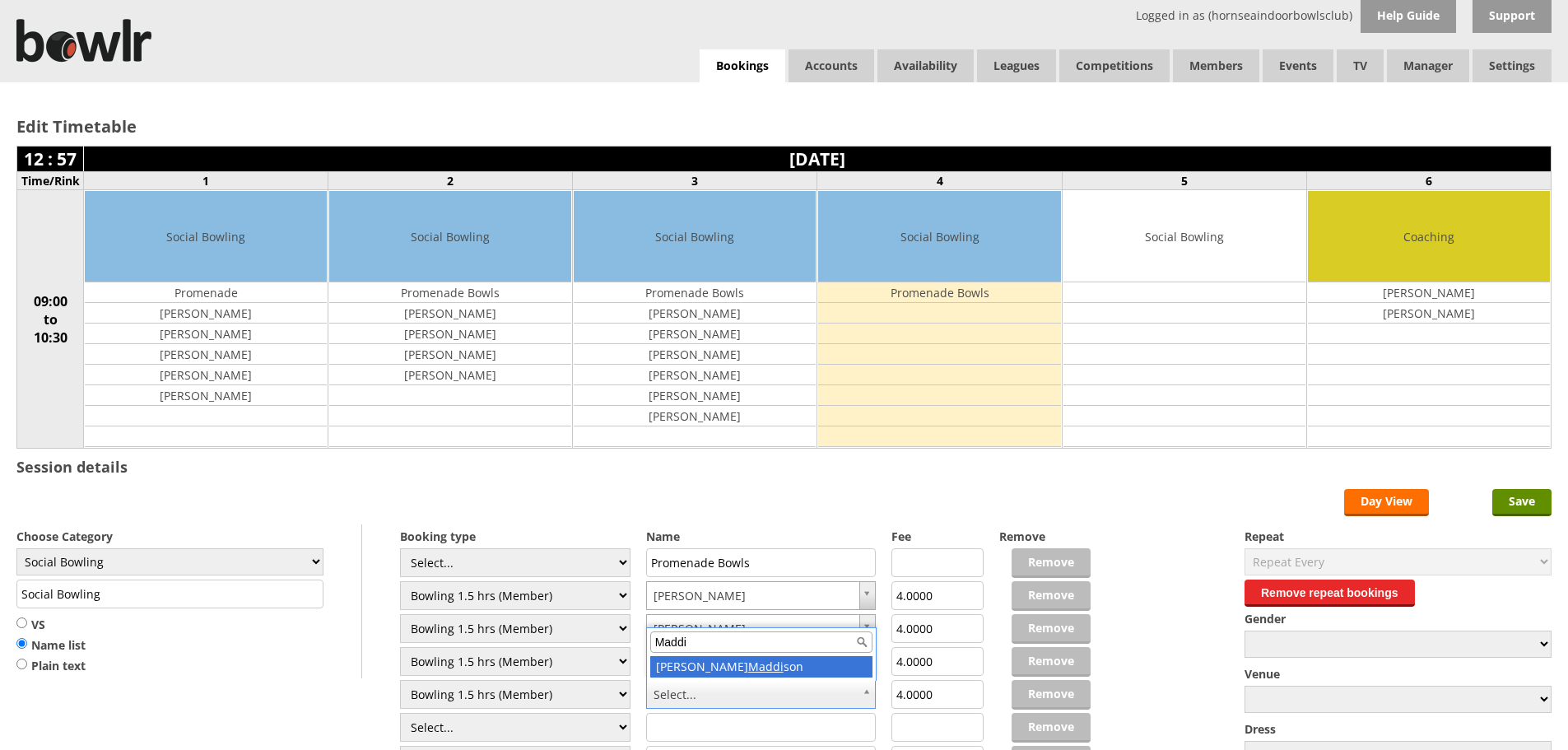
type input "Maddi"
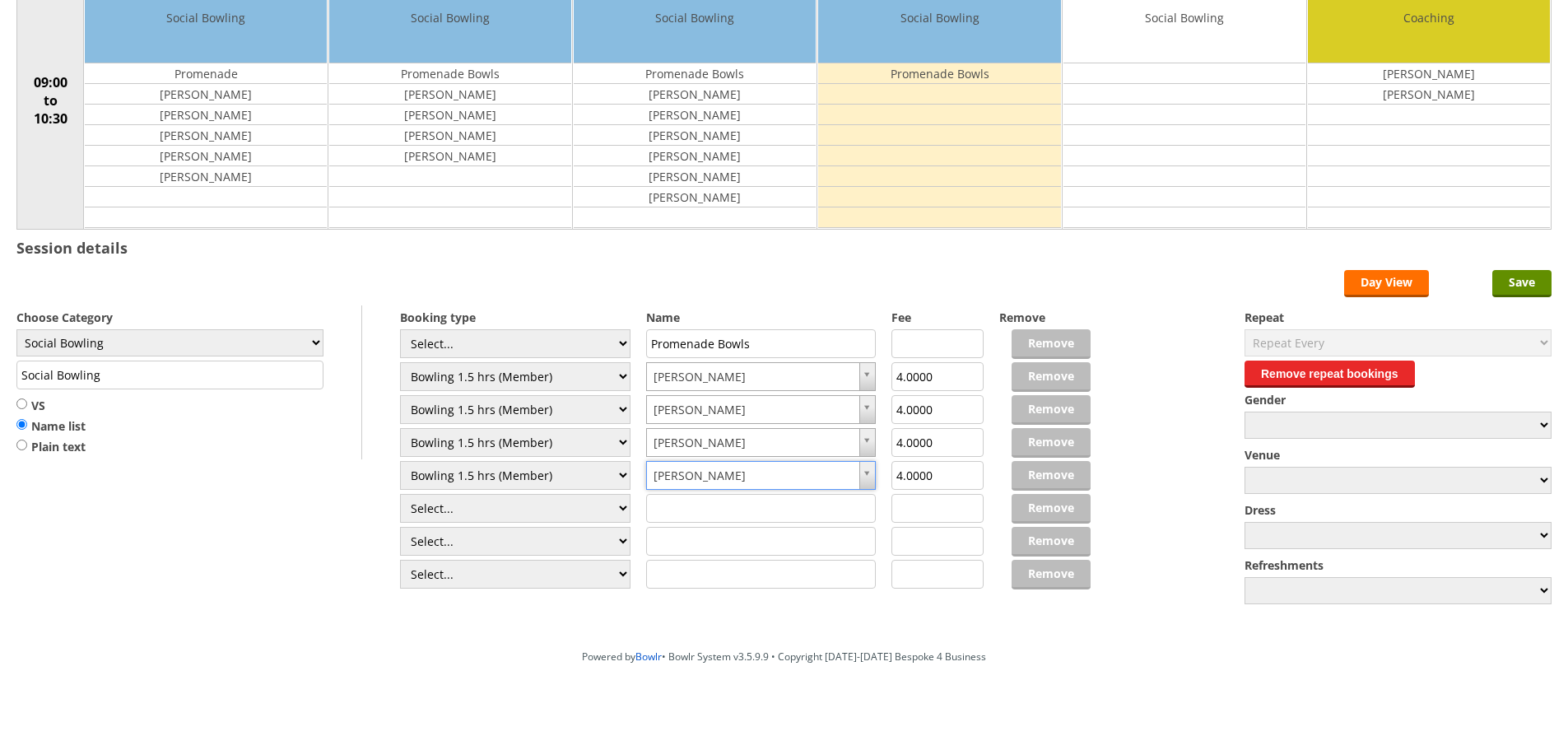
scroll to position [222, 0]
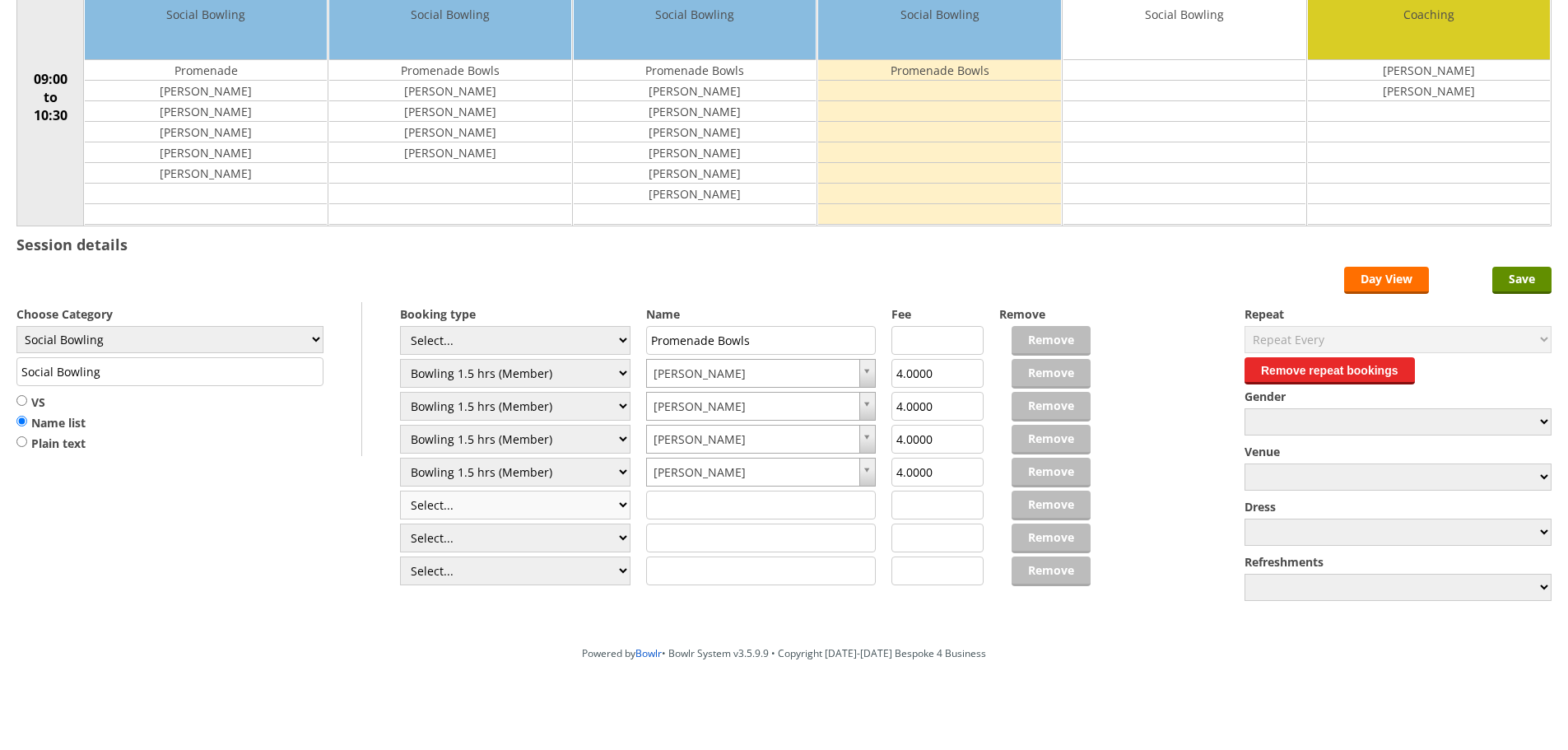
click at [624, 506] on select "Select... Club Competition (Member) Club Competition (Visitor) National (Member…" at bounding box center [515, 505] width 230 height 29
select select "1_48"
click at [400, 491] on select "Select... Club Competition (Member) Club Competition (Visitor) National (Member…" at bounding box center [515, 505] width 230 height 29
type input "4.0000"
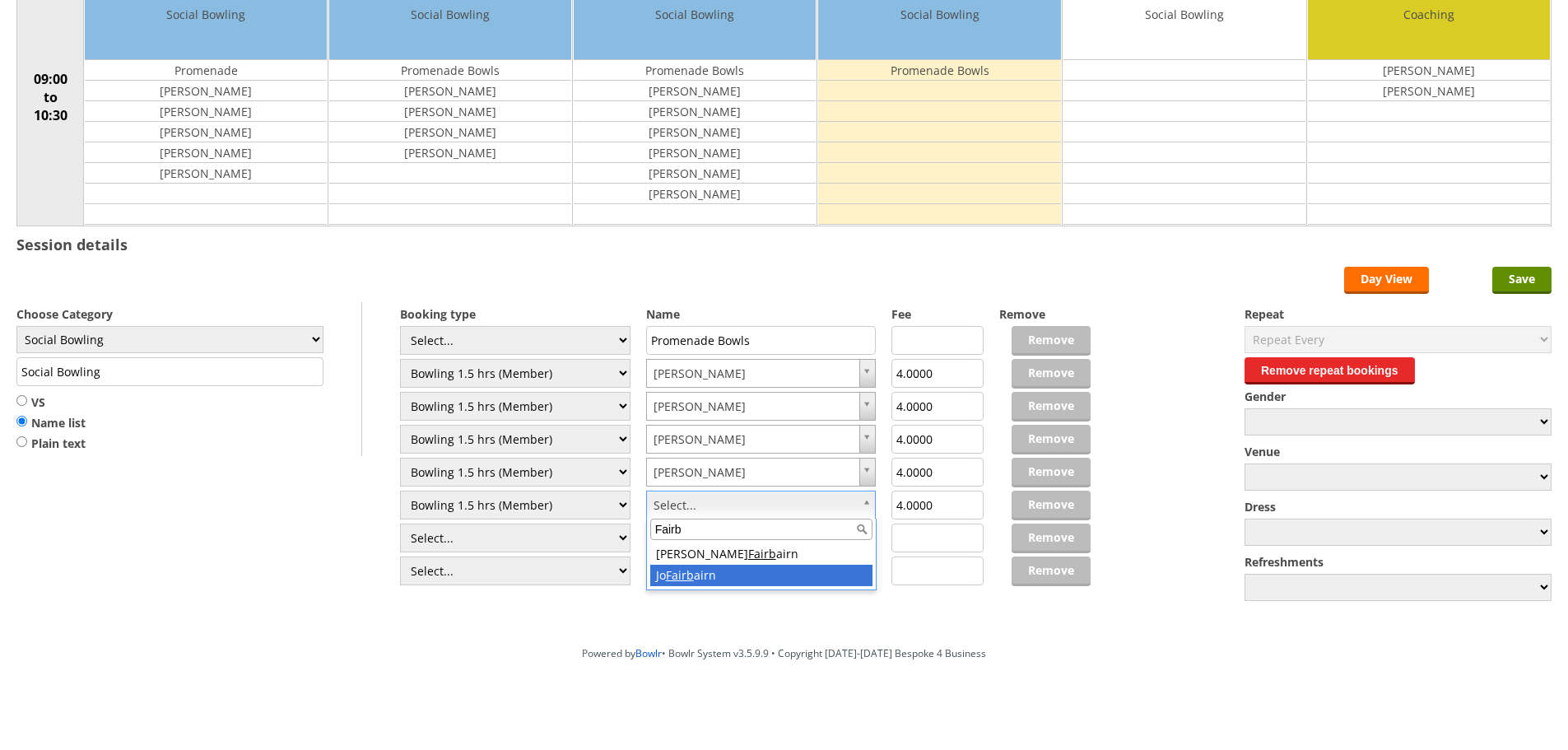
type input "Fairb"
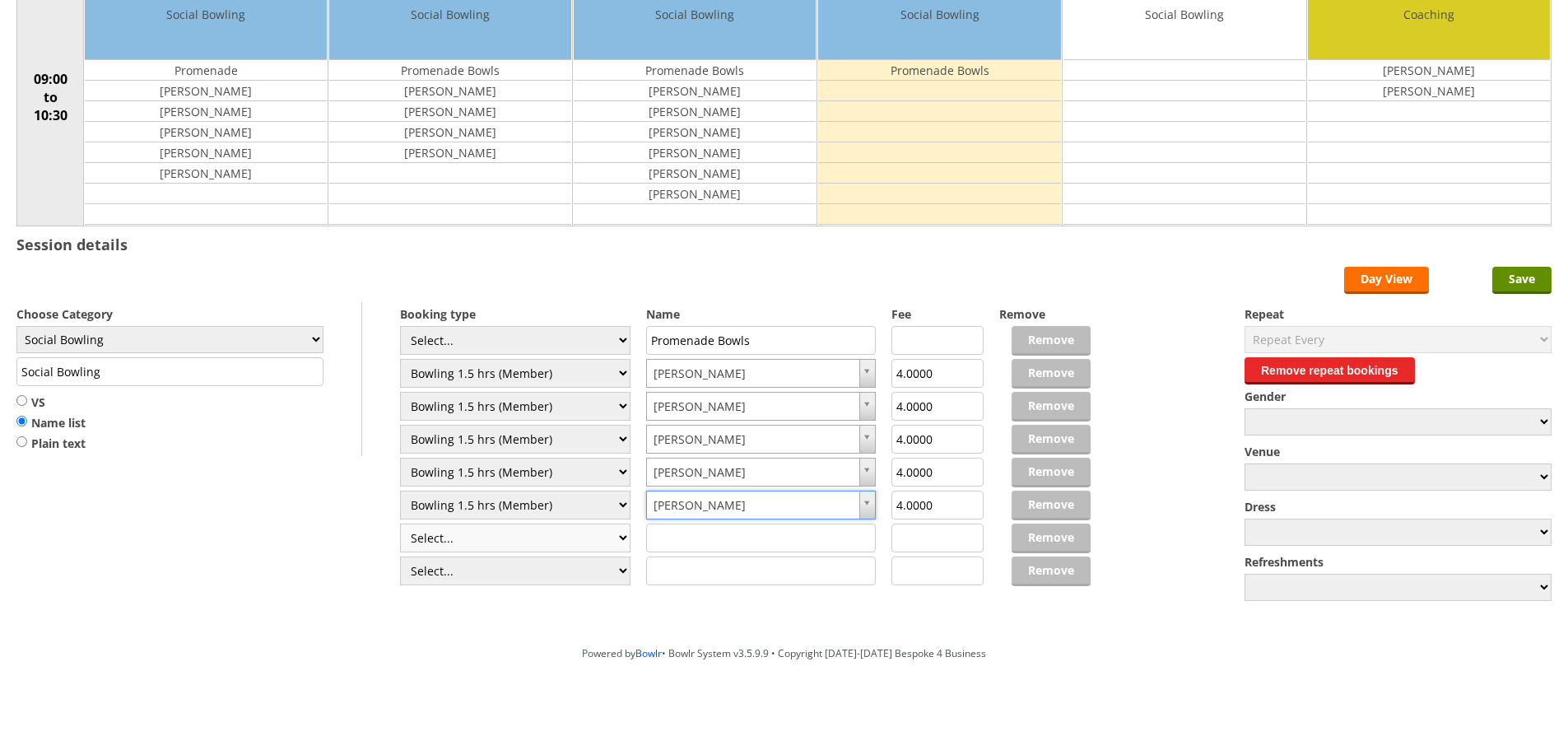
click at [605, 545] on select "Select... Club Competition (Member) Club Competition (Visitor) National (Member…" at bounding box center [515, 538] width 230 height 29
select select "0_48"
click at [400, 524] on select "Select... Club Competition (Member) Club Competition (Visitor) National (Member…" at bounding box center [515, 538] width 230 height 29
type input "6.0000"
click at [688, 538] on input "text" at bounding box center [761, 538] width 230 height 29
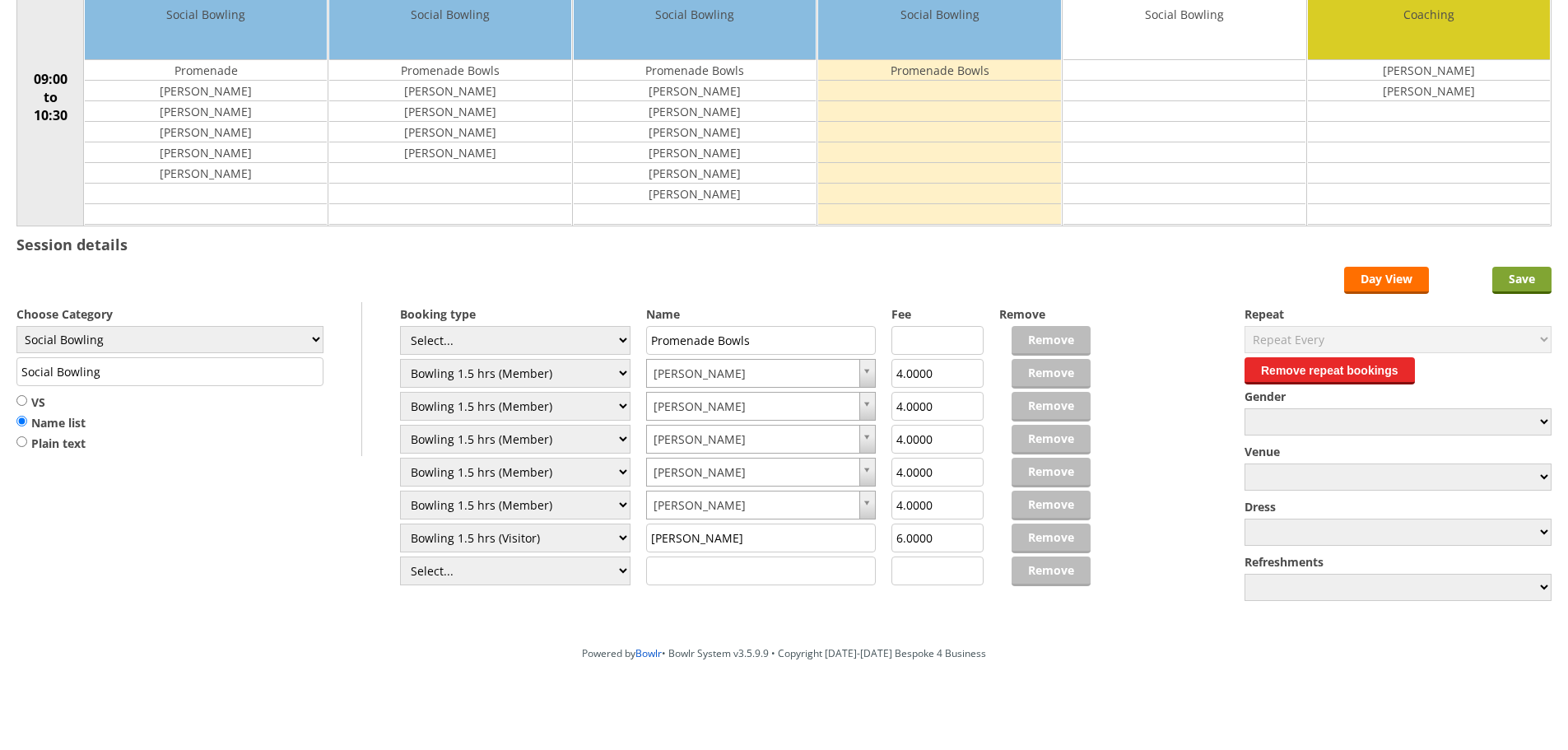
type input "Neville Samsome"
click at [1525, 274] on input "Save" at bounding box center [1521, 280] width 59 height 27
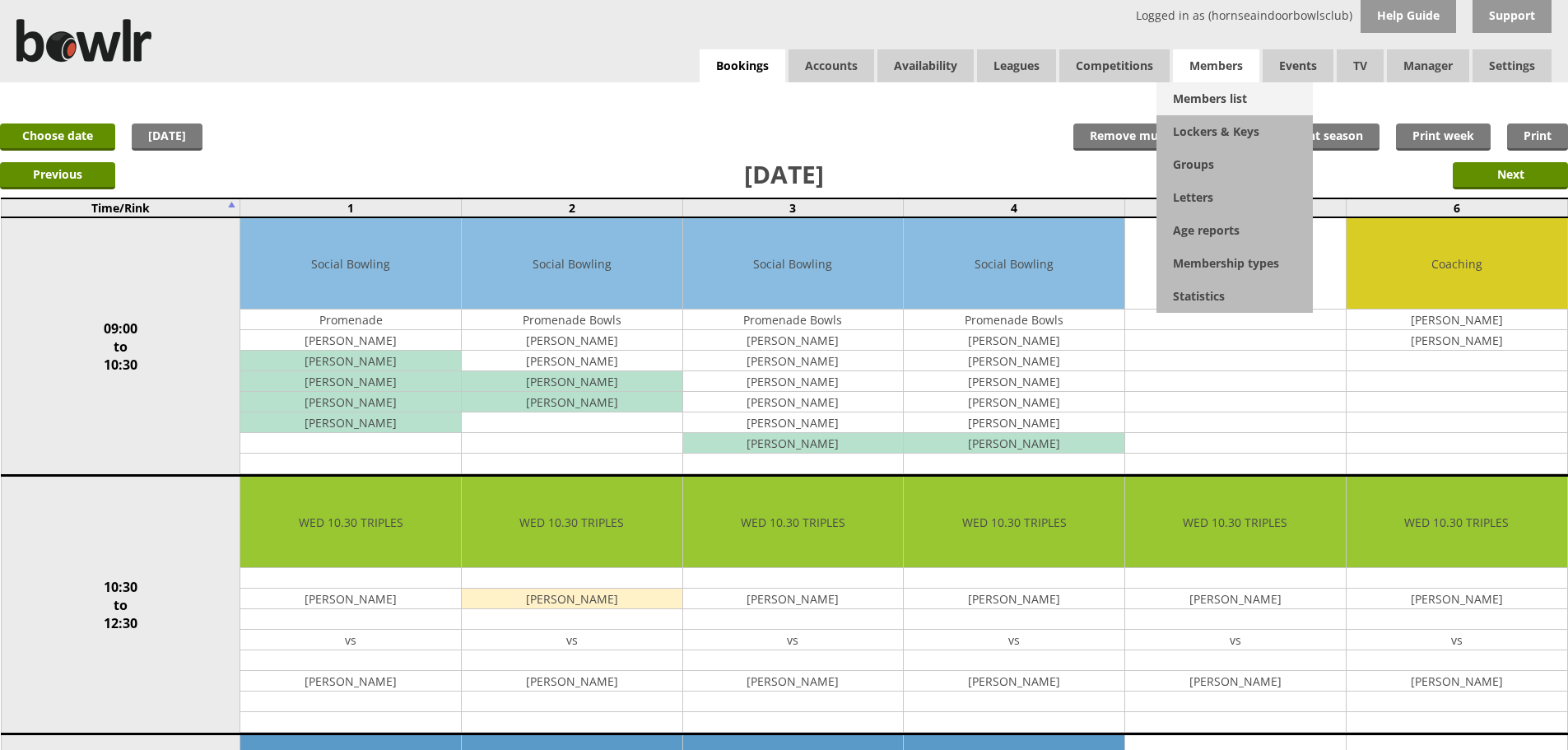
drag, startPoint x: 1219, startPoint y: 69, endPoint x: 1220, endPoint y: 89, distance: 20.0
click at [1222, 76] on span "Members" at bounding box center [1216, 66] width 86 height 33
click at [1219, 100] on link "Members list" at bounding box center [1235, 99] width 156 height 33
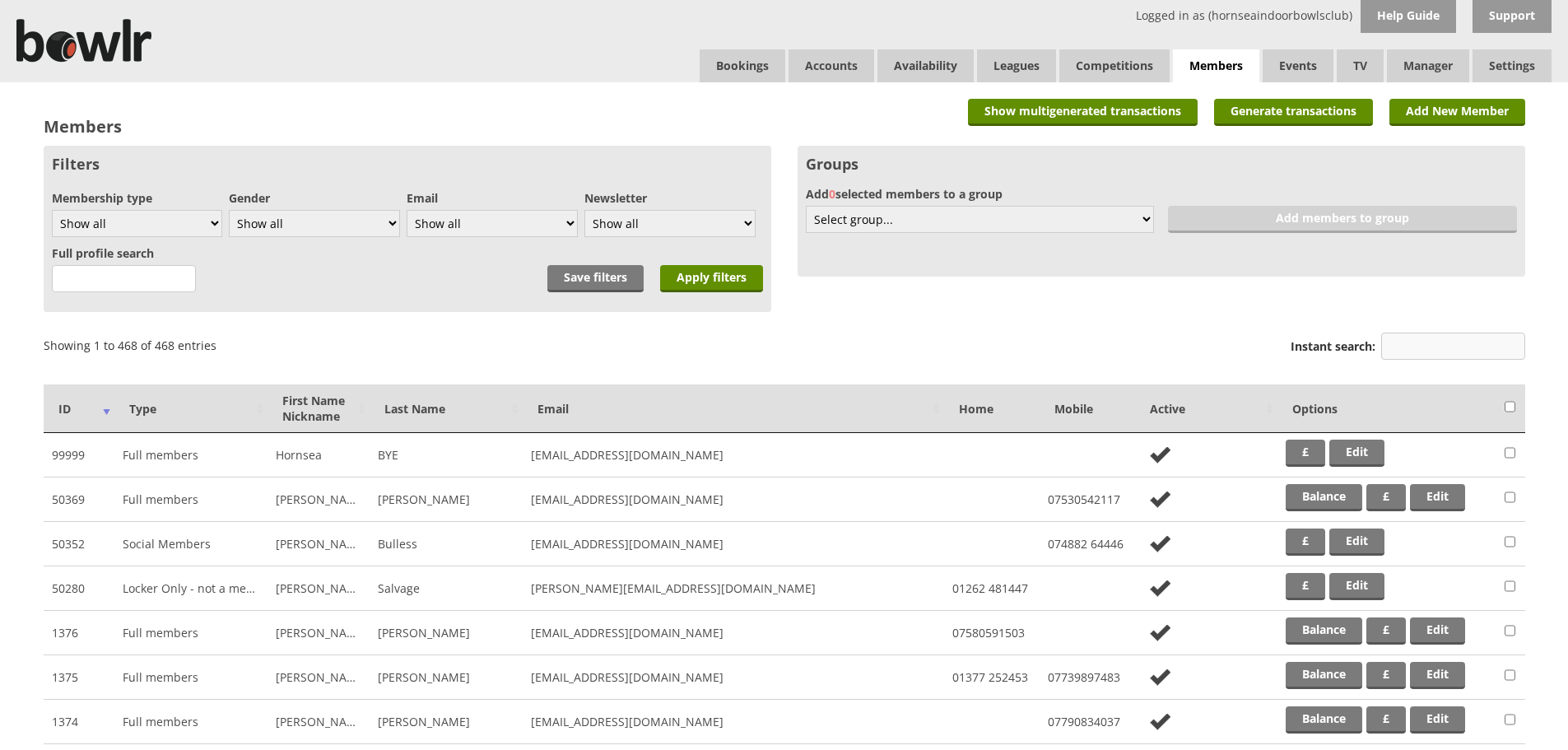
click at [1393, 343] on input "Instant search:" at bounding box center [1452, 346] width 144 height 27
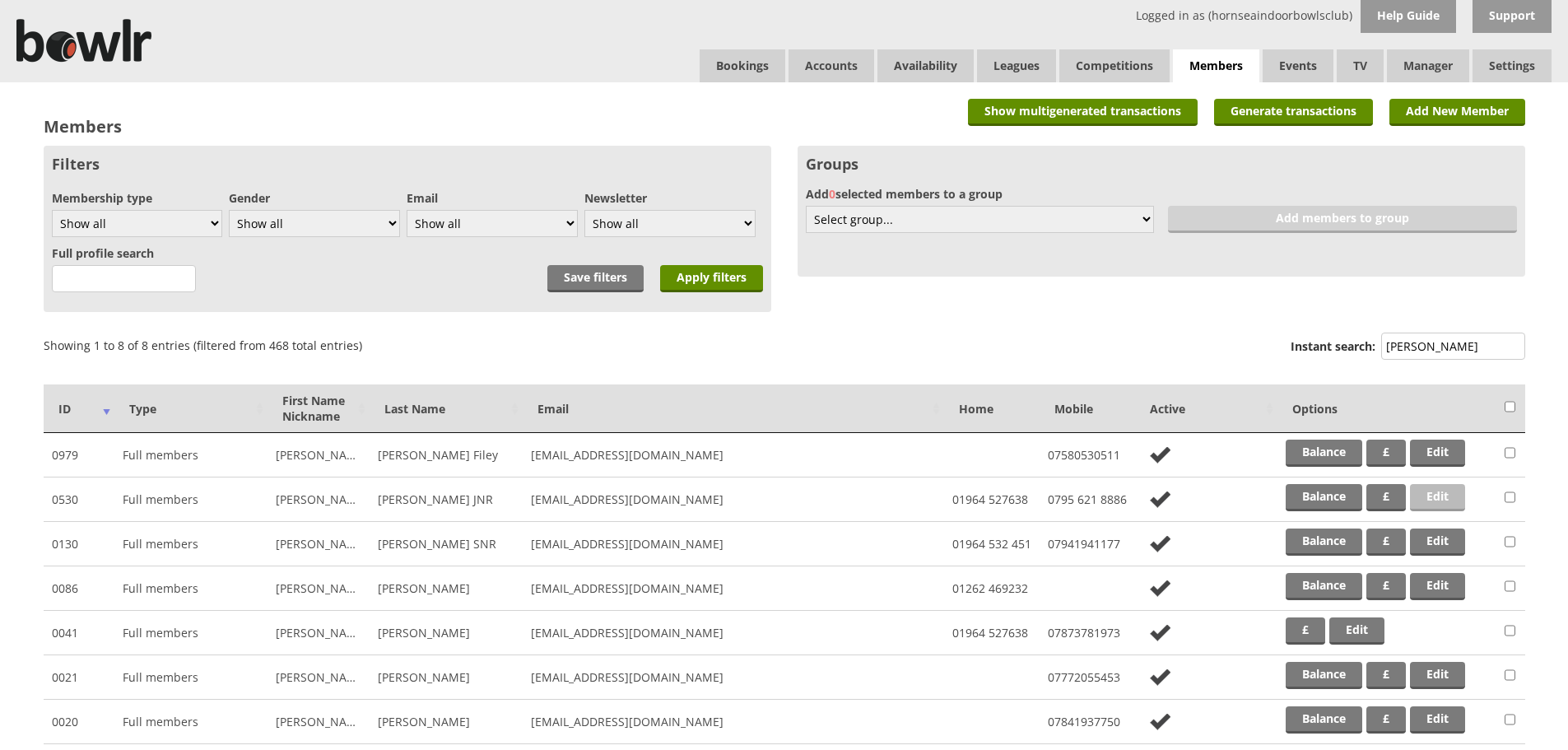
type input "watson"
click at [1432, 496] on link "Edit" at bounding box center [1437, 497] width 55 height 27
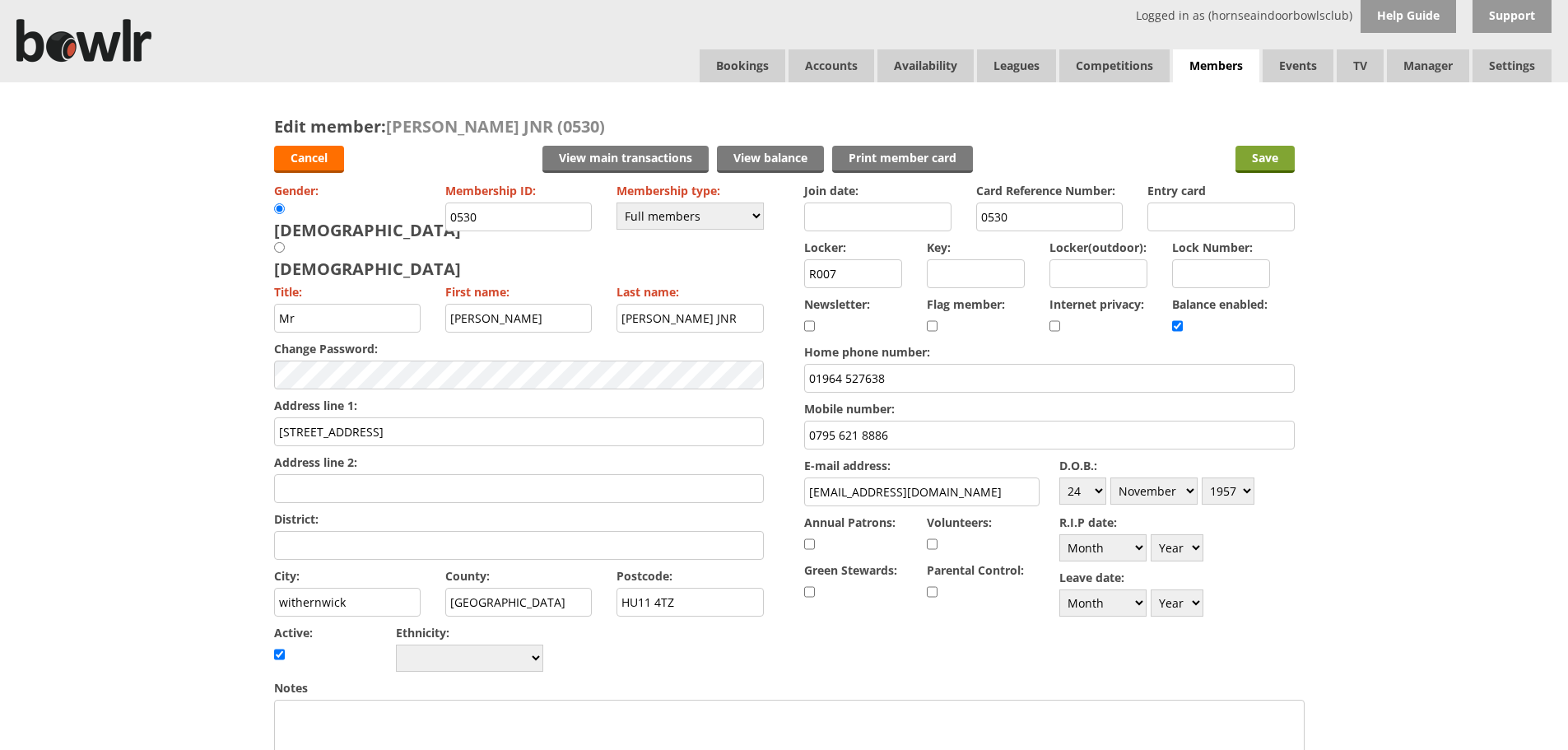
click at [1253, 161] on input "Save" at bounding box center [1265, 159] width 59 height 27
